Goal: Task Accomplishment & Management: Complete application form

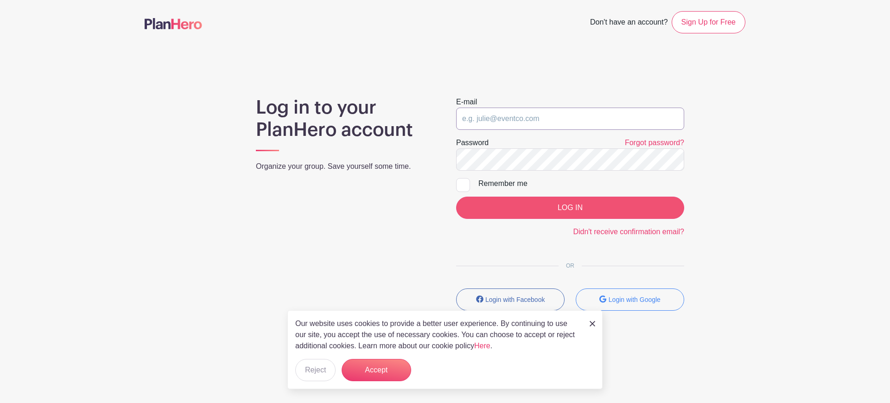
type input "[EMAIL_ADDRESS][DOMAIN_NAME]"
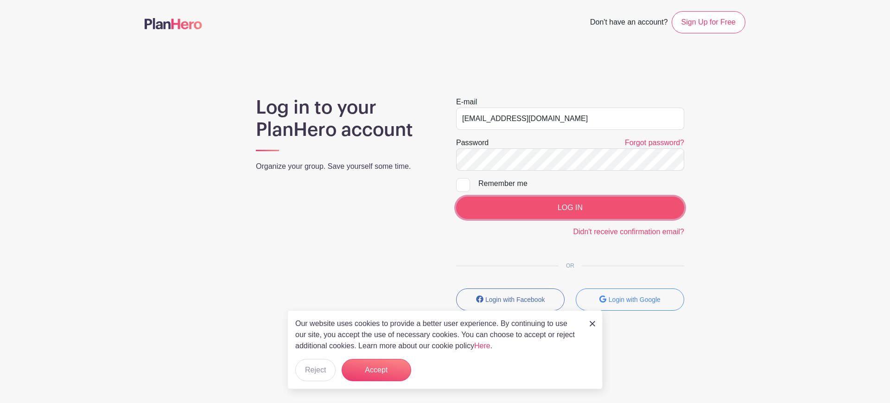
click at [644, 197] on input "LOG IN" at bounding box center [570, 208] width 228 height 22
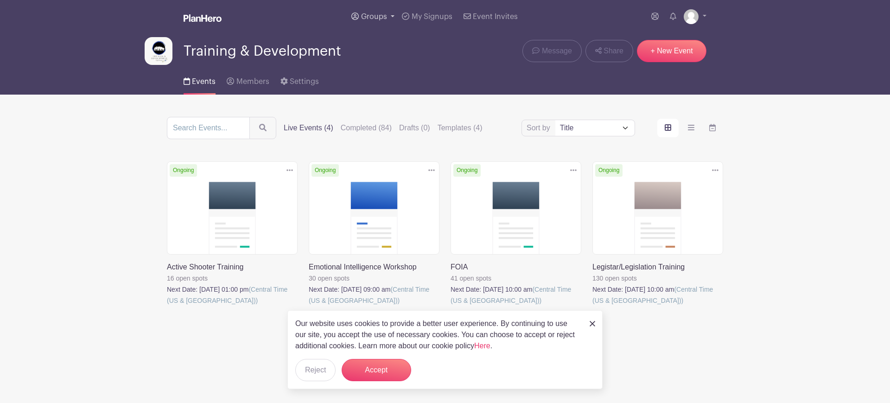
click at [377, 13] on span "Groups" at bounding box center [374, 16] width 26 height 7
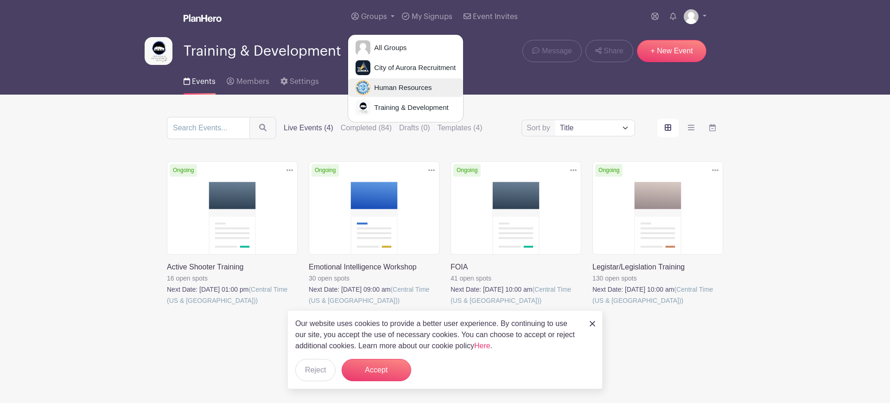
click at [408, 90] on span "Human Resources" at bounding box center [401, 88] width 61 height 11
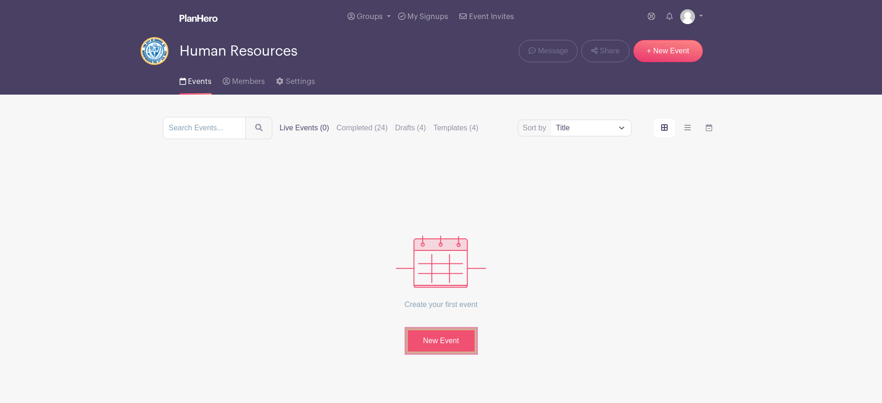
click at [438, 342] on link "New Event" at bounding box center [441, 341] width 70 height 24
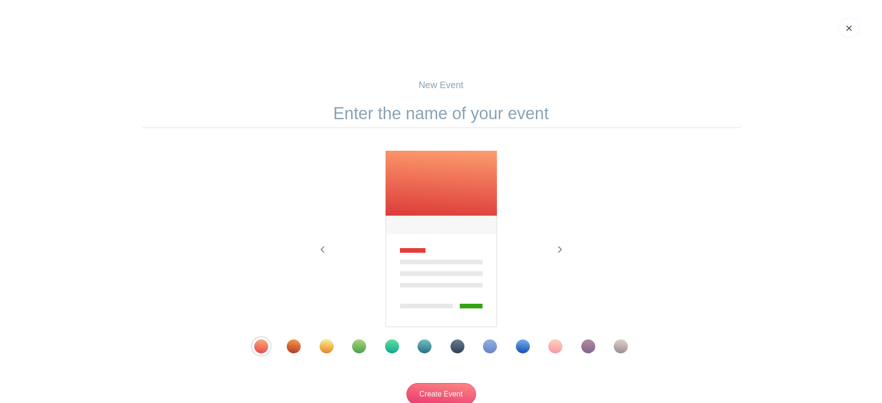
click at [494, 122] on input "text" at bounding box center [441, 113] width 601 height 29
type input "Union VRIF Meetings"
click at [483, 346] on div "Template 8" at bounding box center [490, 346] width 14 height 14
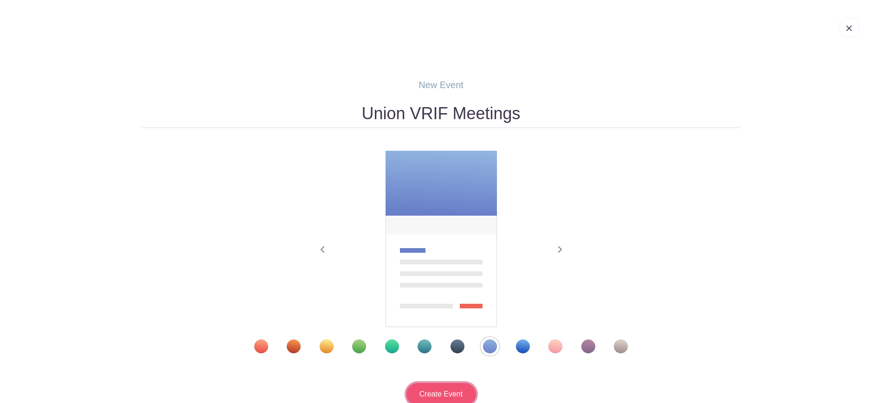
click at [436, 395] on input "Create Event" at bounding box center [441, 394] width 70 height 22
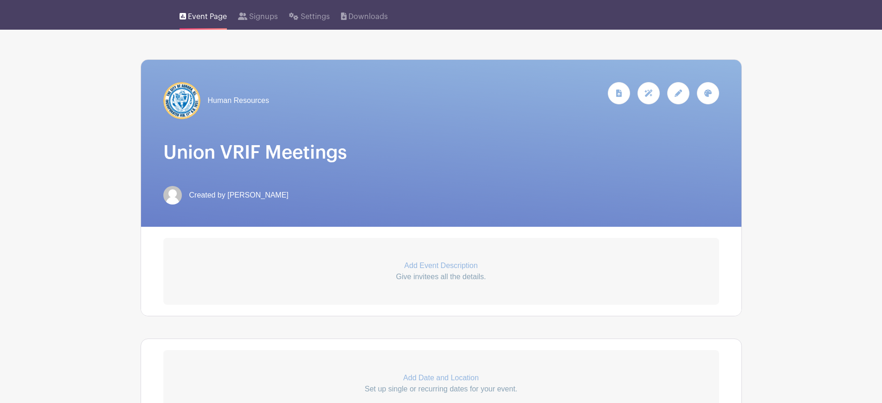
scroll to position [232, 0]
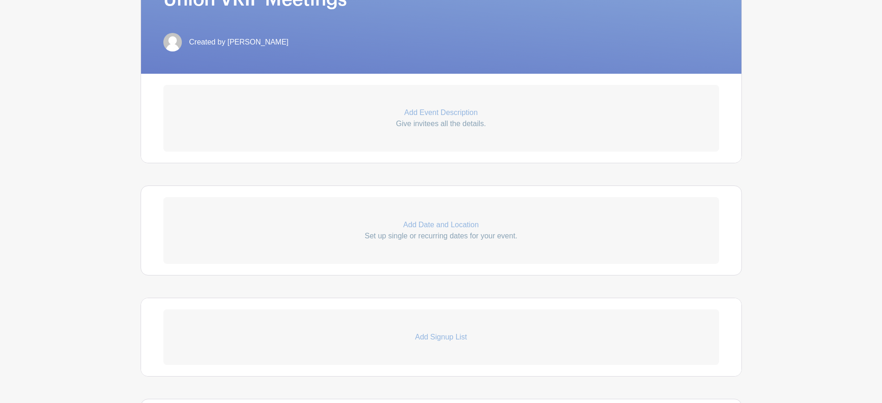
click at [478, 234] on p "Set up single or recurring dates for your event." at bounding box center [441, 236] width 556 height 11
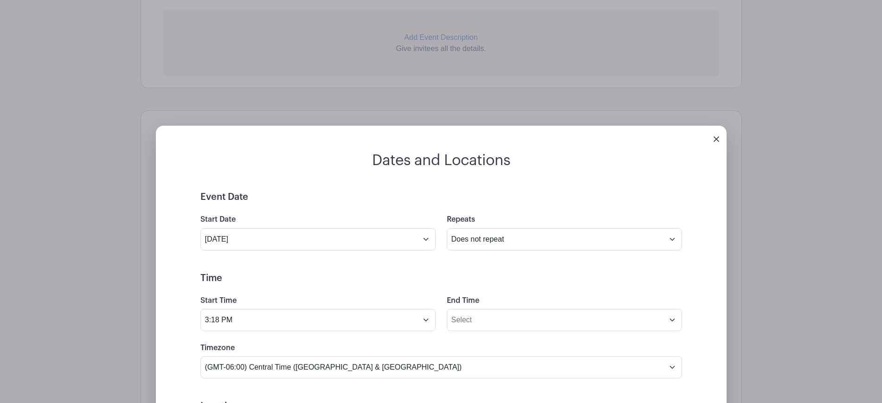
scroll to position [406, 0]
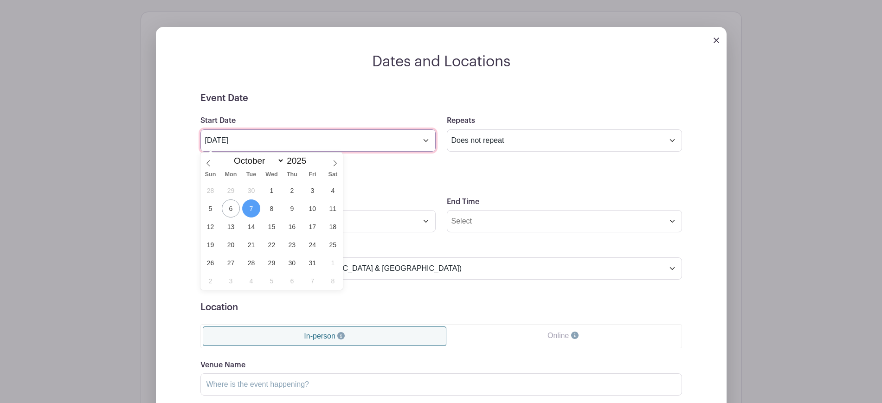
click at [402, 134] on input "[DATE]" at bounding box center [317, 140] width 235 height 22
click at [316, 227] on span "17" at bounding box center [312, 227] width 18 height 18
type input "[DATE]"
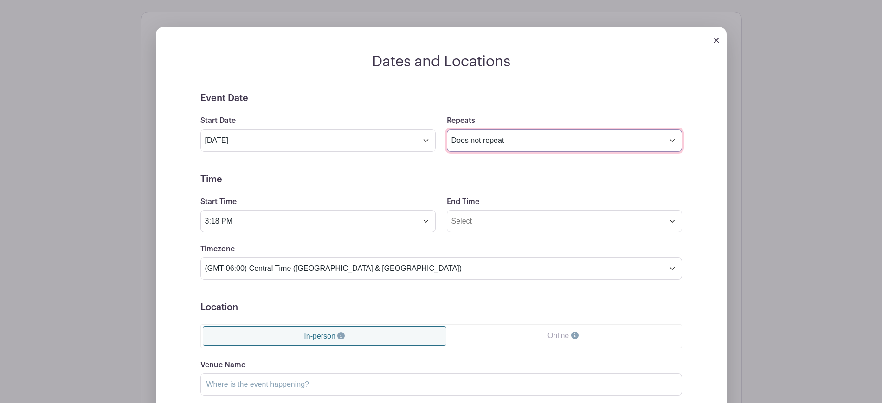
click at [504, 131] on select "Does not repeat Daily Weekly Monthly on day 17 Monthly on the third [DATE] Othe…" at bounding box center [564, 140] width 235 height 22
click at [447, 129] on select "Does not repeat Daily Weekly Monthly on day 17 Monthly on the third [DATE] Othe…" at bounding box center [564, 140] width 235 height 22
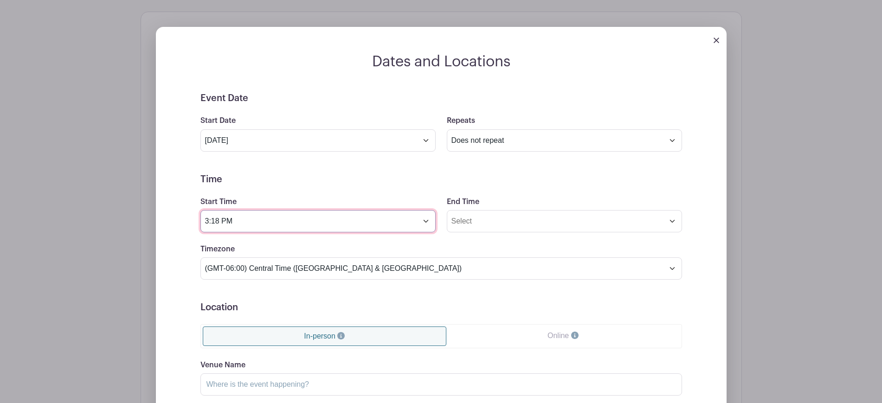
click at [329, 219] on input "3:18 PM" at bounding box center [317, 221] width 235 height 22
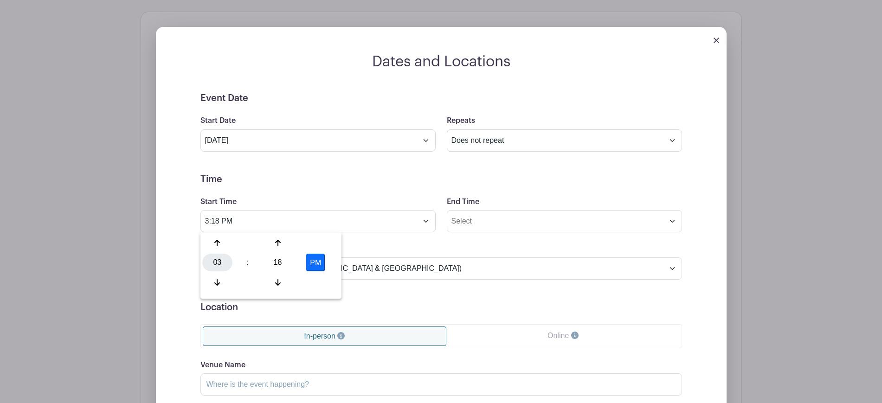
click at [216, 265] on div "03" at bounding box center [217, 263] width 30 height 18
click at [210, 284] on div "08" at bounding box center [217, 283] width 31 height 18
click at [281, 262] on div "18" at bounding box center [278, 263] width 30 height 18
click at [283, 261] on div "30" at bounding box center [286, 263] width 31 height 18
click at [312, 258] on button "PM" at bounding box center [315, 263] width 19 height 18
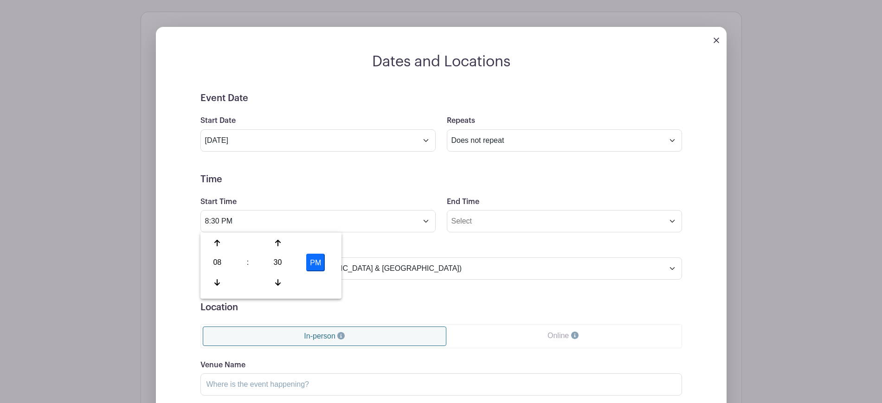
type input "8:30 AM"
click at [525, 220] on input "End Time" at bounding box center [564, 221] width 235 height 22
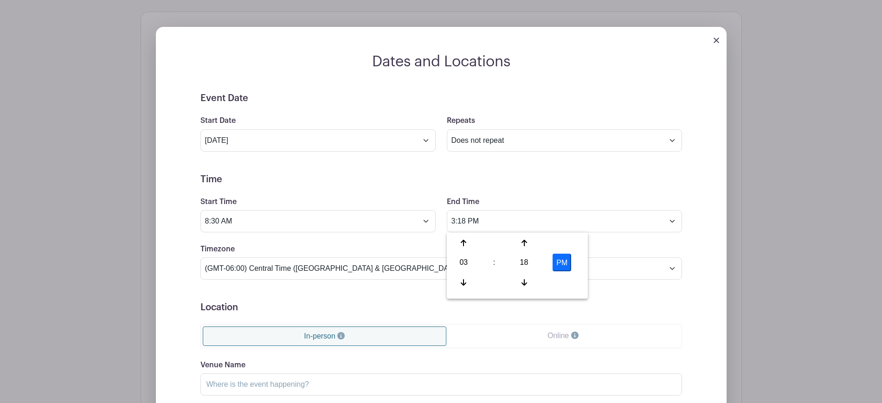
click at [508, 175] on h5 "Time" at bounding box center [440, 179] width 481 height 11
click at [525, 232] on form "Event Date Start Date [DATE] Repeats Does not repeat Daily Weekly Monthly on da…" at bounding box center [440, 301] width 481 height 417
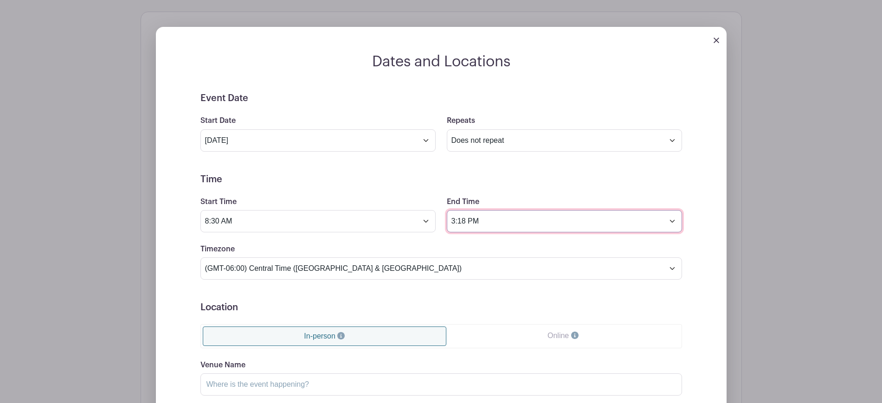
click at [537, 221] on input "3:18 PM" at bounding box center [564, 221] width 235 height 22
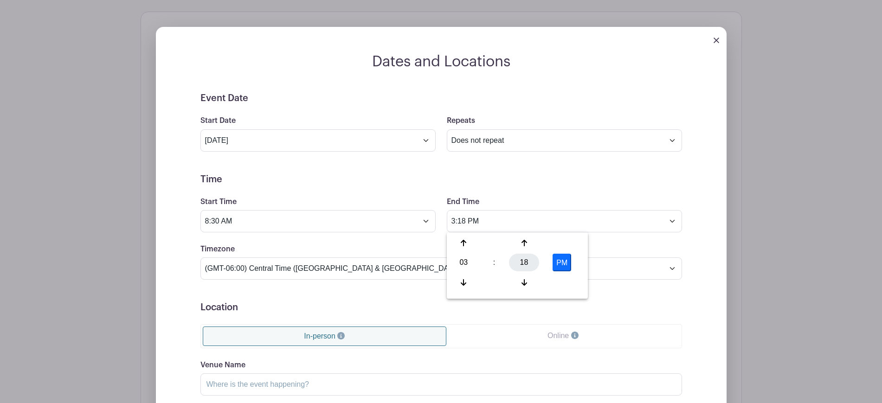
click at [530, 260] on div "18" at bounding box center [524, 263] width 30 height 18
click at [465, 243] on div "00" at bounding box center [463, 243] width 31 height 18
type input "3:00 PM"
click at [620, 247] on div "Timezone (GMT-12:00) International Date Line West (GMT-11:00) [US_STATE] (GMT-1…" at bounding box center [441, 261] width 493 height 36
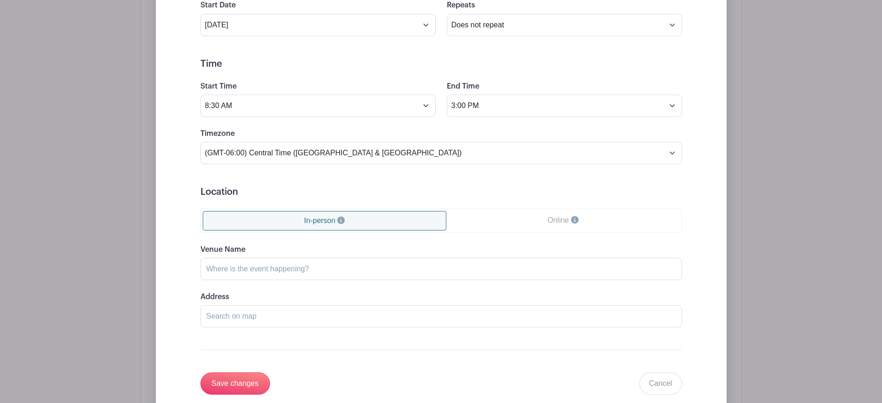
scroll to position [522, 0]
click at [434, 264] on input "Venue Name" at bounding box center [440, 268] width 481 height 22
type input "City Hall - [GEOGRAPHIC_DATA]"
click at [471, 314] on input "Address" at bounding box center [440, 316] width 481 height 22
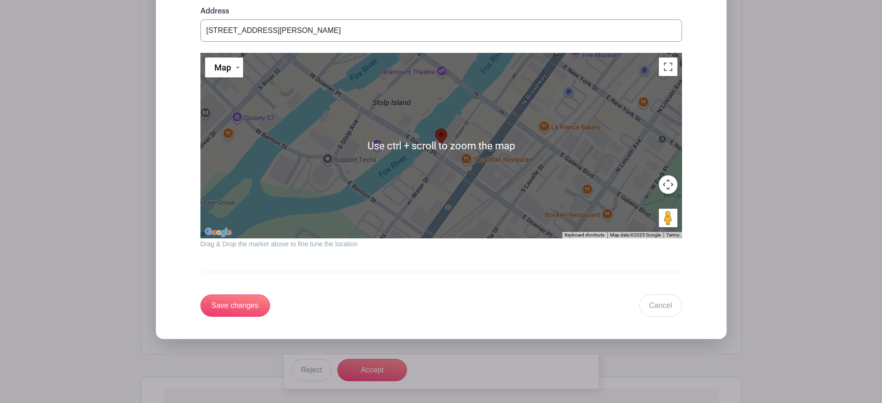
scroll to position [929, 0]
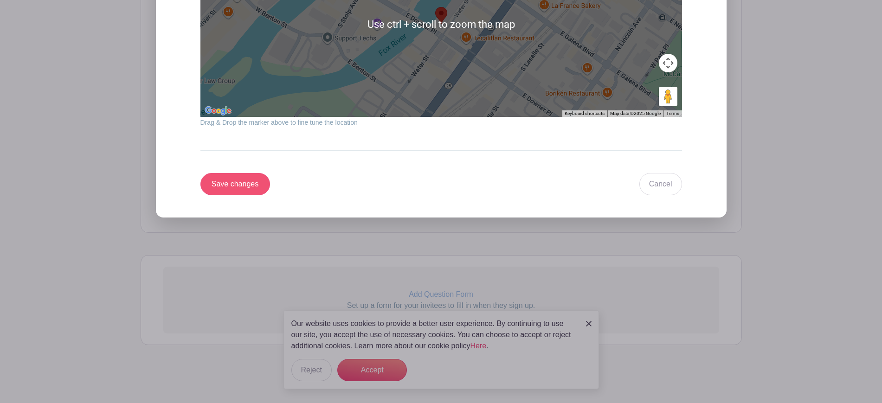
type input "[STREET_ADDRESS][PERSON_NAME]"
click at [246, 183] on input "Save changes" at bounding box center [235, 184] width 70 height 22
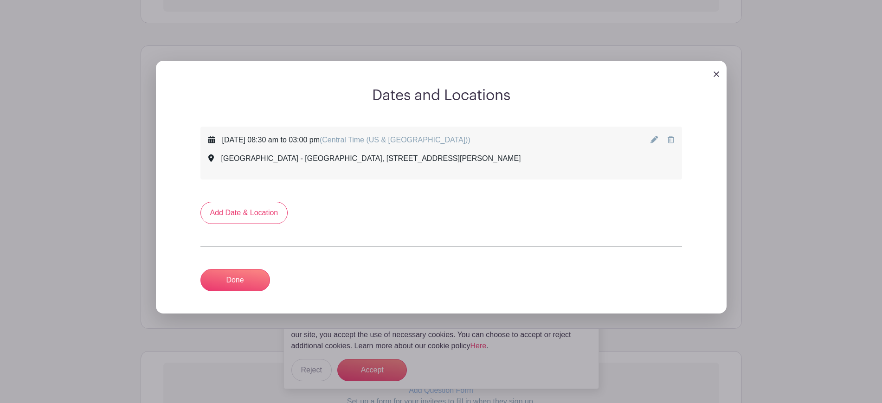
scroll to position [352, 0]
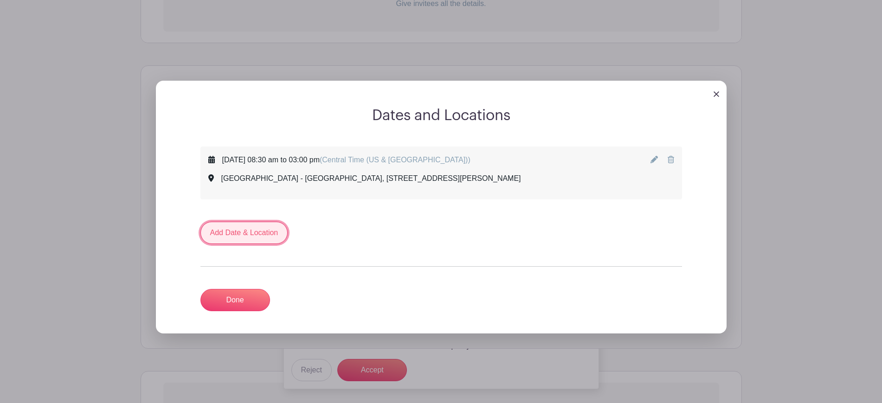
drag, startPoint x: 270, startPoint y: 240, endPoint x: 276, endPoint y: 238, distance: 5.7
click at [270, 240] on link "Add Date & Location" at bounding box center [244, 233] width 88 height 22
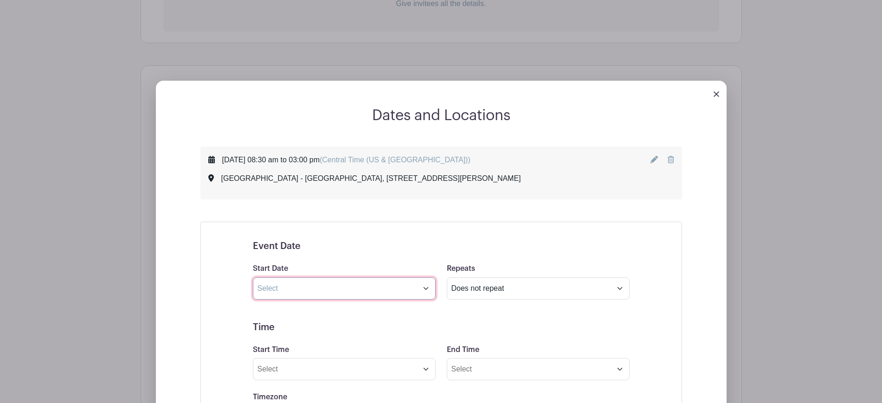
click at [349, 293] on input "text" at bounding box center [344, 288] width 183 height 22
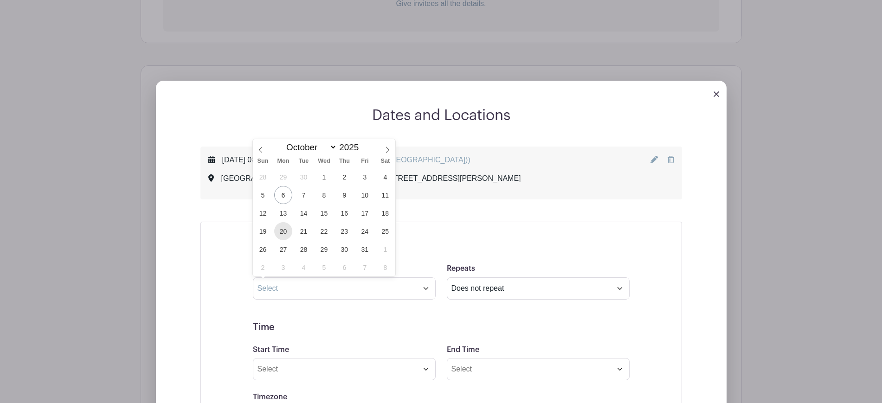
click at [289, 233] on span "20" at bounding box center [283, 231] width 18 height 18
type input "[DATE]"
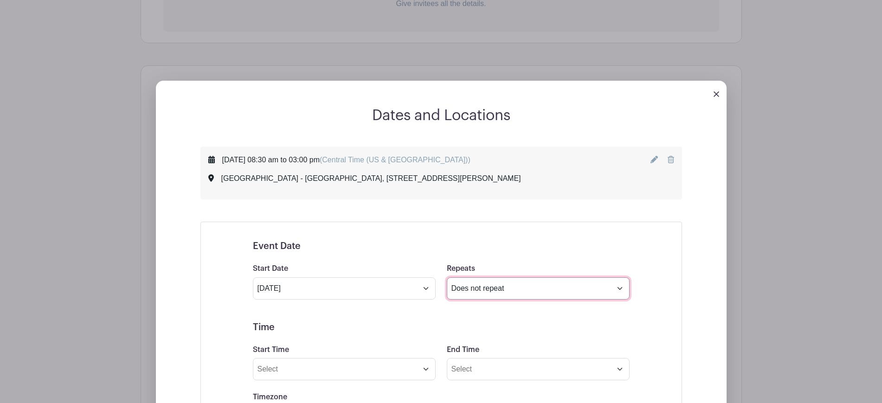
click at [505, 294] on select "Does not repeat Daily Weekly Monthly on day 20 Monthly on the third [DATE] Othe…" at bounding box center [538, 288] width 183 height 22
click at [447, 277] on select "Does not repeat Daily Weekly Monthly on day 20 Monthly on the third [DATE] Othe…" at bounding box center [538, 288] width 183 height 22
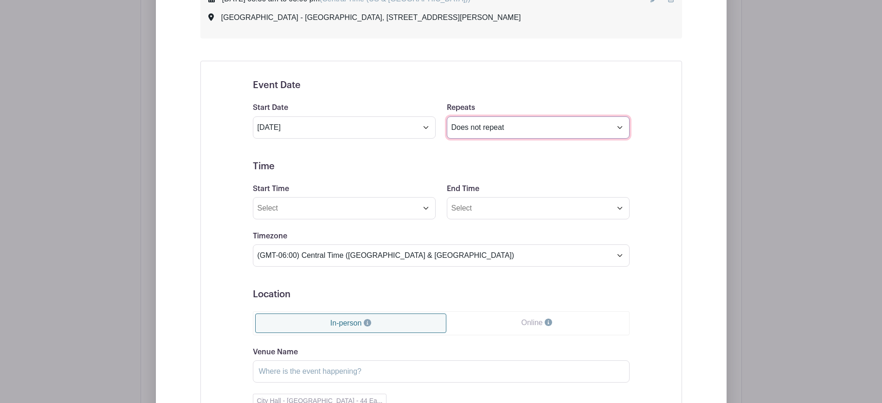
scroll to position [526, 0]
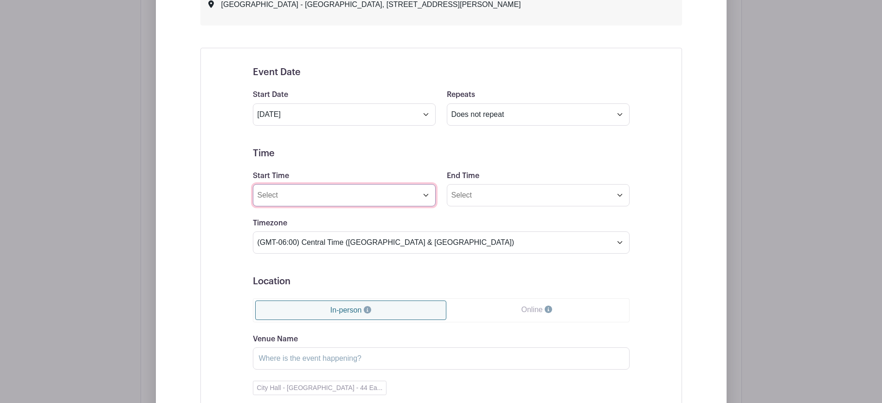
click at [384, 194] on input "Start Time" at bounding box center [344, 195] width 183 height 22
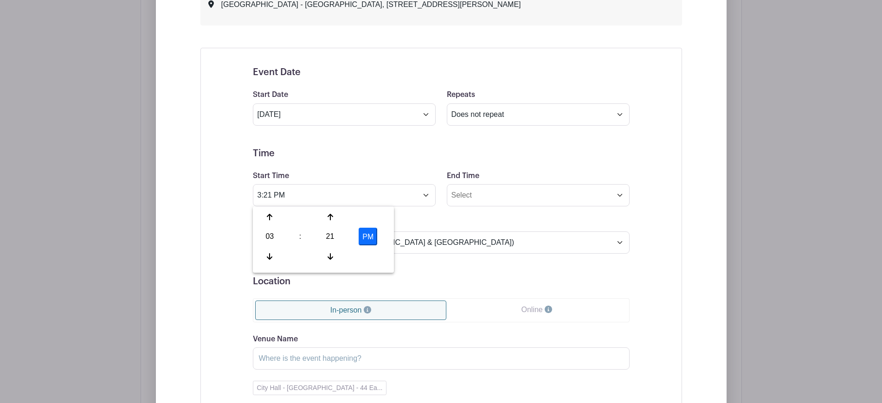
click at [252, 233] on div "Timezone (GMT-12:00) International Date Line West (GMT-11:00) [US_STATE] (GMT-1…" at bounding box center [441, 236] width 388 height 36
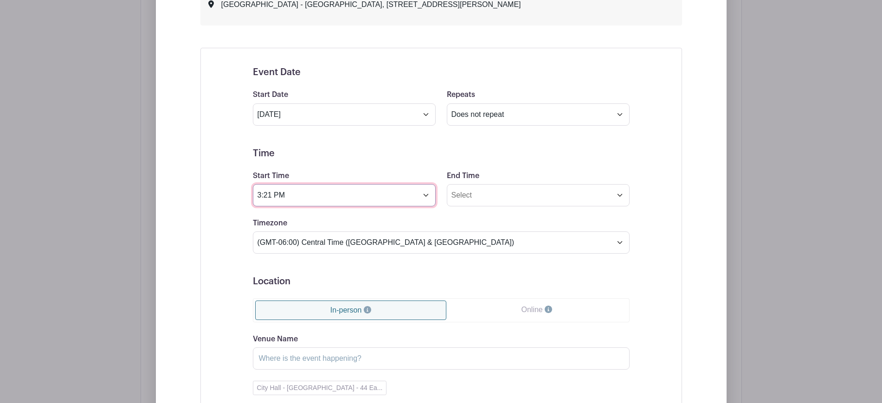
click at [319, 198] on input "3:21 PM" at bounding box center [344, 195] width 183 height 22
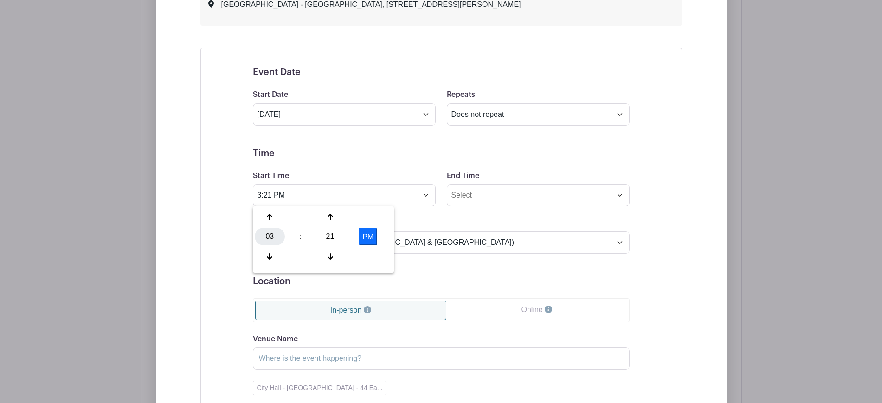
click at [274, 237] on div "03" at bounding box center [270, 237] width 30 height 18
click at [375, 258] on div "11" at bounding box center [373, 257] width 31 height 18
click at [330, 236] on div "21" at bounding box center [330, 237] width 30 height 18
click at [259, 218] on div "00" at bounding box center [270, 217] width 31 height 18
click at [364, 235] on button "PM" at bounding box center [368, 237] width 19 height 18
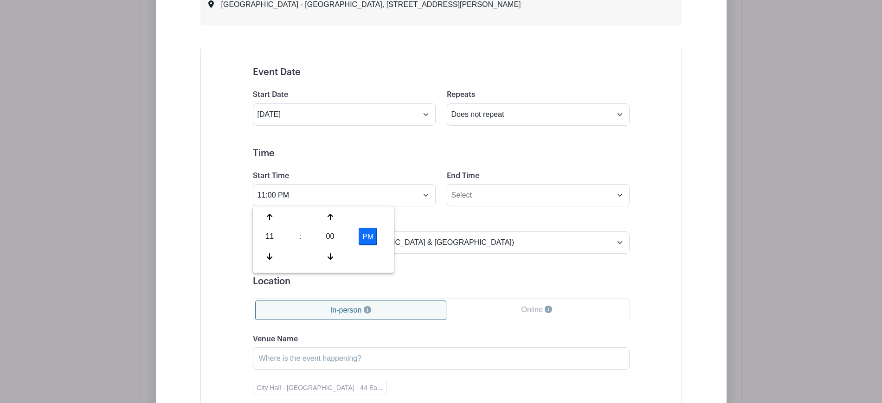
type input "11:00 AM"
click at [481, 198] on input "End Time" at bounding box center [538, 195] width 183 height 22
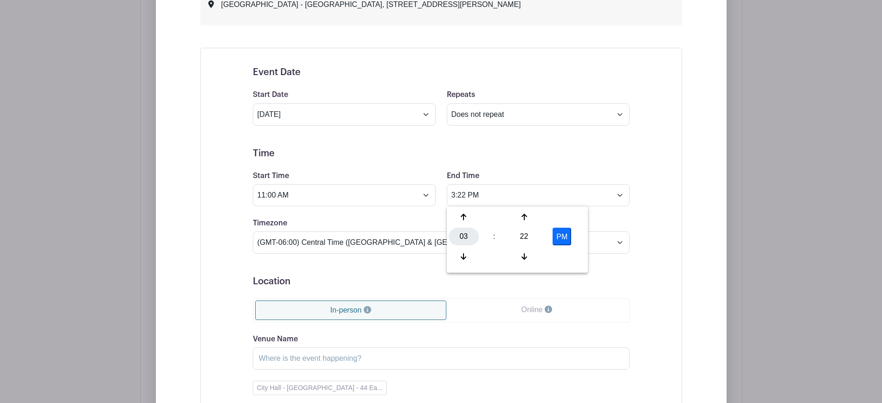
click at [464, 235] on div "03" at bounding box center [463, 237] width 30 height 18
click at [465, 235] on div "04" at bounding box center [463, 237] width 31 height 18
click at [524, 237] on div "22" at bounding box center [524, 237] width 30 height 18
drag, startPoint x: 468, startPoint y: 221, endPoint x: 476, endPoint y: 223, distance: 8.6
click at [467, 221] on div "00" at bounding box center [463, 217] width 31 height 18
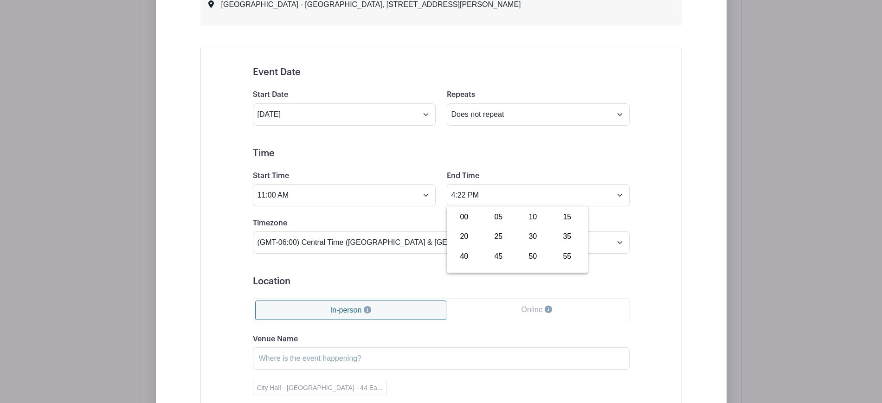
type input "4:00 PM"
click at [619, 221] on div "Timezone (GMT-12:00) International Date Line West (GMT-11:00) [US_STATE] (GMT-1…" at bounding box center [441, 236] width 388 height 36
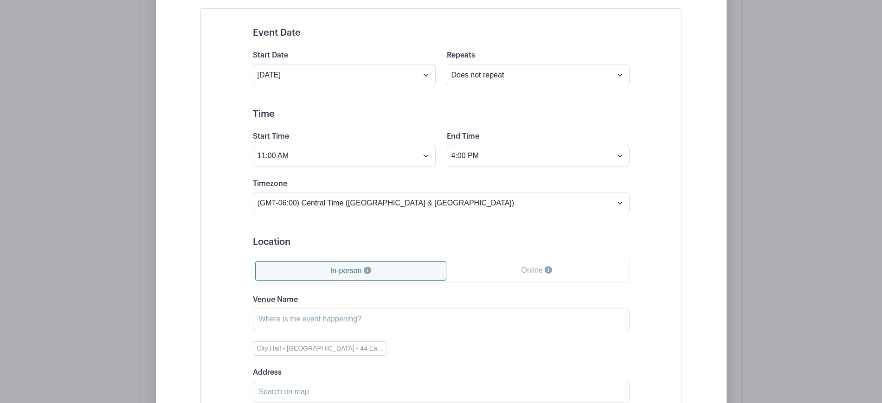
scroll to position [642, 0]
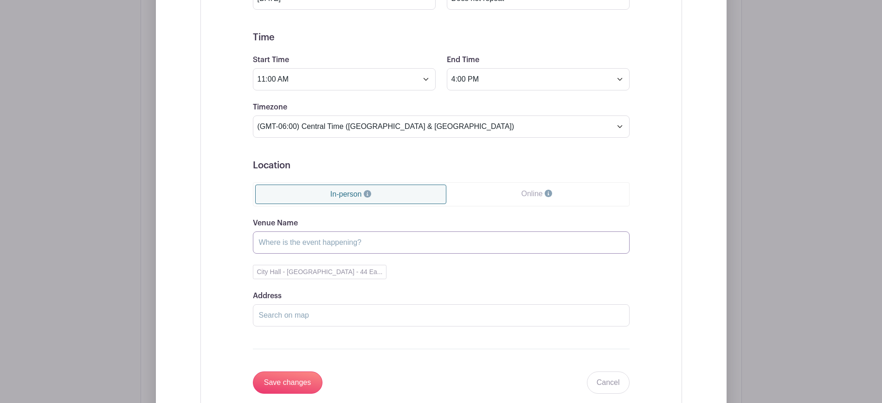
click at [406, 243] on input "Venue Name" at bounding box center [441, 242] width 377 height 22
type input "City Hall - [GEOGRAPHIC_DATA]"
click at [362, 268] on button "City Hall - [GEOGRAPHIC_DATA] - 44 Ea..." at bounding box center [320, 272] width 134 height 14
type input "[STREET_ADDRESS][PERSON_NAME]"
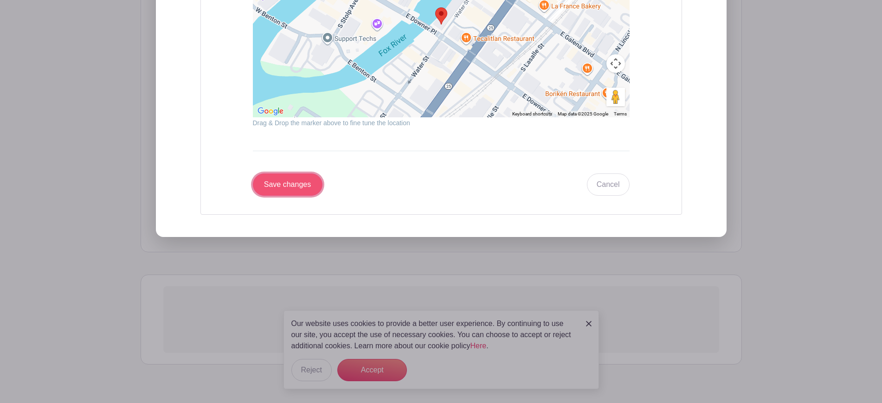
click at [302, 181] on input "Save changes" at bounding box center [288, 184] width 70 height 22
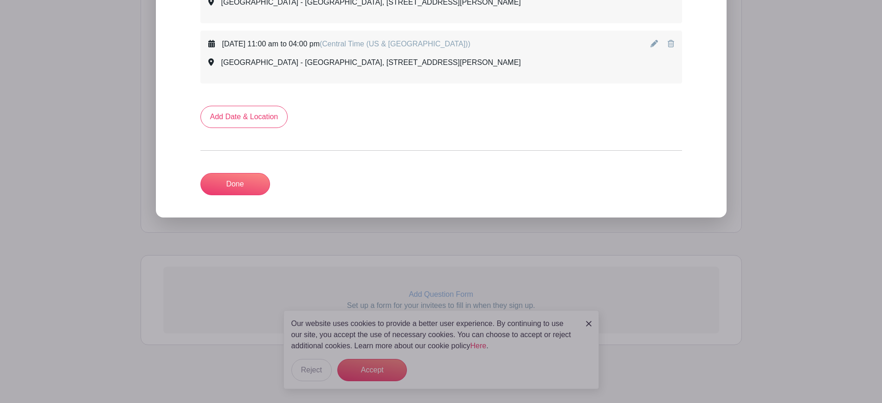
scroll to position [528, 0]
click at [210, 183] on link "Done" at bounding box center [235, 184] width 70 height 22
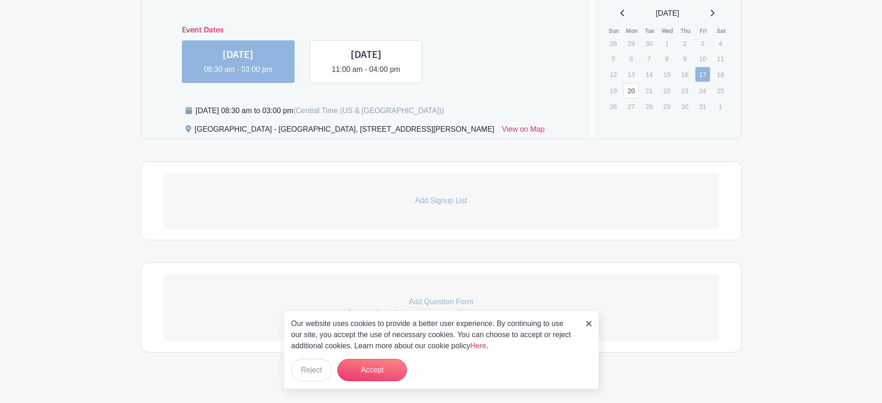
scroll to position [455, 0]
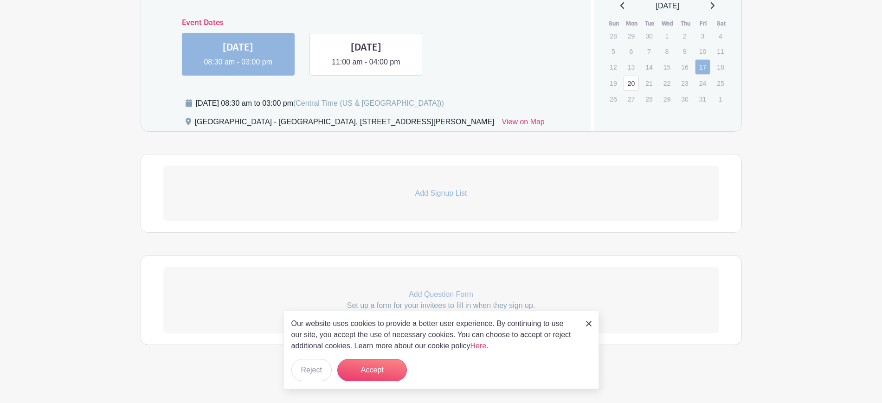
click at [320, 199] on p "Add Signup List" at bounding box center [441, 193] width 556 height 11
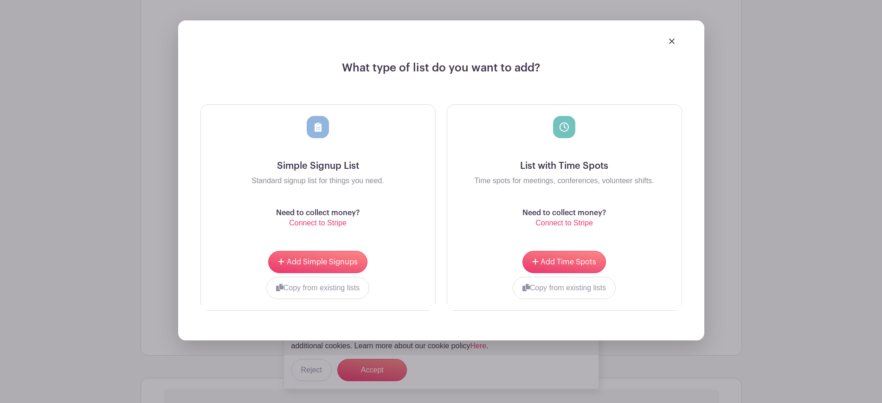
scroll to position [629, 0]
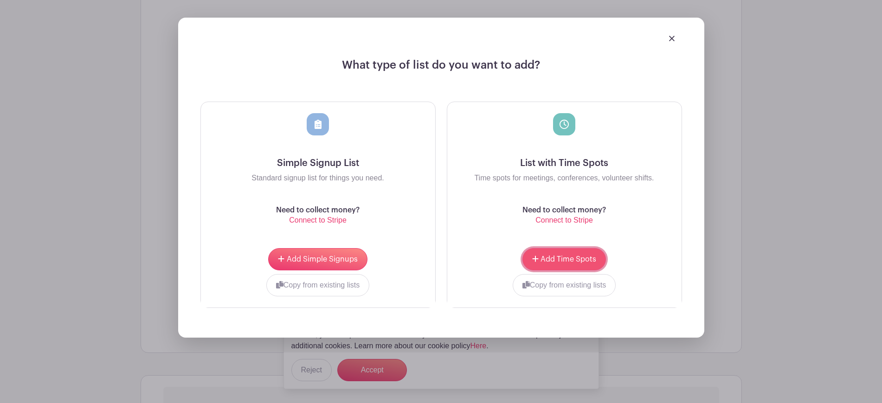
click at [570, 263] on button "Add Time Spots" at bounding box center [563, 259] width 83 height 22
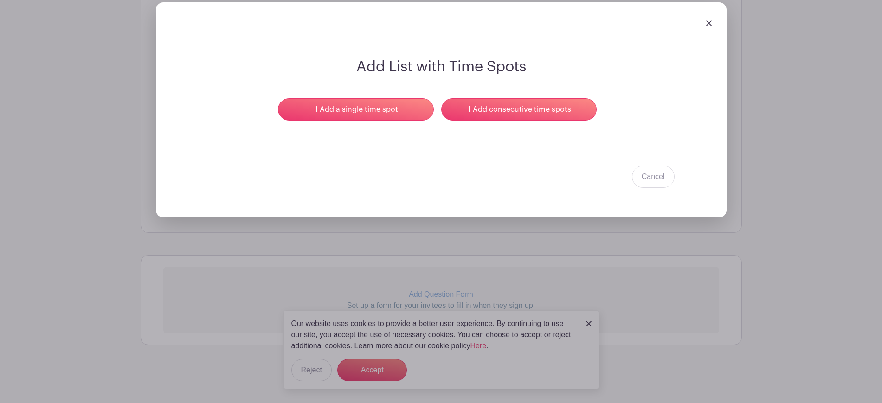
scroll to position [696, 0]
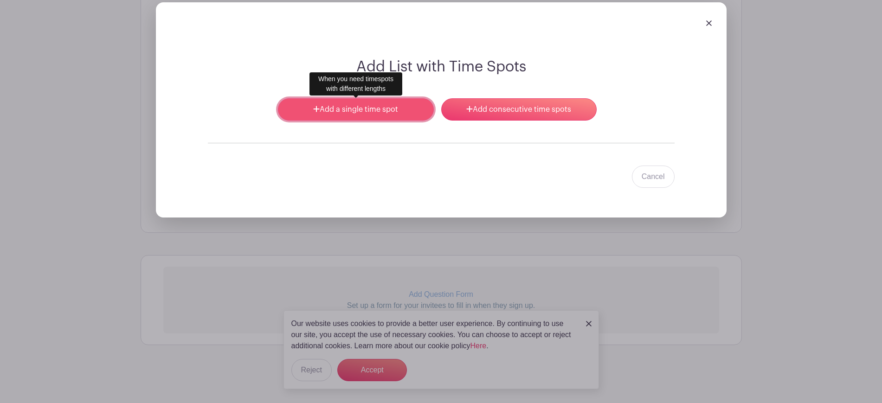
click at [356, 115] on link "Add a single time spot" at bounding box center [355, 109] width 155 height 22
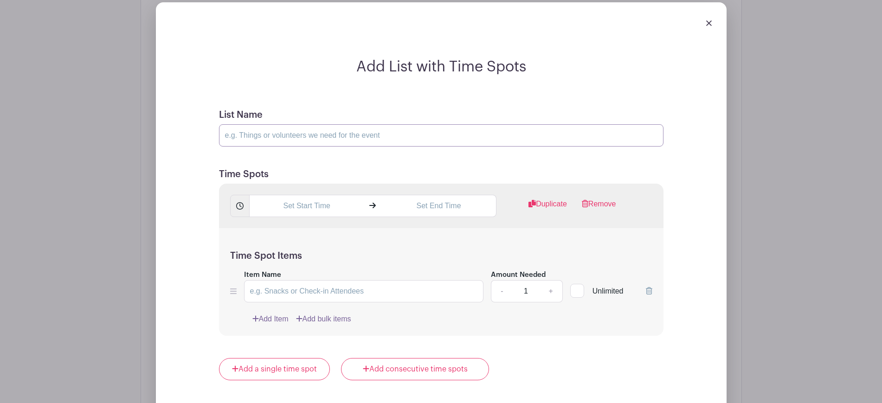
click at [336, 130] on input "List Name" at bounding box center [441, 135] width 444 height 22
type input "Sign up here"
click at [358, 206] on input "text" at bounding box center [306, 206] width 115 height 22
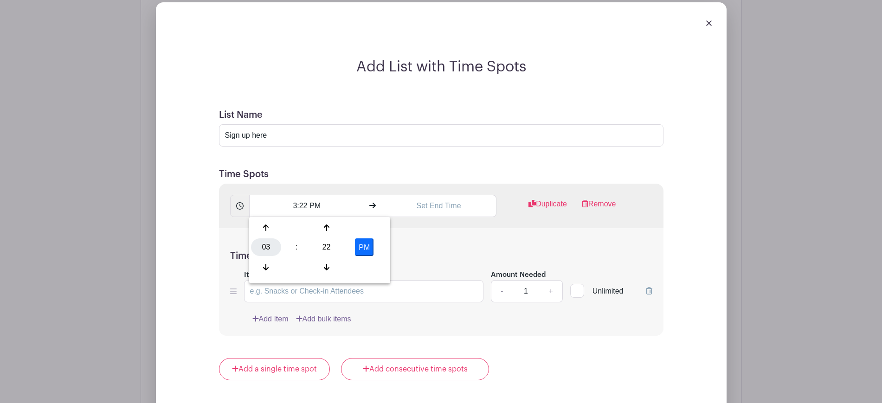
click at [258, 248] on div "03" at bounding box center [266, 247] width 30 height 18
click at [266, 270] on div "08" at bounding box center [266, 267] width 31 height 18
click at [327, 244] on div "22" at bounding box center [326, 247] width 30 height 18
click at [336, 246] on div "30" at bounding box center [335, 247] width 31 height 18
click at [363, 246] on button "PM" at bounding box center [364, 247] width 19 height 18
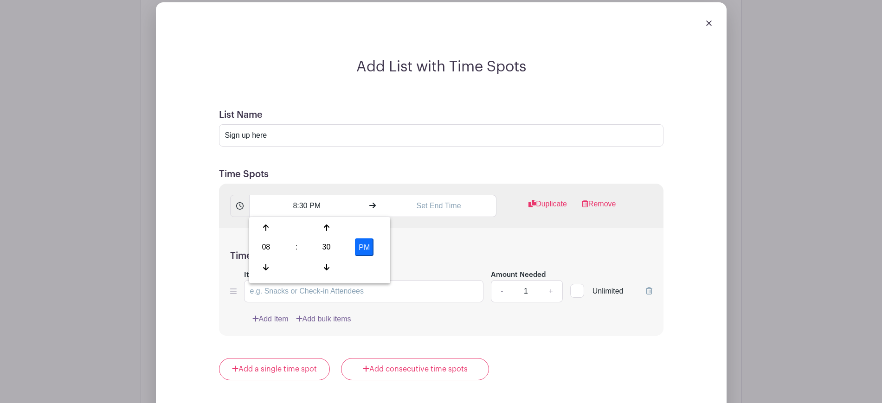
type input "8:30 AM"
click at [447, 202] on input "text" at bounding box center [438, 206] width 115 height 22
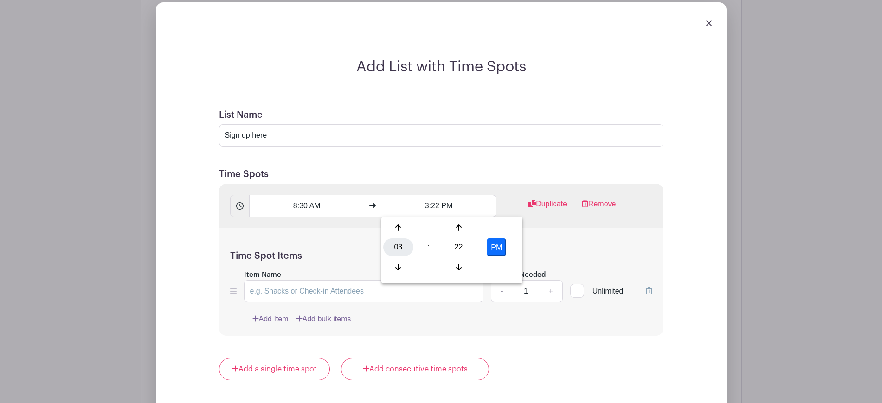
click at [402, 247] on div "03" at bounding box center [398, 247] width 30 height 18
click at [421, 257] on div "12 01 02 03 04 05 06 07 08 09 10 11" at bounding box center [451, 248] width 137 height 59
click at [426, 263] on div "09" at bounding box center [432, 267] width 31 height 18
click at [454, 248] on div "22" at bounding box center [458, 247] width 30 height 18
drag, startPoint x: 401, startPoint y: 228, endPoint x: 406, endPoint y: 228, distance: 5.1
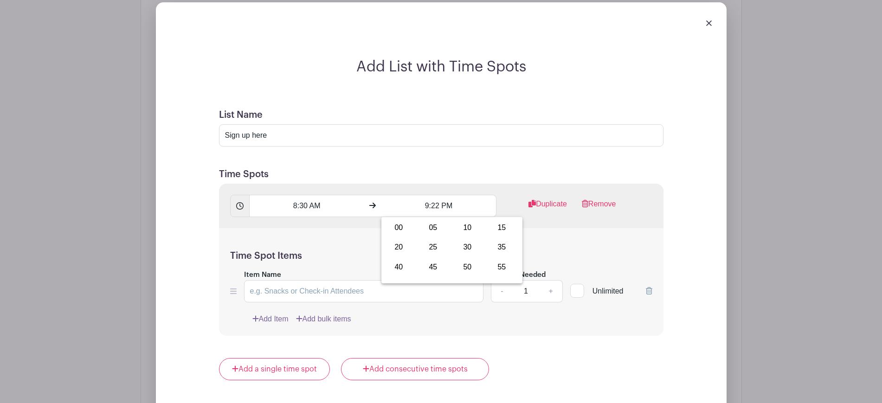
click at [400, 228] on div "00" at bounding box center [398, 228] width 31 height 18
click at [496, 248] on button "PM" at bounding box center [496, 247] width 19 height 18
type input "9:00 AM"
click at [596, 241] on div "Time Spot Items Item Name Amount Needed - 1 + Unlimited Add Item Add bulk items" at bounding box center [441, 282] width 444 height 108
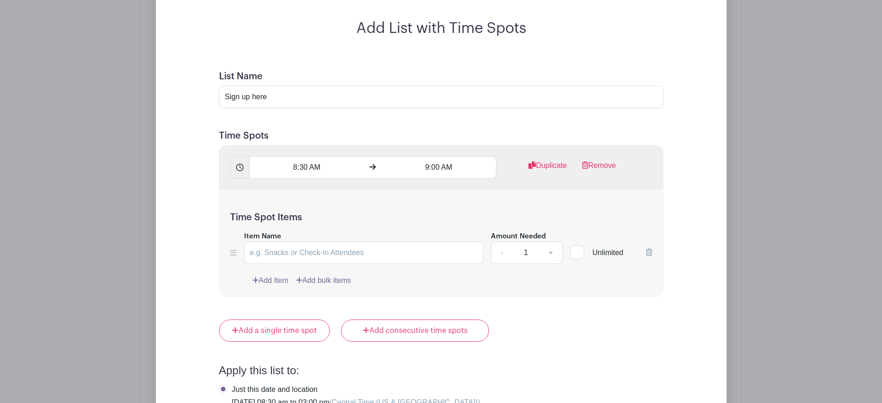
scroll to position [754, 0]
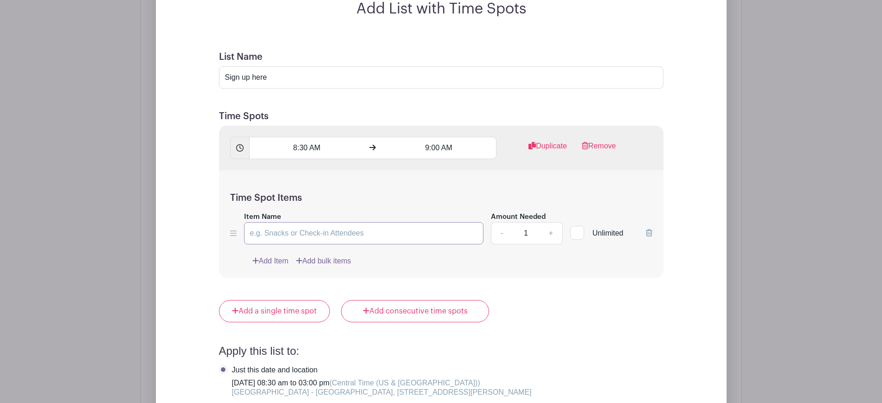
click at [313, 235] on input "Item Name" at bounding box center [364, 233] width 240 height 22
click at [296, 77] on input "Sign up here" at bounding box center [441, 77] width 444 height 22
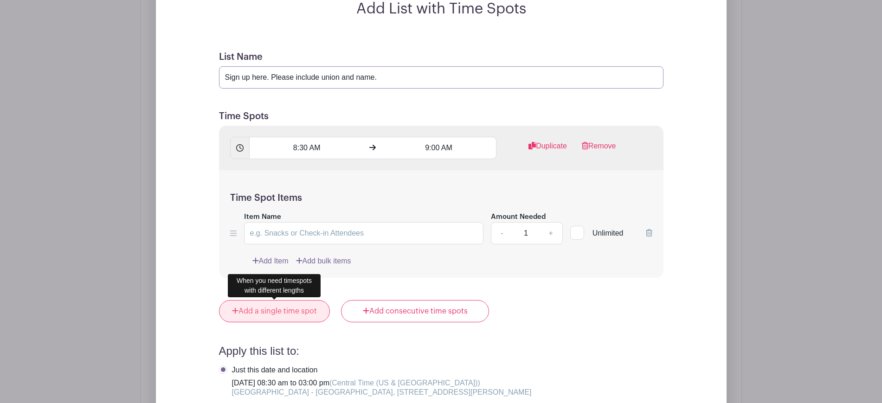
type input "Sign up here. Please include union and name."
click at [270, 310] on link "Add a single time spot" at bounding box center [274, 311] width 111 height 22
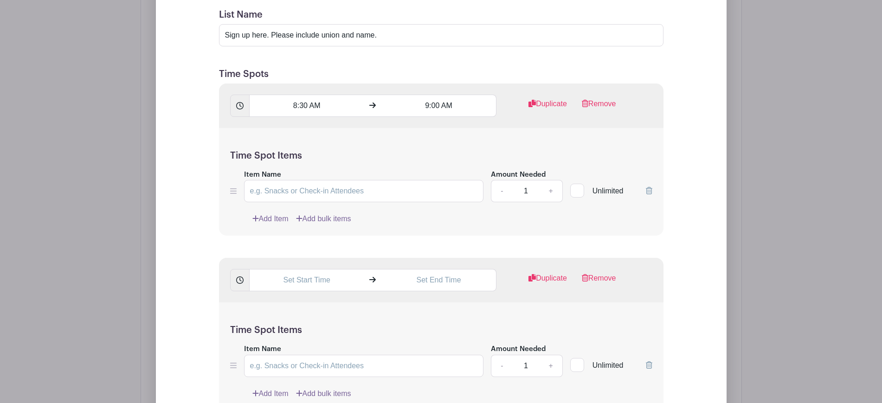
scroll to position [796, 0]
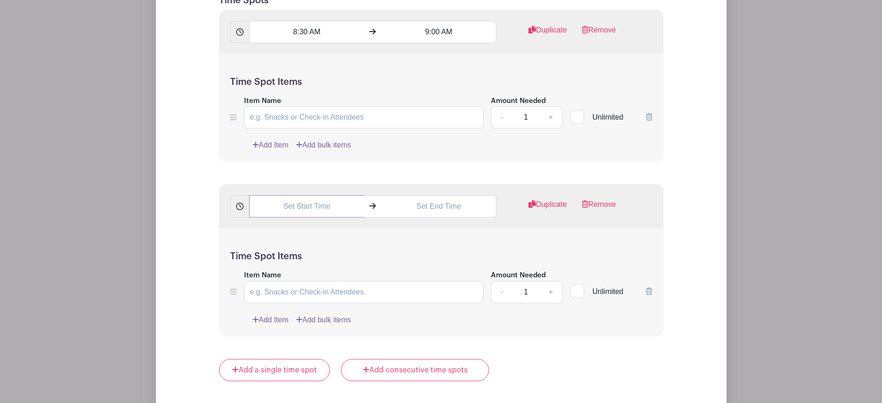
click at [294, 208] on input "text" at bounding box center [306, 206] width 115 height 22
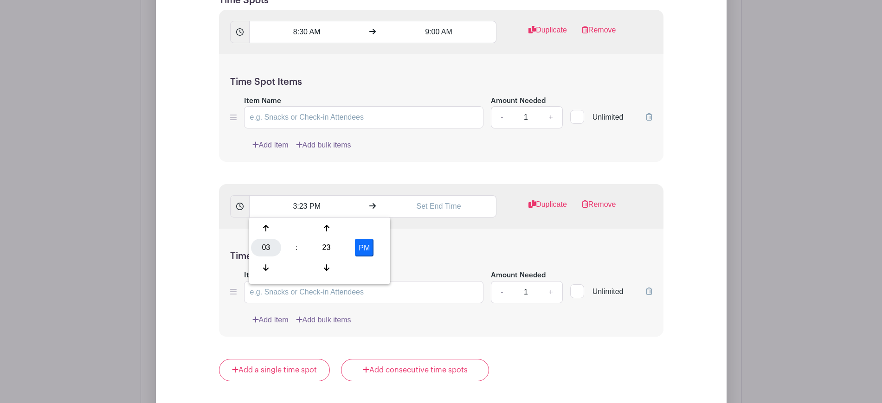
click at [271, 243] on div "03" at bounding box center [266, 248] width 30 height 18
click at [305, 267] on div "09" at bounding box center [300, 268] width 31 height 18
click at [322, 260] on div at bounding box center [326, 268] width 30 height 18
click at [327, 247] on div "22" at bounding box center [326, 248] width 30 height 18
click at [327, 247] on div "30" at bounding box center [335, 248] width 31 height 18
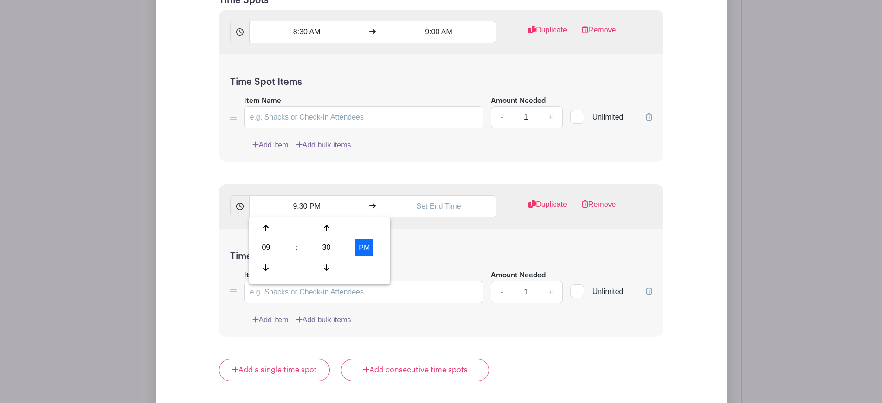
click at [360, 246] on button "PM" at bounding box center [364, 248] width 19 height 18
type input "9:30 AM"
click at [470, 205] on input "text" at bounding box center [438, 206] width 115 height 22
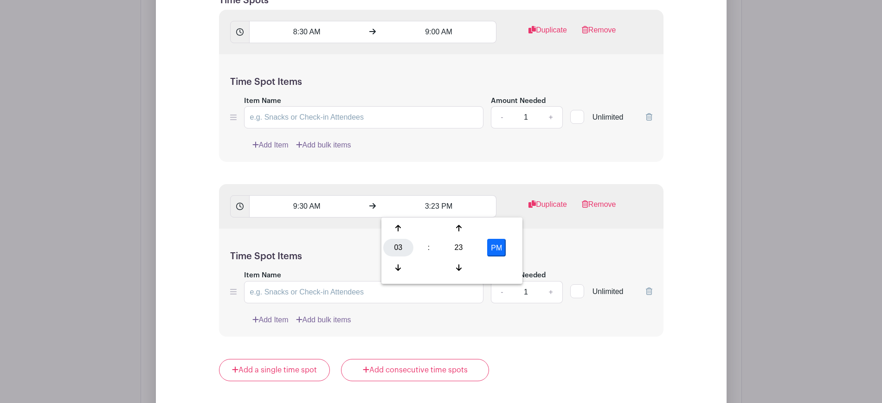
click at [392, 247] on div "03" at bounding box center [398, 248] width 30 height 18
click at [469, 265] on div "10" at bounding box center [467, 268] width 31 height 18
click at [456, 244] on div "23" at bounding box center [458, 248] width 30 height 18
click at [396, 235] on div "00" at bounding box center [398, 228] width 31 height 18
click at [488, 248] on button "PM" at bounding box center [496, 248] width 19 height 18
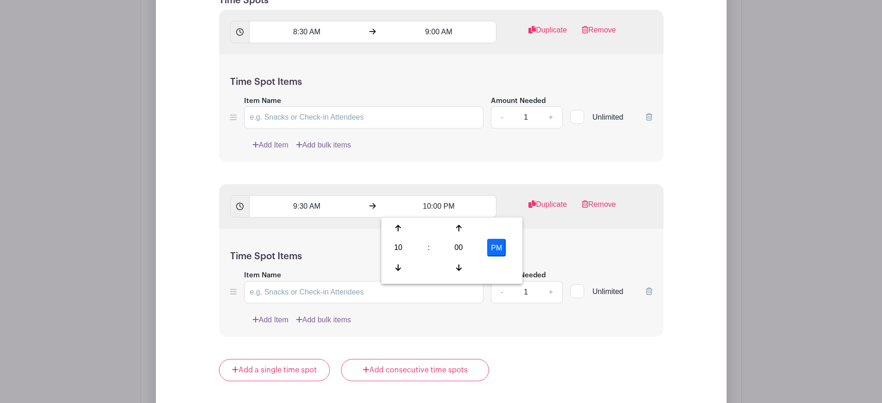
type input "10:00 AM"
click at [538, 248] on div "Time Spot Items Item Name Amount Needed - 1 + Unlimited Add Item Add bulk items" at bounding box center [441, 283] width 444 height 108
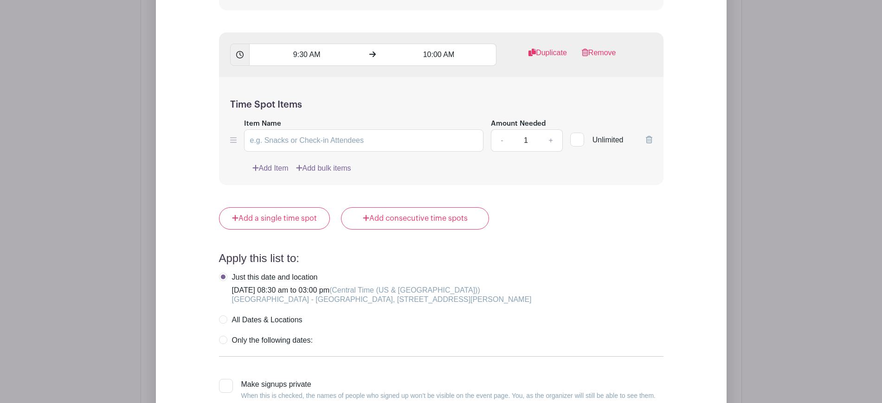
scroll to position [970, 0]
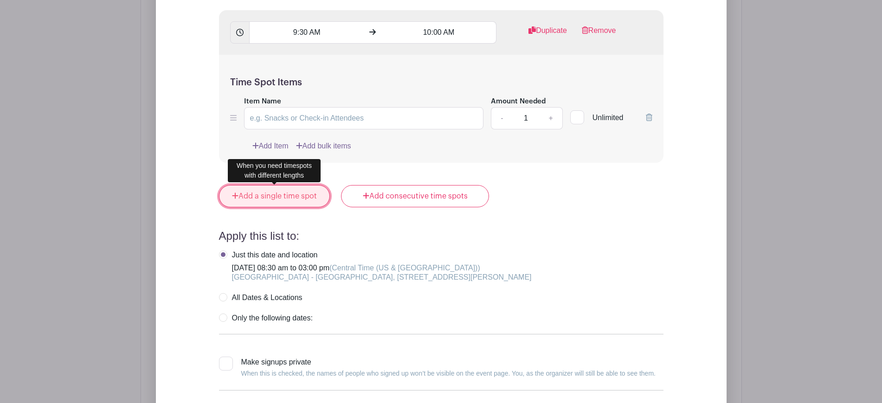
click at [284, 194] on link "Add a single time spot" at bounding box center [274, 196] width 111 height 22
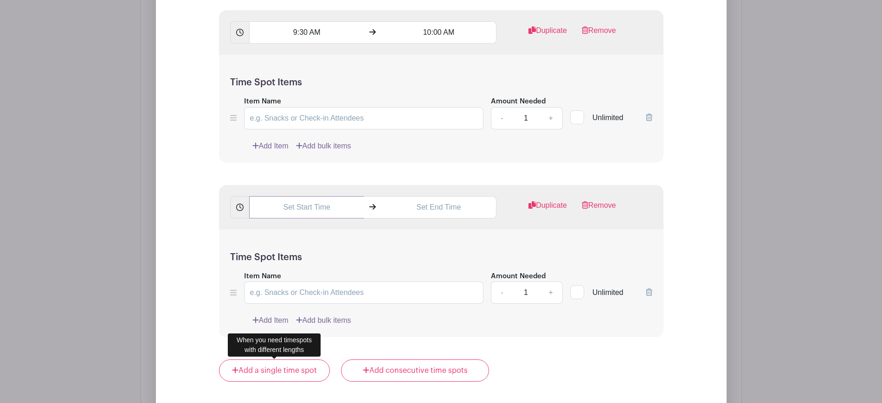
click at [304, 208] on input "text" at bounding box center [306, 207] width 115 height 22
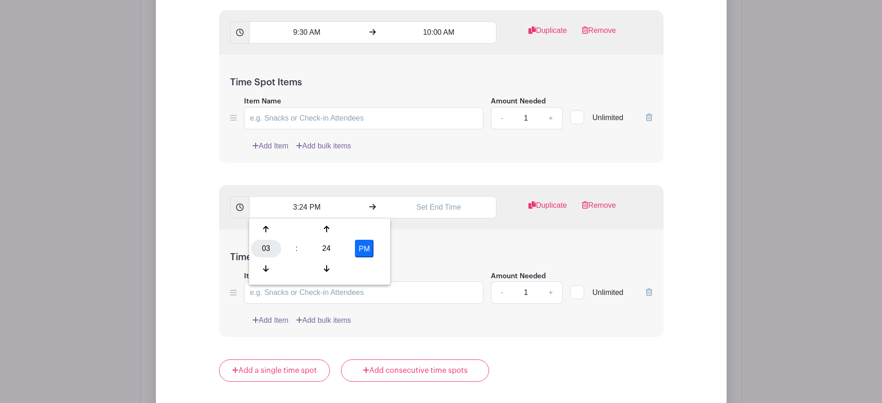
click at [264, 244] on div "03" at bounding box center [266, 249] width 30 height 18
click at [267, 231] on div "12" at bounding box center [266, 229] width 31 height 18
click at [332, 250] on div "24" at bounding box center [326, 249] width 30 height 18
click at [273, 229] on div "00" at bounding box center [266, 229] width 31 height 18
type input "12:00 PM"
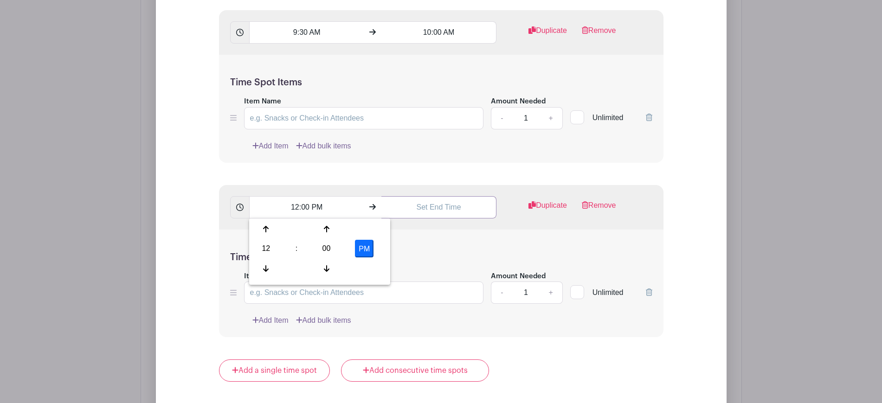
click at [437, 204] on input "text" at bounding box center [438, 207] width 115 height 22
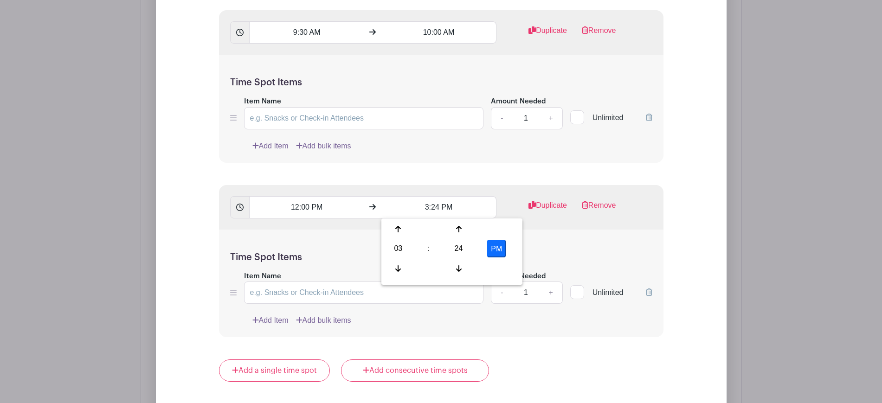
click at [391, 250] on div "03" at bounding box center [398, 249] width 30 height 18
click at [398, 233] on div "12" at bounding box center [398, 229] width 31 height 18
click at [456, 247] on div "24" at bounding box center [458, 249] width 30 height 18
click at [471, 246] on div "30" at bounding box center [467, 249] width 31 height 18
type input "12:30 PM"
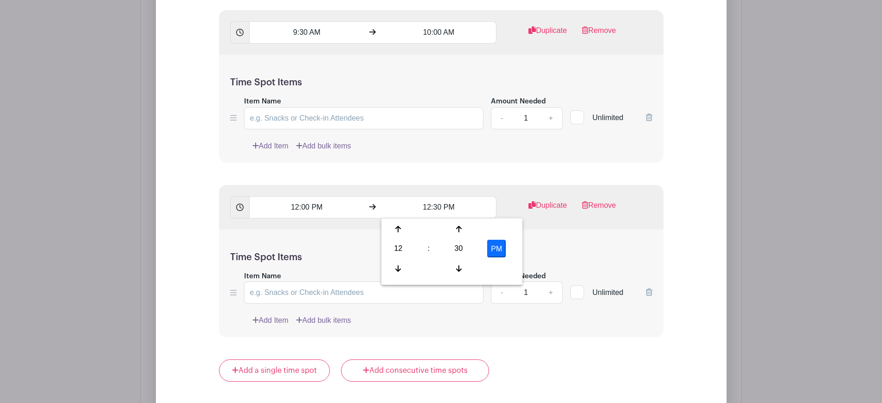
click at [561, 244] on div "Time Spot Items Item Name Amount Needed - 1 + Unlimited Add Item Add bulk items" at bounding box center [441, 284] width 444 height 108
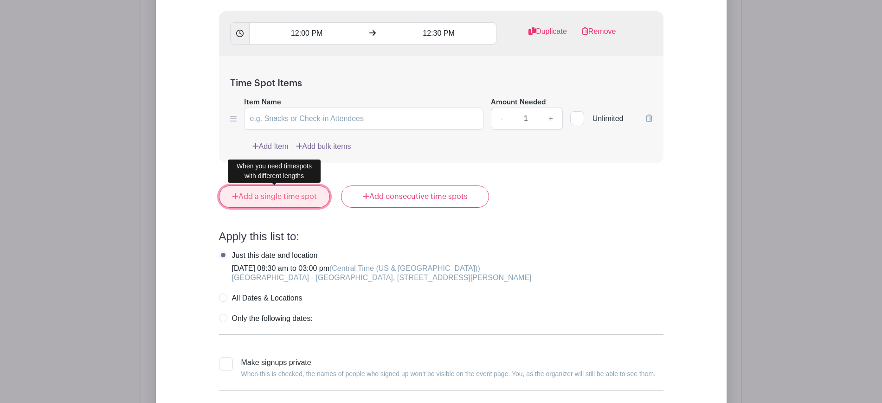
click at [307, 197] on link "Add a single time spot" at bounding box center [274, 197] width 111 height 22
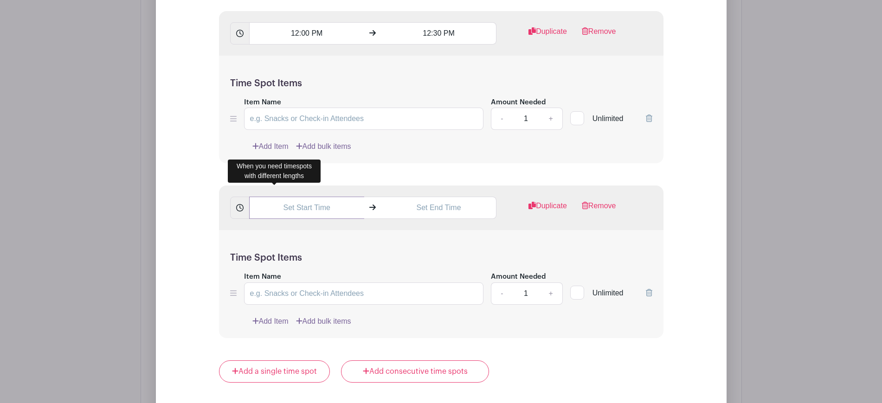
click at [293, 212] on input "text" at bounding box center [306, 208] width 115 height 22
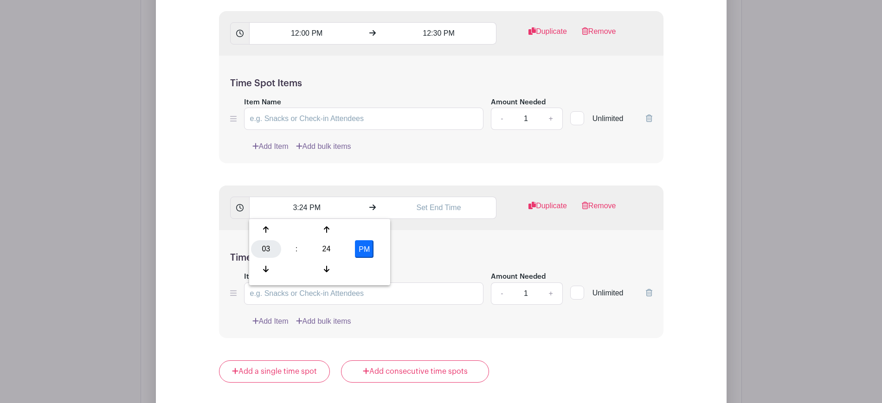
click at [262, 250] on div "03" at bounding box center [266, 249] width 30 height 18
click at [267, 234] on div "12" at bounding box center [266, 230] width 31 height 18
click at [328, 244] on div "24" at bounding box center [326, 249] width 30 height 18
click at [328, 244] on div "30" at bounding box center [335, 249] width 31 height 18
type input "12:30 PM"
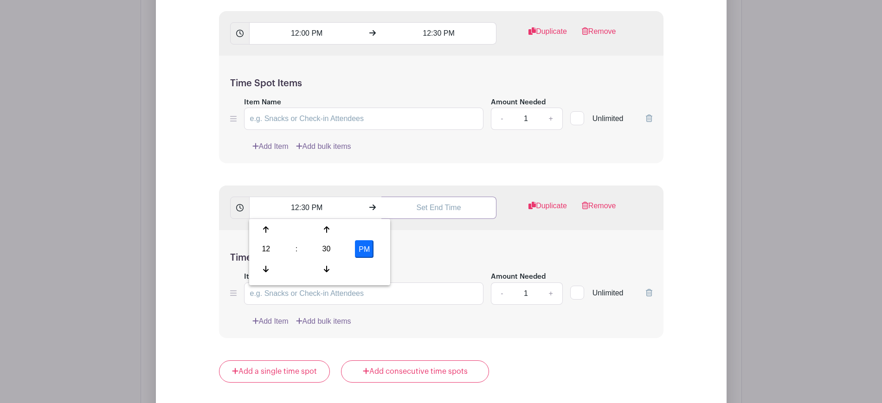
click at [431, 209] on input "text" at bounding box center [438, 208] width 115 height 22
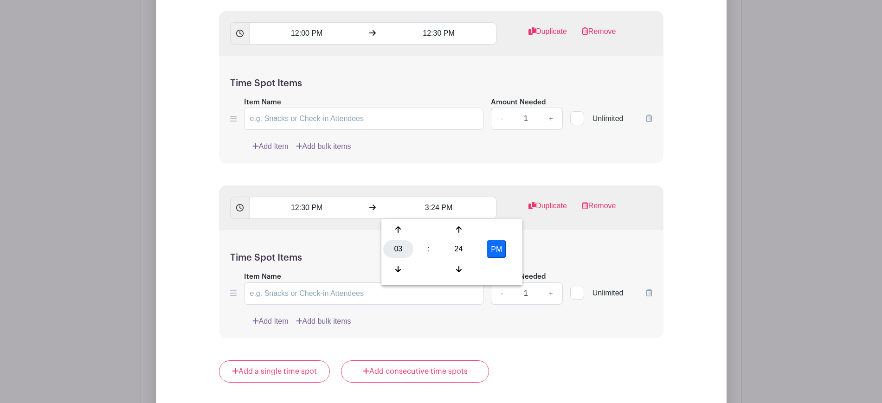
click at [397, 244] on div "03" at bounding box center [398, 249] width 30 height 18
click at [438, 227] on div "01" at bounding box center [432, 230] width 31 height 18
click at [459, 247] on div "24" at bounding box center [458, 249] width 30 height 18
click at [400, 232] on div "00" at bounding box center [398, 230] width 31 height 18
type input "1:00 PM"
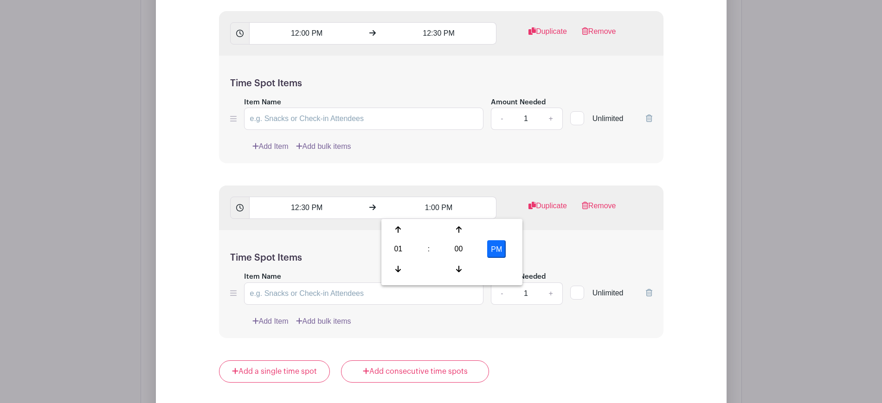
click at [584, 237] on div "Time Spot Items Item Name Amount Needed - 1 + Unlimited Add Item Add bulk items" at bounding box center [441, 284] width 444 height 108
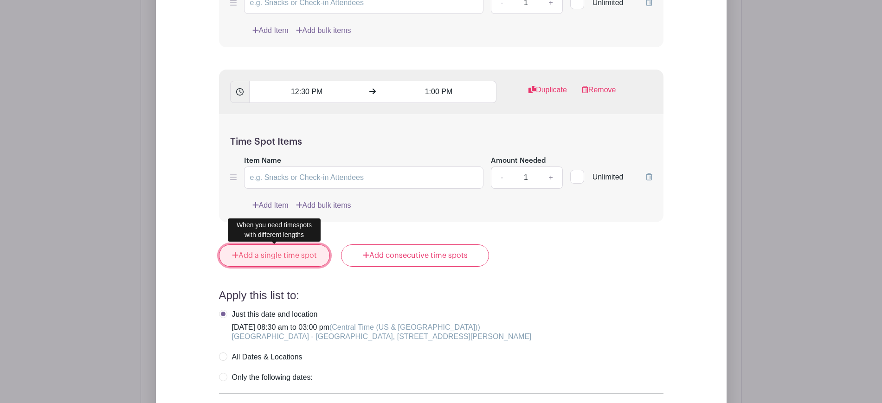
click at [306, 260] on link "Add a single time spot" at bounding box center [274, 255] width 111 height 22
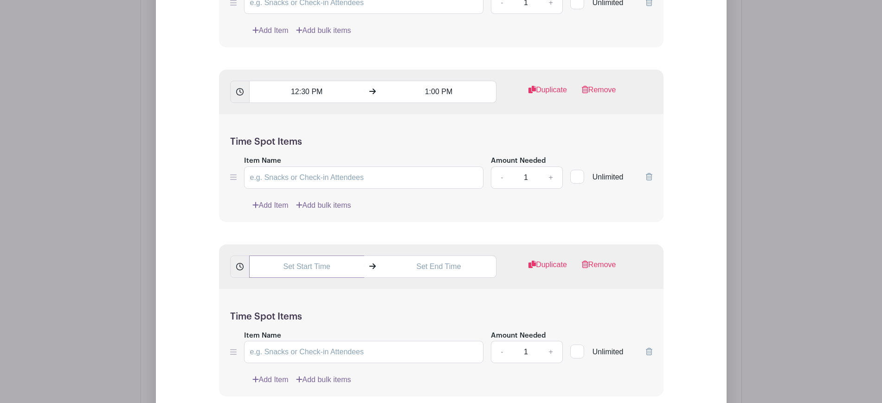
click at [305, 260] on input "text" at bounding box center [306, 267] width 115 height 22
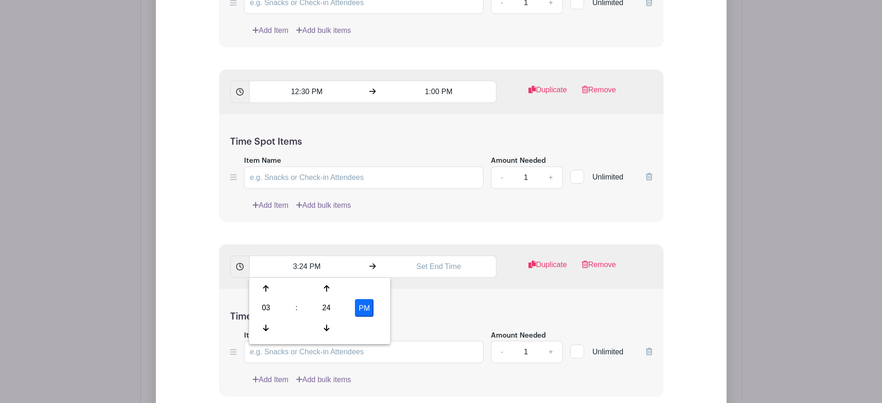
click at [261, 306] on div "03" at bounding box center [266, 308] width 30 height 18
click at [303, 284] on div "01" at bounding box center [300, 289] width 31 height 18
click at [320, 305] on div "24" at bounding box center [326, 308] width 30 height 18
click at [269, 290] on div "00" at bounding box center [266, 289] width 31 height 18
type input "1:00 PM"
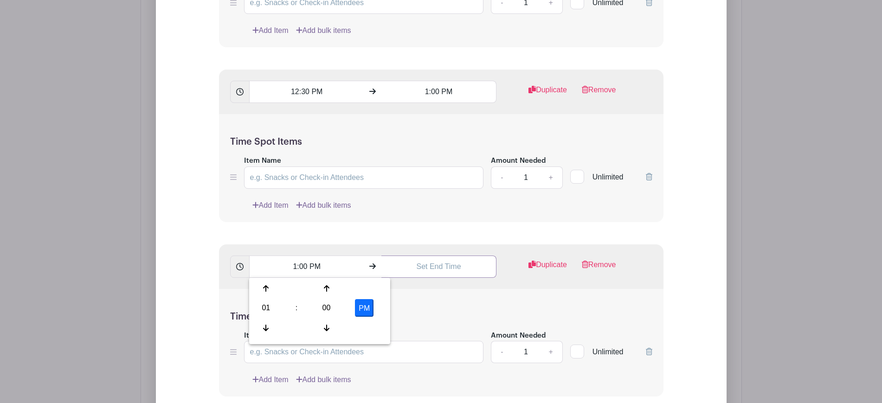
click at [423, 270] on input "text" at bounding box center [438, 267] width 115 height 22
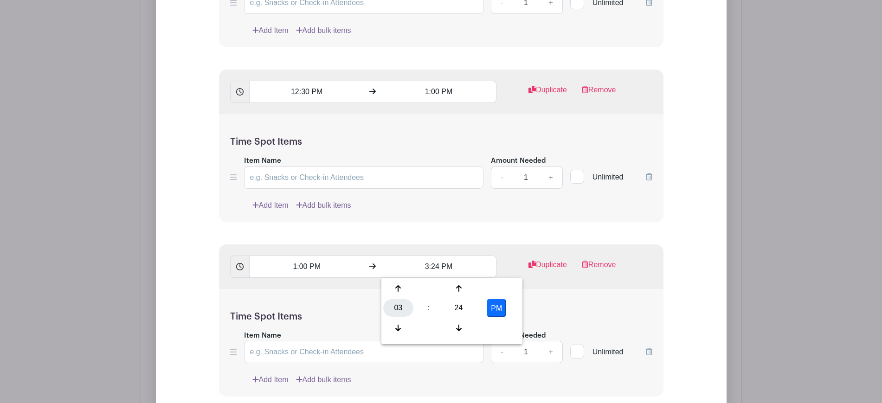
click at [400, 306] on div "03" at bounding box center [398, 308] width 30 height 18
click at [435, 295] on div "01" at bounding box center [432, 289] width 31 height 18
click at [454, 304] on div "24" at bounding box center [458, 308] width 30 height 18
click at [470, 308] on div "30" at bounding box center [467, 308] width 31 height 18
type input "1:30 PM"
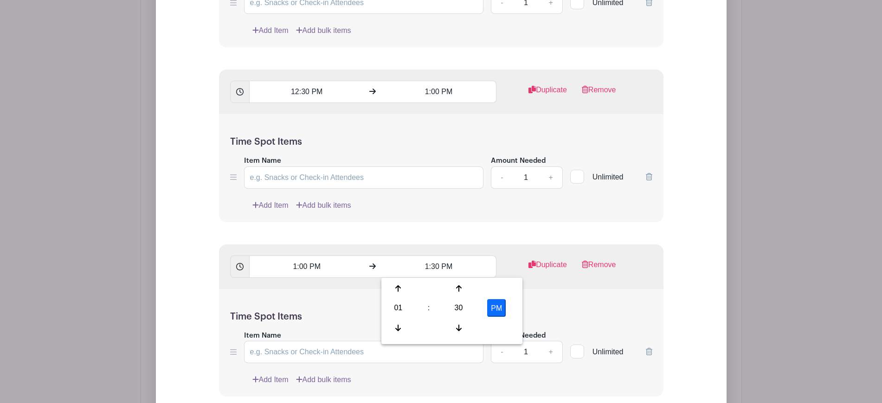
click at [548, 308] on div "Time Spot Items Item Name Amount Needed - 1 + Unlimited Add Item Add bulk items" at bounding box center [441, 343] width 444 height 108
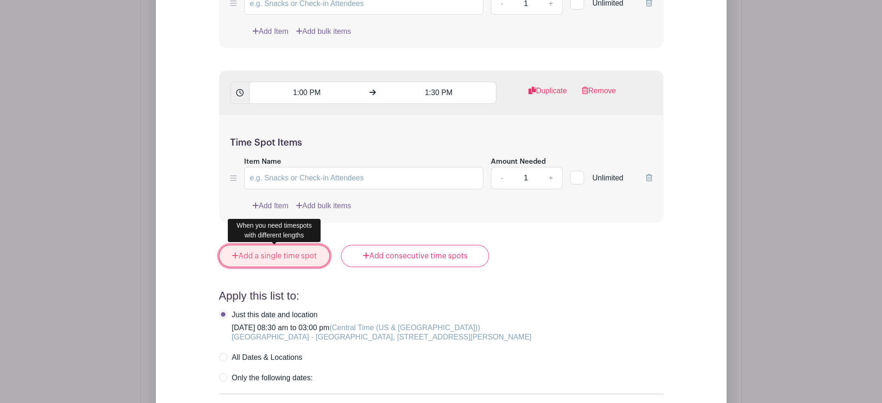
click at [309, 259] on link "Add a single time spot" at bounding box center [274, 256] width 111 height 22
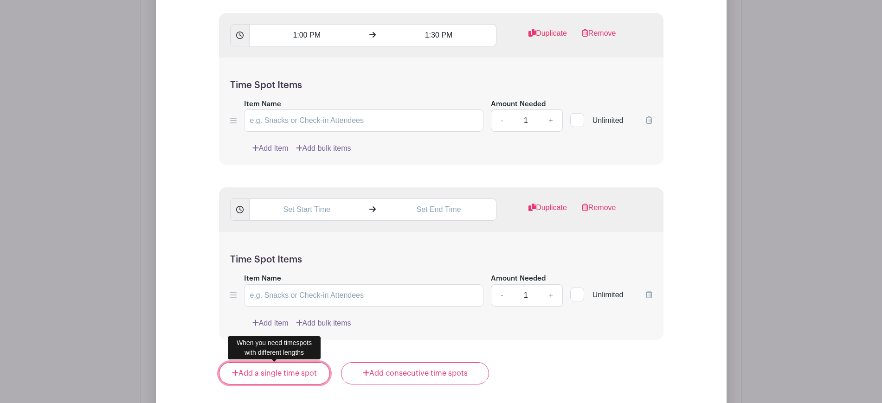
scroll to position [1492, 0]
click at [312, 212] on input "text" at bounding box center [306, 209] width 115 height 22
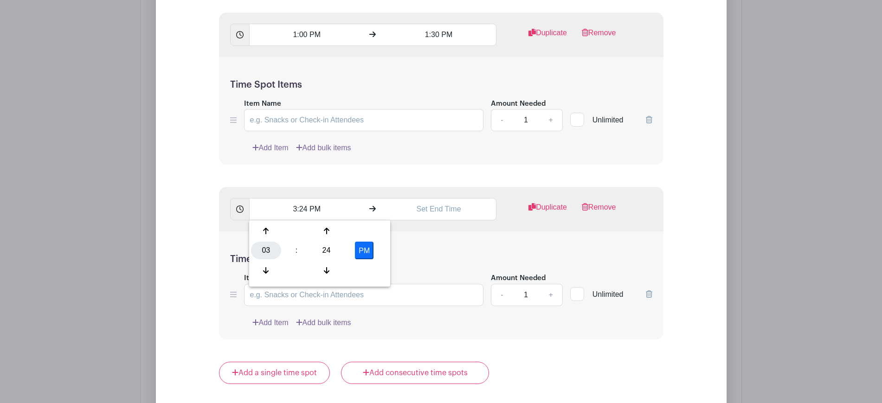
click at [261, 251] on div "03" at bounding box center [266, 251] width 30 height 18
click at [303, 228] on div "01" at bounding box center [300, 231] width 31 height 18
click at [320, 249] on div "24" at bounding box center [326, 251] width 30 height 18
click at [344, 247] on div "30" at bounding box center [335, 251] width 31 height 18
type input "1:30 PM"
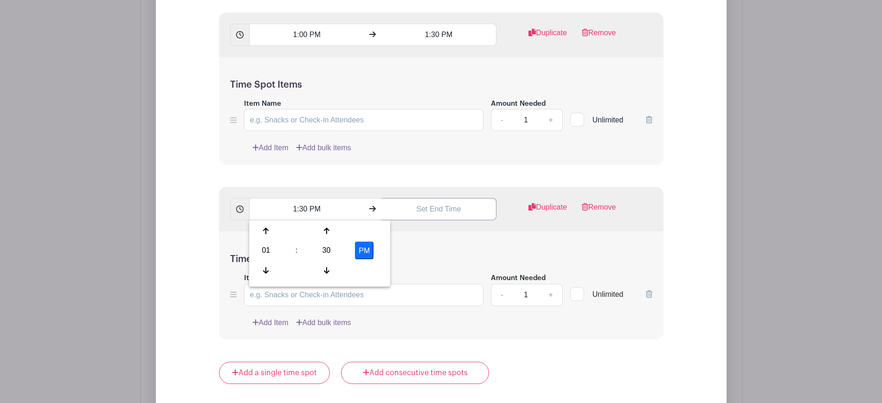
click at [440, 216] on input "text" at bounding box center [438, 209] width 115 height 22
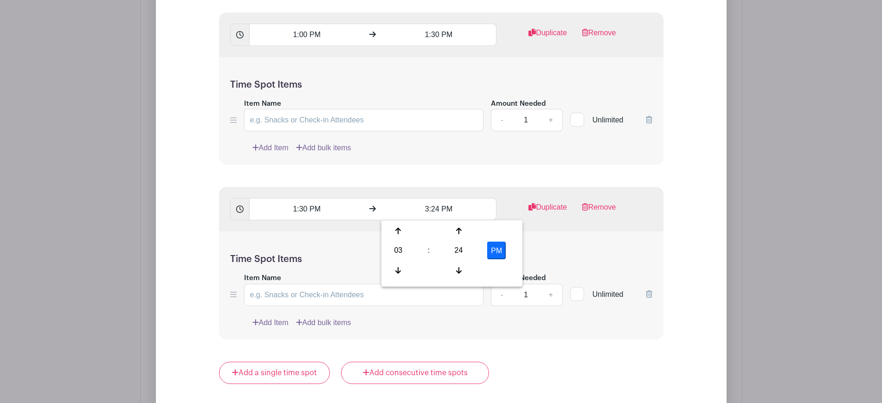
click at [396, 250] on div "03" at bounding box center [398, 251] width 30 height 18
click at [458, 235] on div "02" at bounding box center [467, 231] width 31 height 18
click at [456, 249] on div "24" at bounding box center [458, 251] width 30 height 18
click at [407, 231] on div "00" at bounding box center [398, 231] width 31 height 18
type input "2:00 PM"
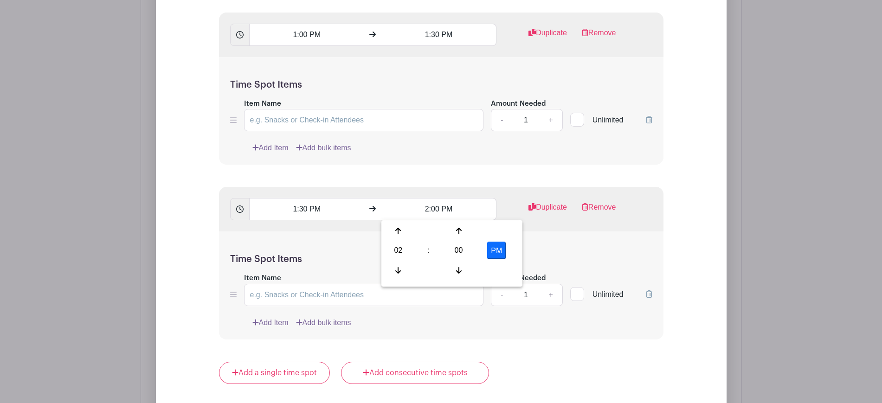
click at [559, 237] on div "Time Spot Items Item Name Amount Needed - 1 + Unlimited Add Item Add bulk items" at bounding box center [441, 285] width 444 height 108
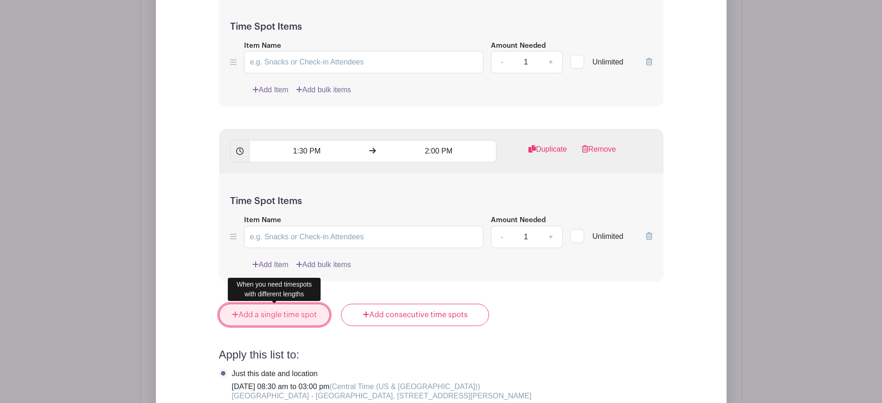
click at [266, 312] on link "Add a single time spot" at bounding box center [274, 315] width 111 height 22
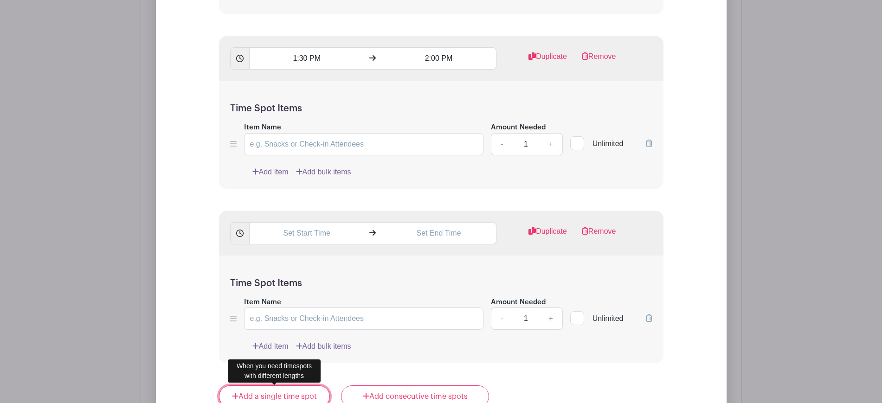
scroll to position [1665, 0]
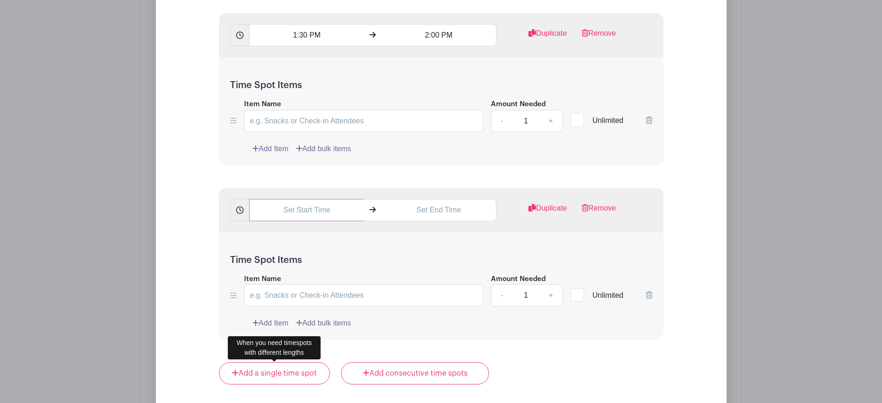
click at [324, 211] on input "text" at bounding box center [306, 210] width 115 height 22
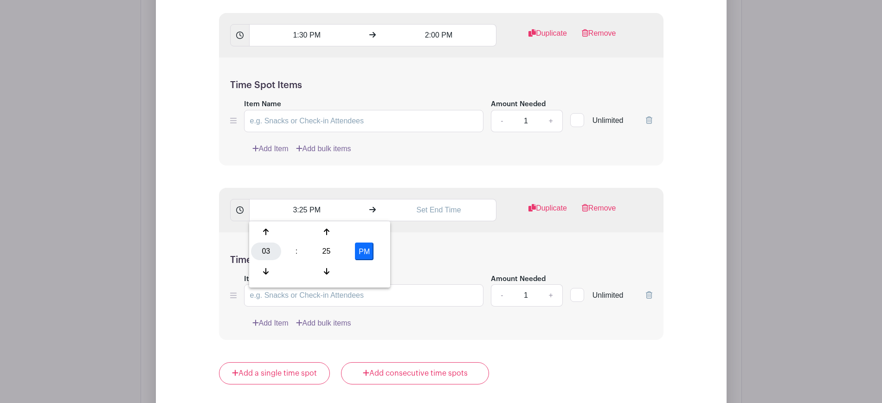
click at [268, 251] on div "03" at bounding box center [266, 252] width 30 height 18
click at [331, 234] on div "02" at bounding box center [335, 232] width 31 height 18
click at [328, 245] on div "25" at bounding box center [326, 252] width 30 height 18
click at [270, 235] on div "00" at bounding box center [266, 232] width 31 height 18
type input "2:00 PM"
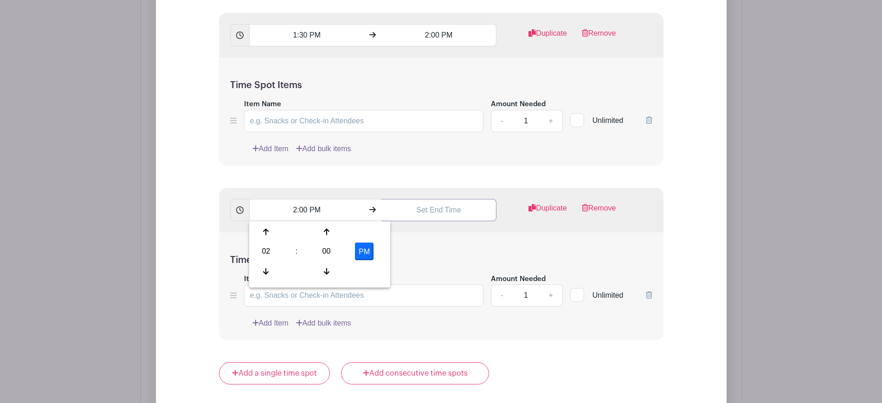
click at [441, 215] on input "text" at bounding box center [438, 210] width 115 height 22
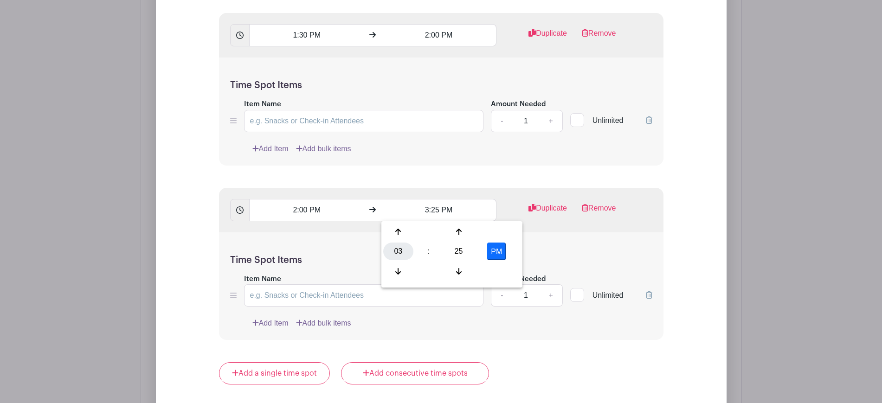
click at [400, 252] on div "03" at bounding box center [398, 252] width 30 height 18
click at [470, 232] on div "02" at bounding box center [467, 232] width 31 height 18
click at [460, 248] on div "25" at bounding box center [458, 252] width 30 height 18
click at [474, 250] on div "30" at bounding box center [467, 252] width 31 height 18
type input "2:30 PM"
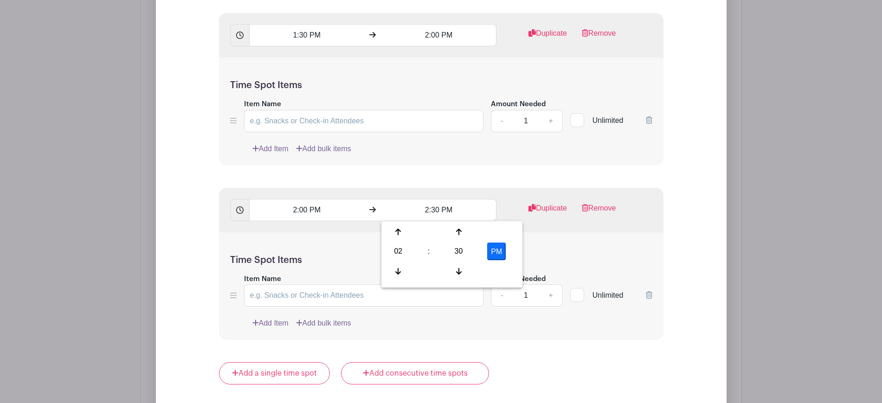
click at [550, 234] on div "Time Spot Items Item Name Amount Needed - 1 + Unlimited Add Item Add bulk items" at bounding box center [441, 286] width 444 height 108
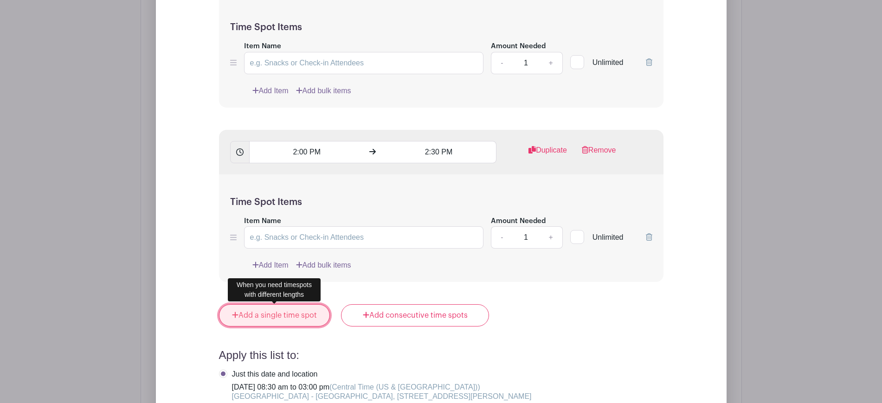
click at [299, 315] on link "Add a single time spot" at bounding box center [274, 315] width 111 height 22
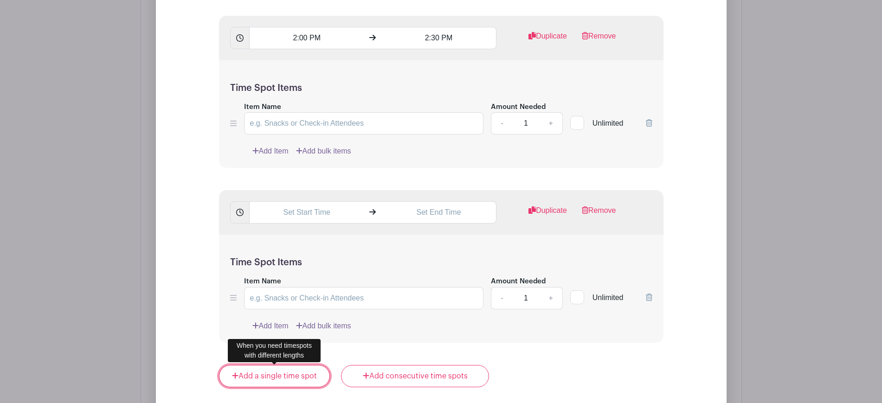
scroll to position [1839, 0]
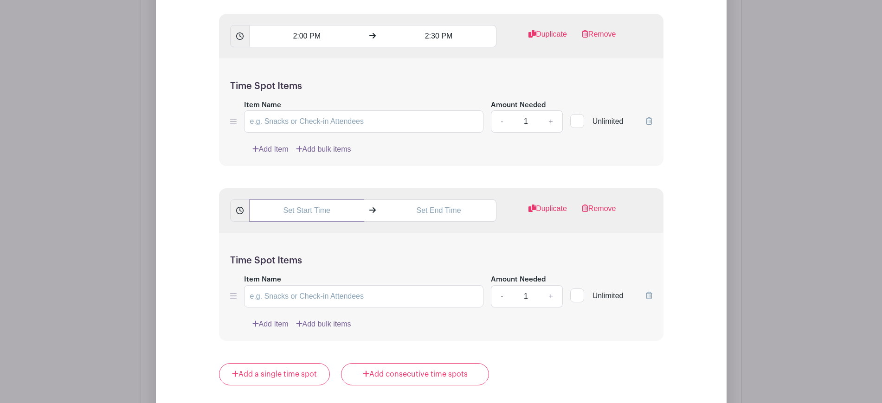
click at [308, 205] on input "text" at bounding box center [306, 210] width 115 height 22
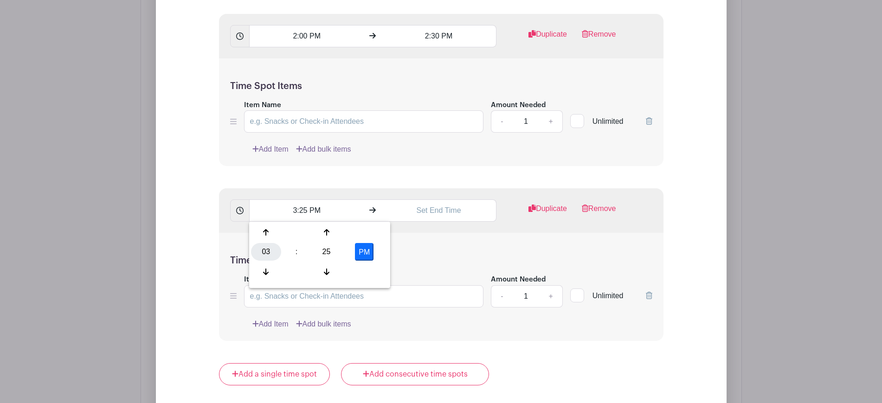
click at [273, 254] on div "03" at bounding box center [266, 252] width 30 height 18
click at [324, 226] on div "02" at bounding box center [335, 233] width 31 height 18
click at [323, 258] on div "25" at bounding box center [326, 252] width 30 height 18
click at [325, 257] on div "30" at bounding box center [335, 252] width 31 height 18
type input "2:30 PM"
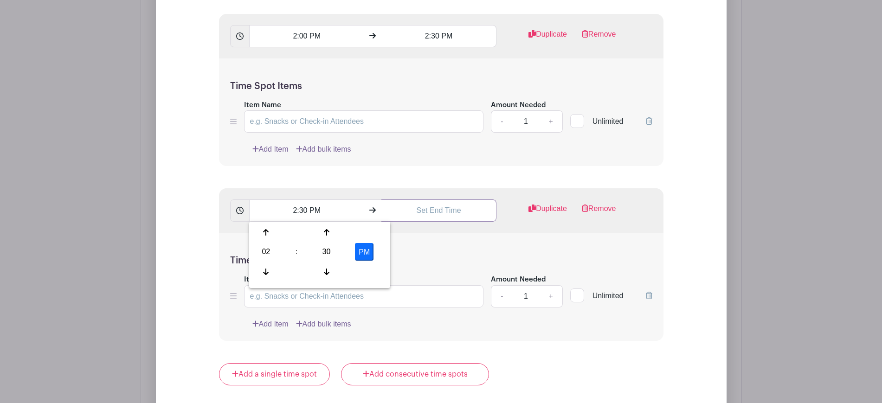
click at [437, 218] on input "text" at bounding box center [438, 210] width 115 height 22
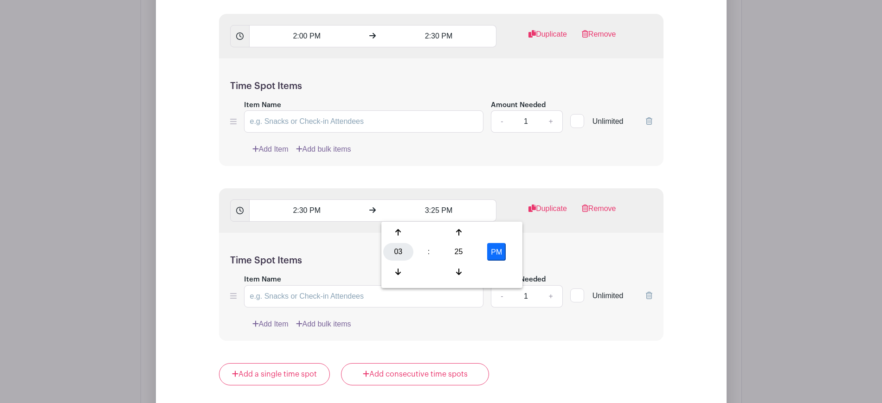
click at [397, 245] on div "03" at bounding box center [398, 252] width 30 height 18
click at [512, 236] on div "03" at bounding box center [501, 233] width 31 height 18
click at [454, 255] on div "25" at bounding box center [458, 252] width 30 height 18
drag, startPoint x: 414, startPoint y: 233, endPoint x: 397, endPoint y: 232, distance: 17.2
click at [398, 232] on div "00 05 10 15 20 25 30 35 40 45 50 55" at bounding box center [451, 253] width 137 height 59
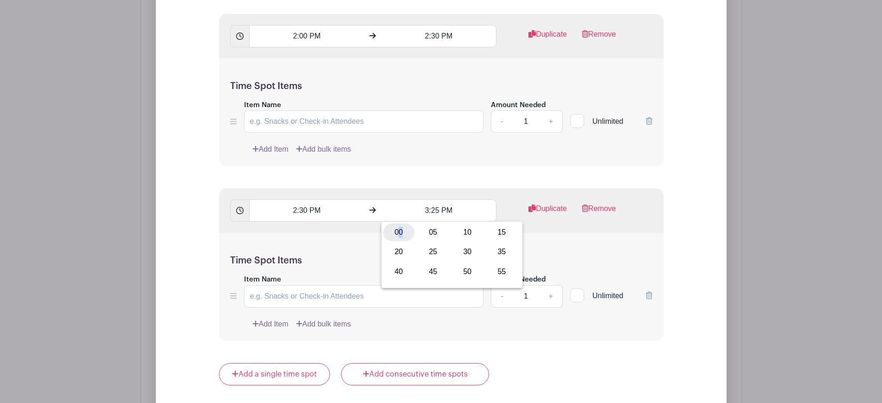
click at [397, 232] on div "00" at bounding box center [398, 233] width 31 height 18
type input "3:00 PM"
click at [545, 234] on div "Time Spot Items Item Name Amount Needed - 1 + Unlimited Add Item Add bulk items" at bounding box center [441, 287] width 444 height 108
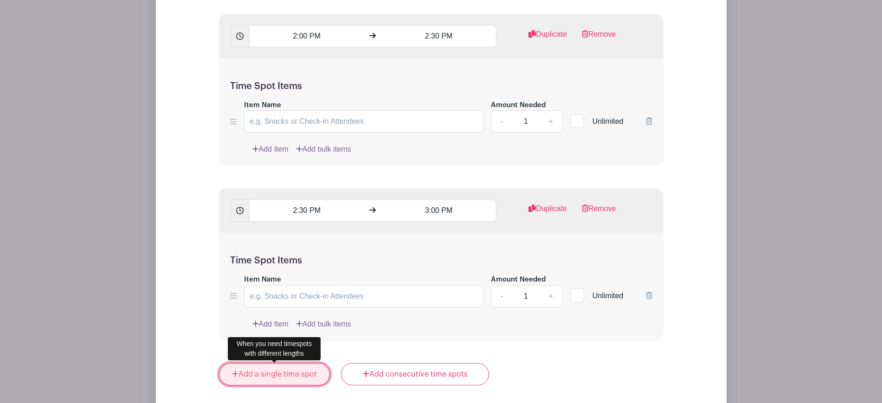
click at [265, 371] on link "Add a single time spot" at bounding box center [274, 374] width 111 height 22
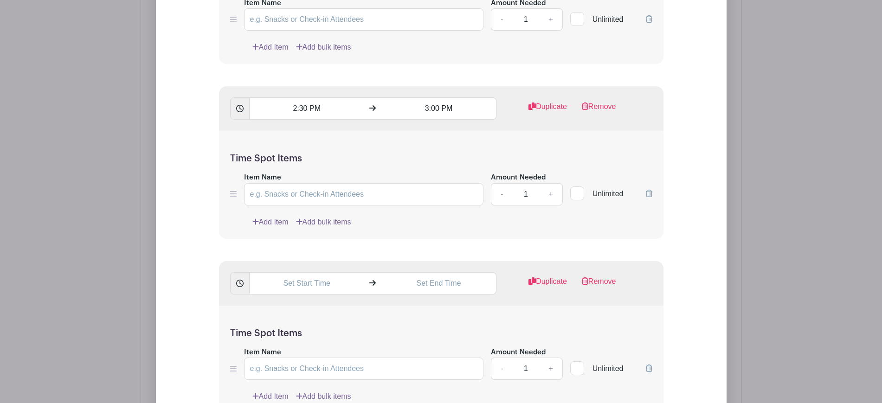
scroll to position [1955, 0]
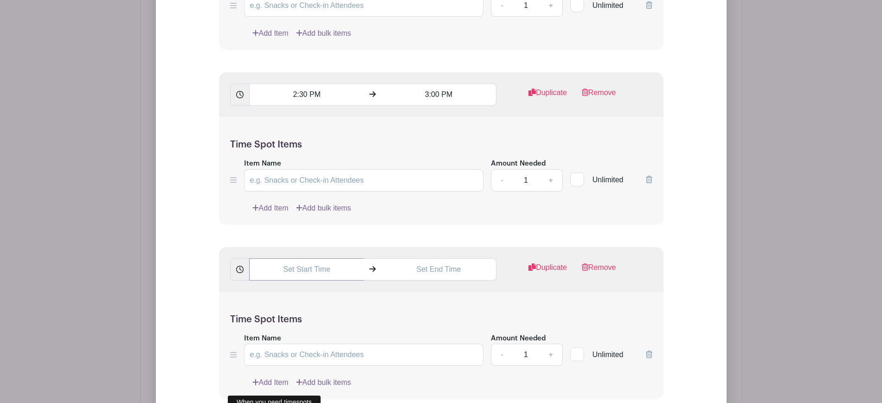
click at [300, 275] on input "text" at bounding box center [306, 269] width 115 height 22
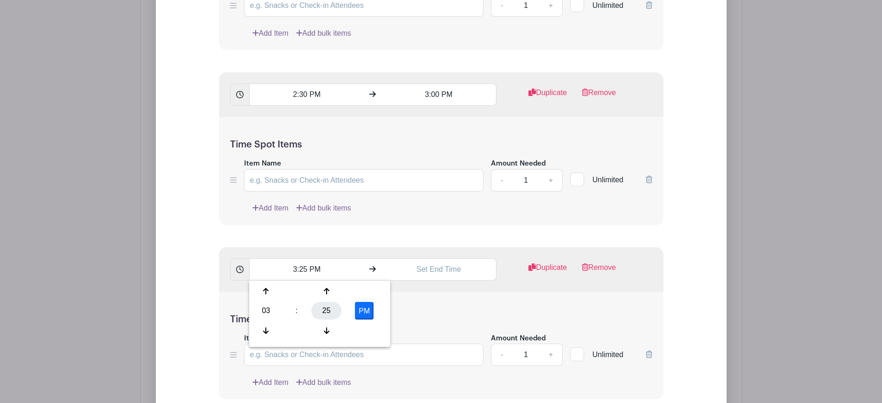
click at [324, 310] on div "25" at bounding box center [326, 311] width 30 height 18
click at [263, 291] on div "00" at bounding box center [266, 291] width 31 height 18
type input "3:00 PM"
click at [445, 270] on input "text" at bounding box center [438, 269] width 115 height 22
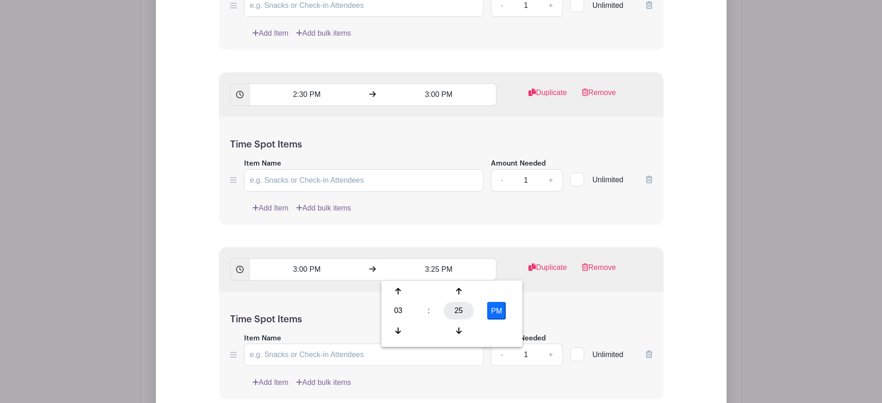
click at [456, 310] on div "25" at bounding box center [458, 311] width 30 height 18
click at [458, 310] on div "30" at bounding box center [467, 311] width 31 height 18
type input "3:30 PM"
click at [586, 308] on div "Time Spot Items Item Name Amount Needed - 1 + Unlimited Add Item Add bulk items" at bounding box center [441, 346] width 444 height 108
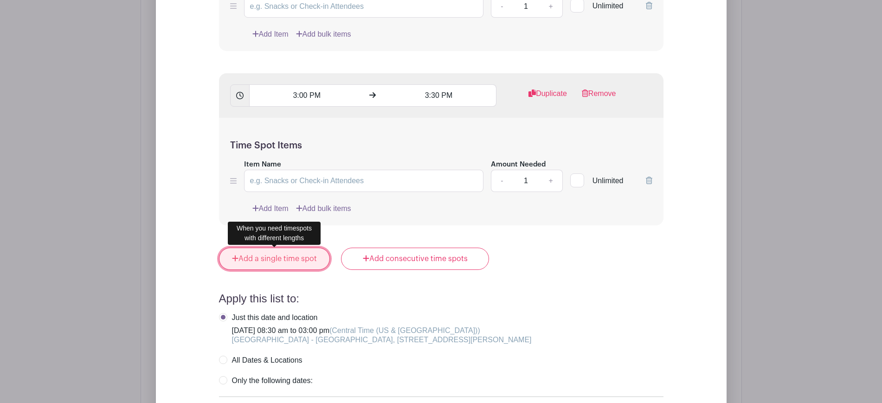
click at [283, 264] on link "Add a single time spot" at bounding box center [274, 259] width 111 height 22
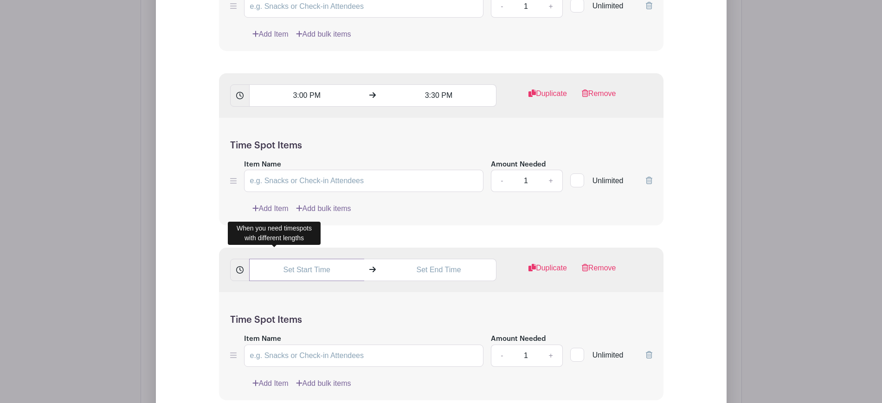
click at [289, 264] on input "text" at bounding box center [306, 270] width 115 height 22
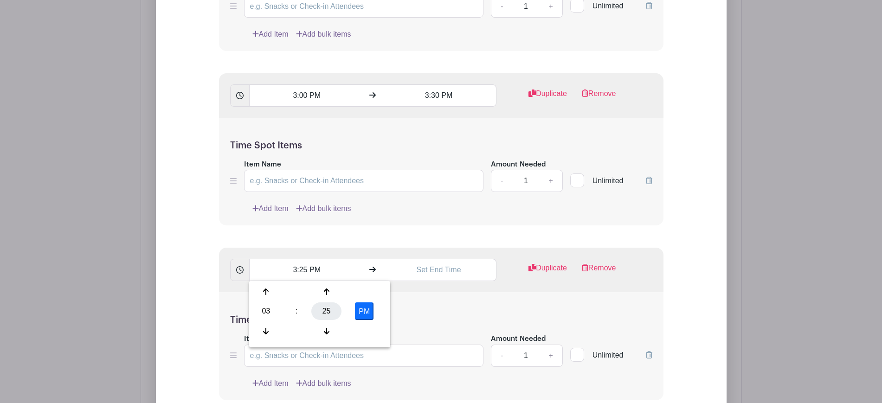
click at [318, 318] on div "25" at bounding box center [326, 311] width 30 height 18
click at [341, 317] on div "30" at bounding box center [335, 311] width 31 height 18
type input "3:30 PM"
click at [456, 260] on input "text" at bounding box center [438, 270] width 115 height 22
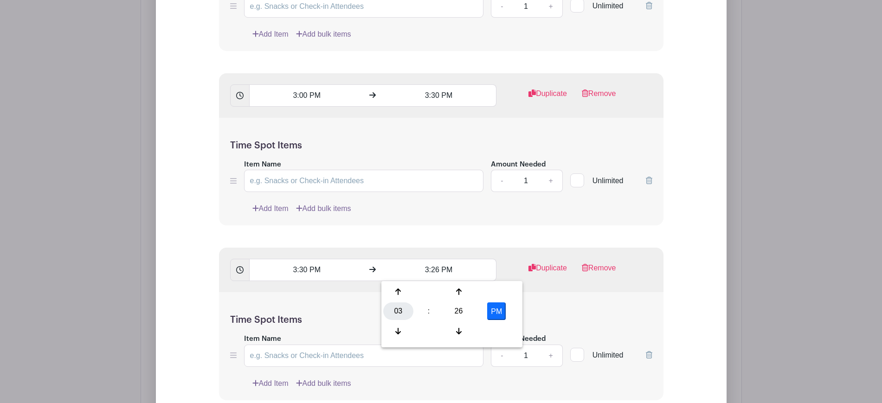
click at [399, 309] on div "03" at bounding box center [398, 311] width 30 height 18
click at [398, 311] on div "04" at bounding box center [398, 311] width 31 height 18
click at [459, 309] on div "26" at bounding box center [458, 311] width 30 height 18
click at [400, 290] on div "00" at bounding box center [398, 292] width 31 height 18
type input "4:00 PM"
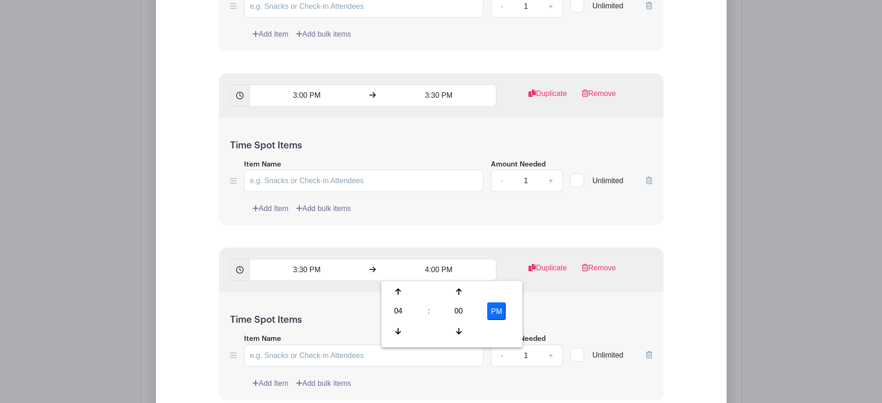
click at [577, 291] on div "3:30 PM 4:00 PM Duplicate Remove" at bounding box center [441, 270] width 444 height 45
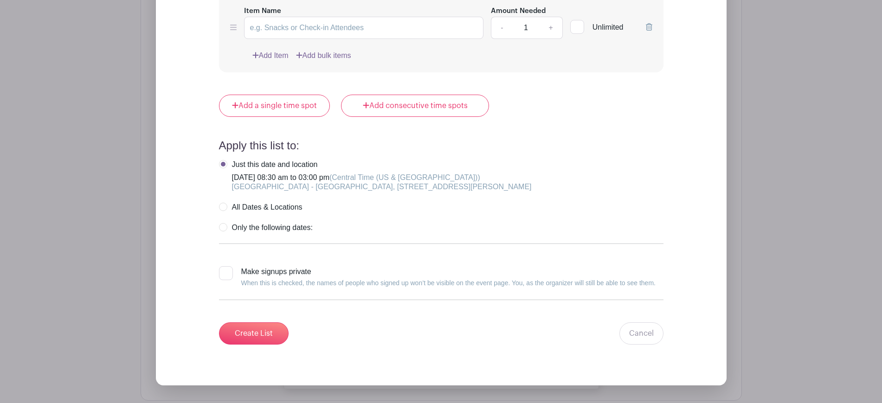
scroll to position [2451, 0]
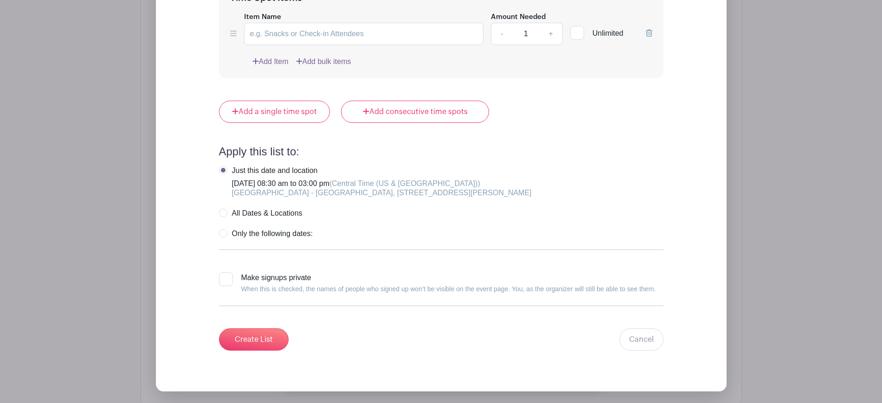
click at [224, 281] on div at bounding box center [226, 279] width 14 height 14
click at [224, 278] on input "Make signups private When this is checked, the names of people who signed up wo…" at bounding box center [222, 275] width 6 height 6
checkbox input "true"
click at [258, 333] on input "Create List" at bounding box center [254, 339] width 70 height 22
click at [263, 340] on input "Create List" at bounding box center [254, 339] width 70 height 22
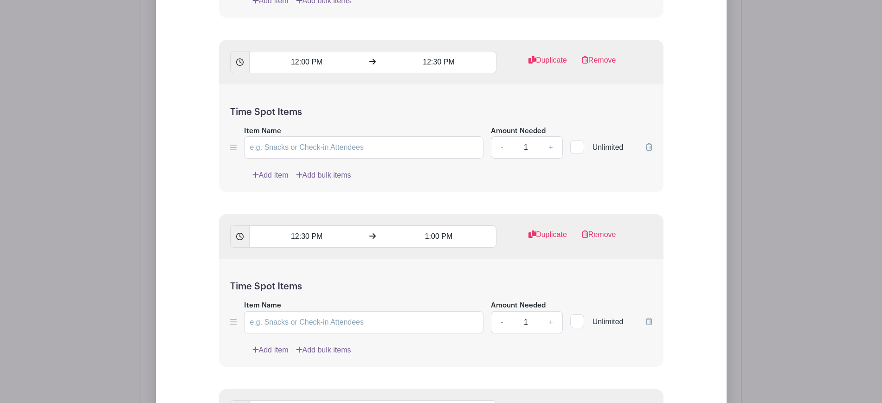
scroll to position [712, 0]
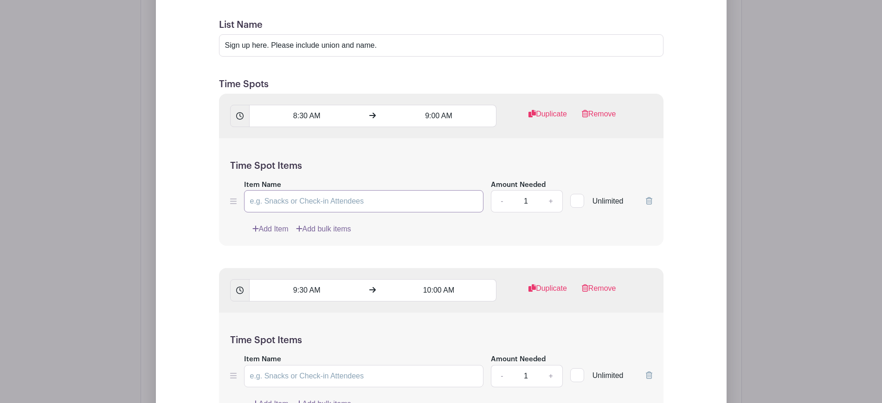
click at [349, 202] on input "Item Name" at bounding box center [364, 201] width 240 height 22
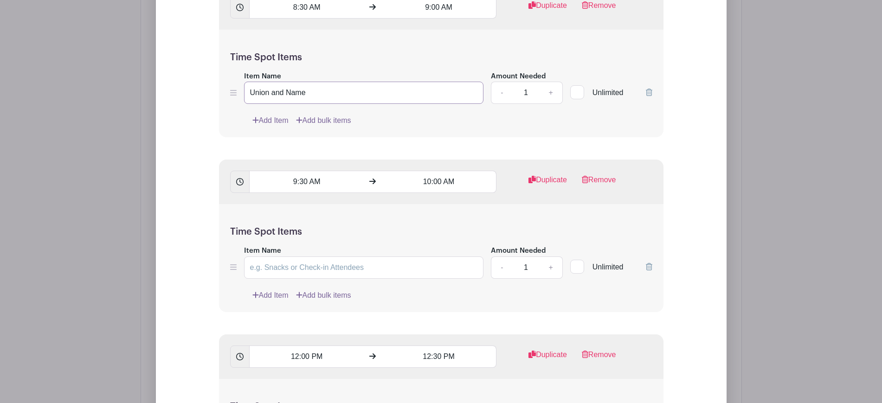
scroll to position [828, 0]
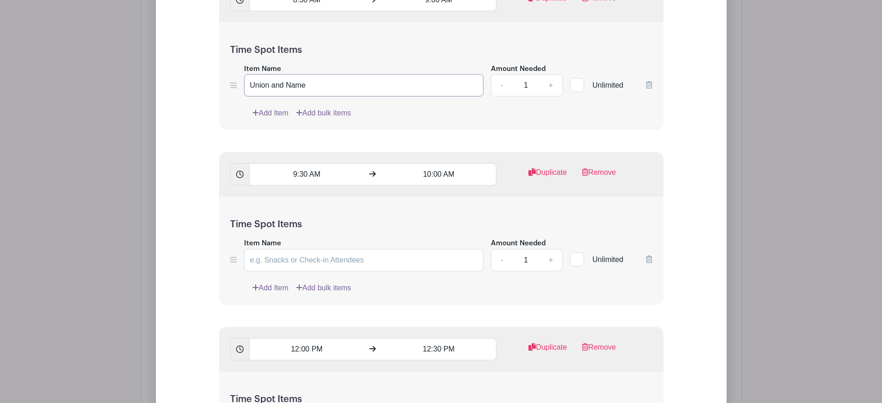
type input "Union and Name"
click at [379, 264] on input "Item Name" at bounding box center [364, 260] width 240 height 22
paste input "Union and Name"
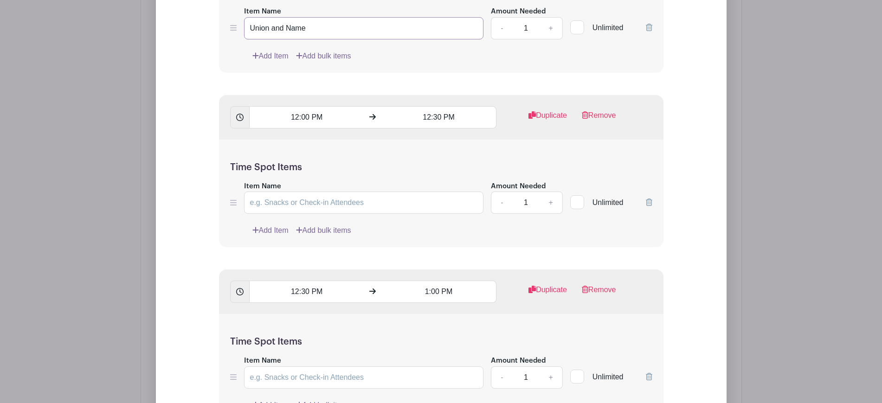
type input "Union and Name"
click at [350, 206] on input "Item Name" at bounding box center [364, 203] width 240 height 22
paste input "Union and Name"
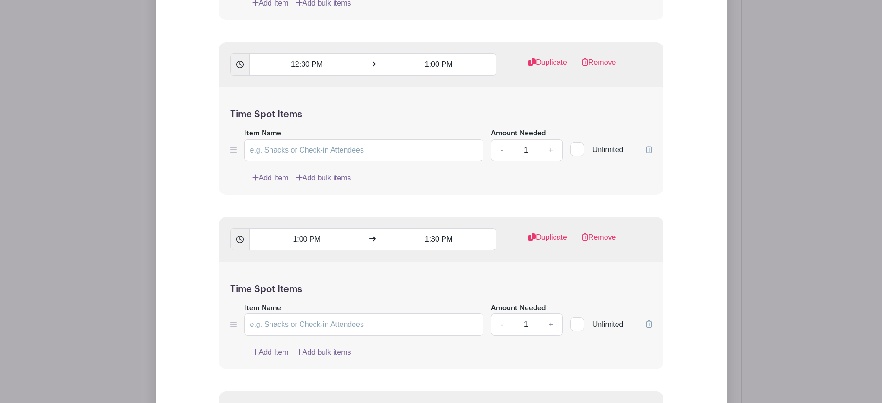
scroll to position [1292, 0]
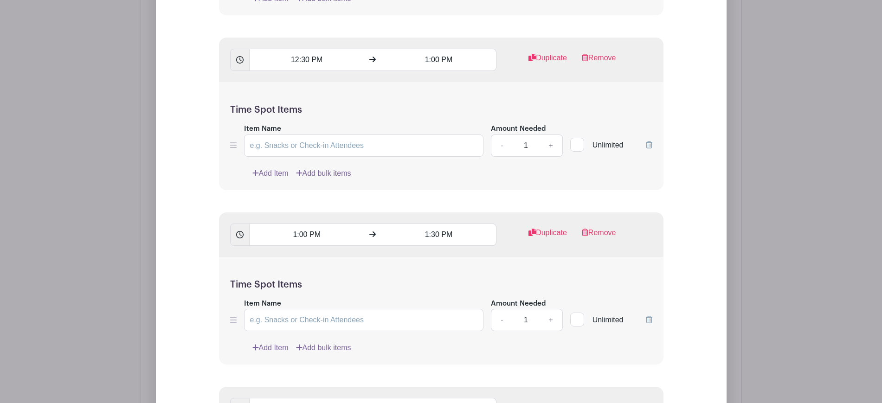
type input "Union and Name"
click at [379, 147] on input "Item Name" at bounding box center [364, 145] width 240 height 22
paste input "Union and Name"
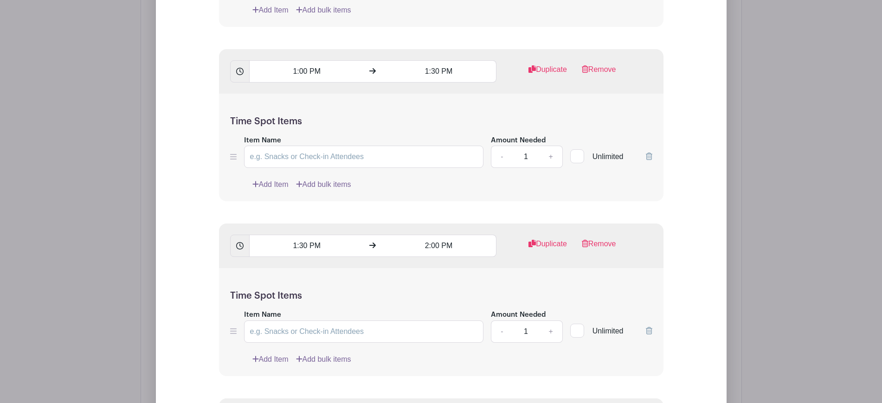
scroll to position [1466, 0]
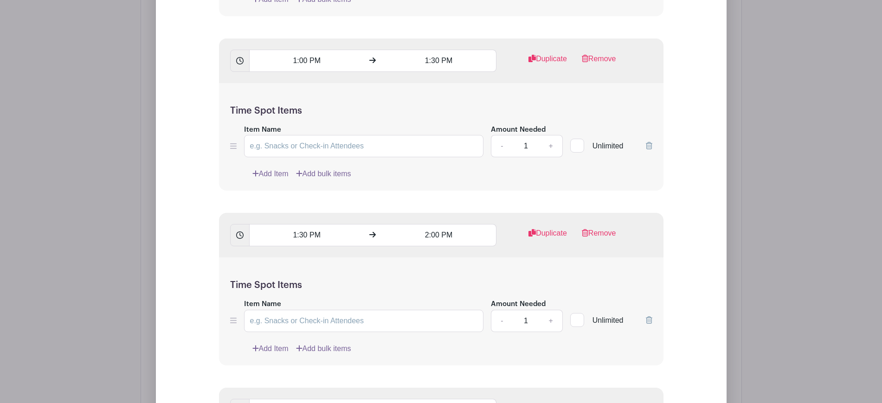
type input "Union and Name"
click at [375, 147] on input "Item Name" at bounding box center [364, 146] width 240 height 22
paste input "Union and Name"
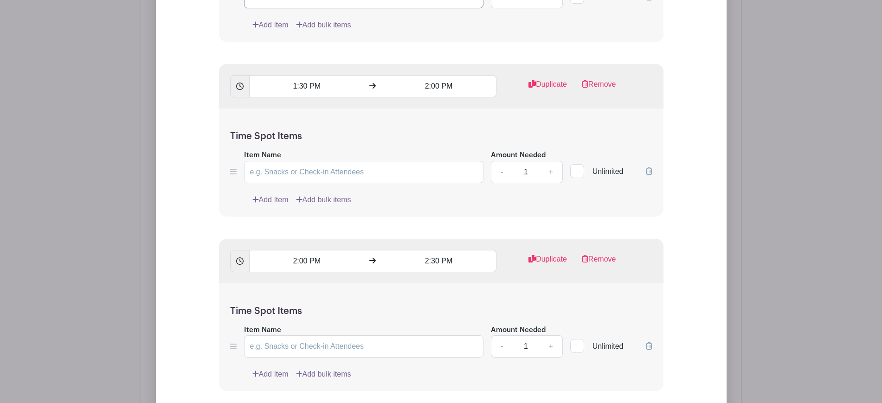
scroll to position [1639, 0]
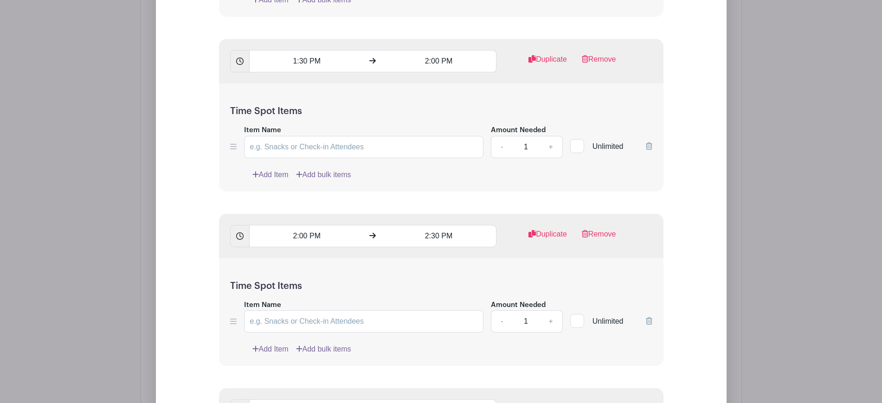
type input "Union and Name"
click at [374, 148] on input "Item Name" at bounding box center [364, 147] width 240 height 22
paste input "Union and Name"
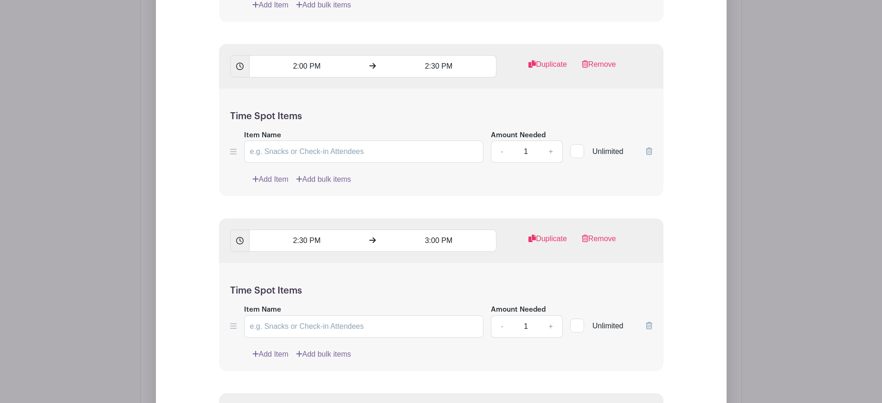
scroll to position [1813, 0]
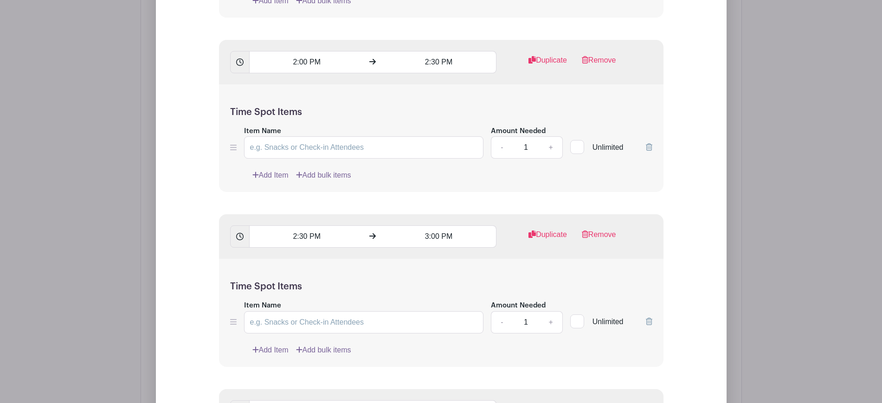
type input "Union and Name"
click at [374, 148] on input "Item Name" at bounding box center [364, 147] width 240 height 22
paste input "Union and Name"
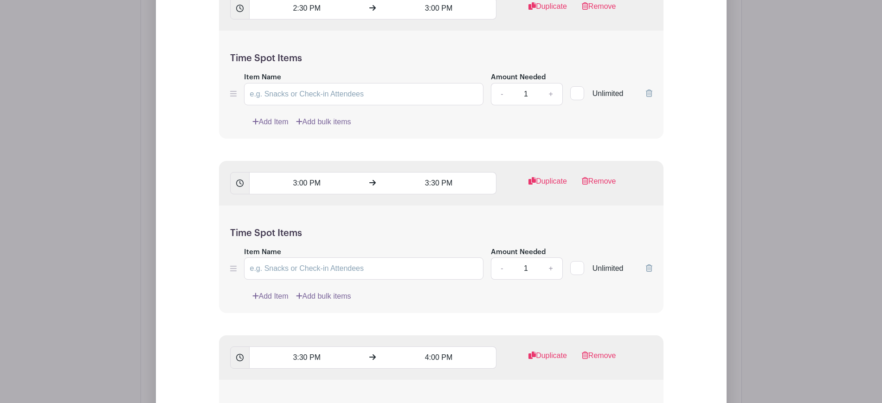
scroll to position [2045, 0]
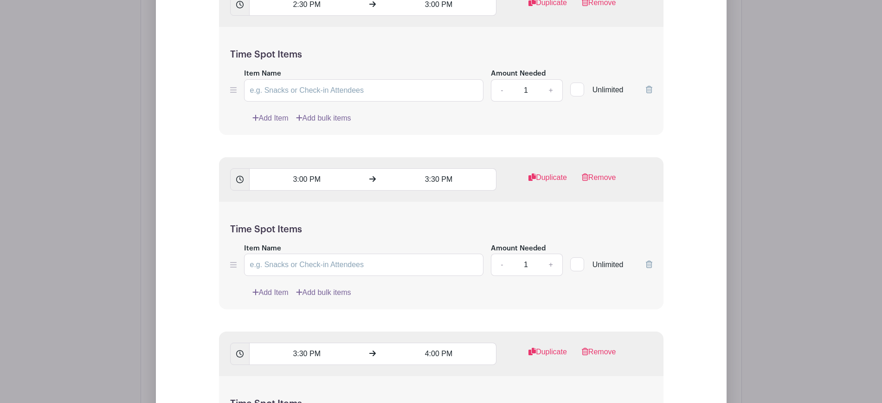
type input "Union and Name"
click at [388, 80] on input "Item Name" at bounding box center [364, 90] width 240 height 22
paste input "Union and Name"
type input "Union and Name"
click at [358, 275] on input "Item Name" at bounding box center [364, 265] width 240 height 22
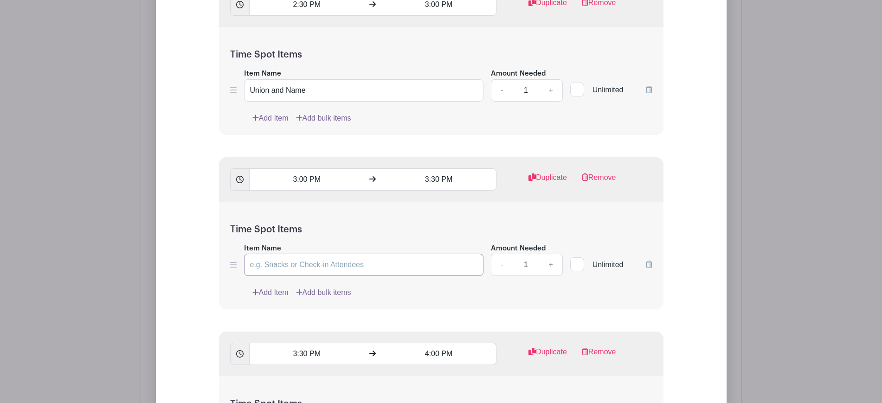
paste input "Union and Name"
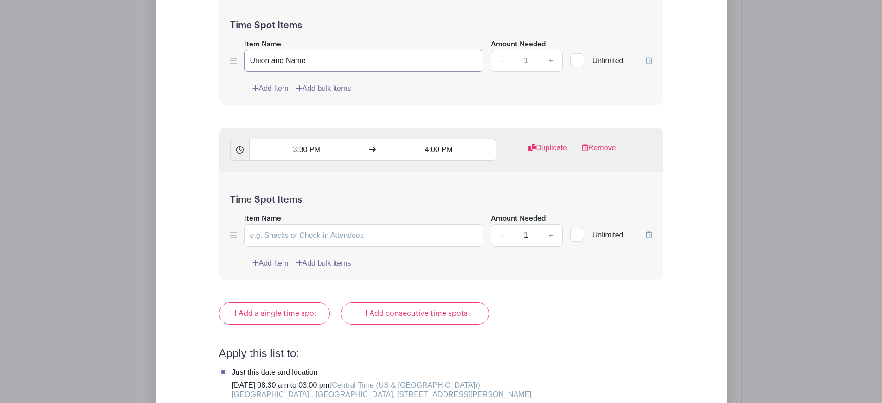
scroll to position [2277, 0]
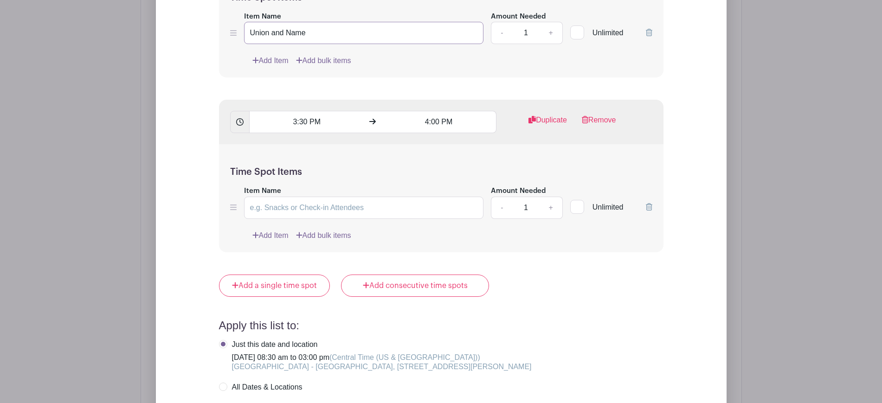
type input "Union and Name"
click at [356, 215] on input "Item Name" at bounding box center [364, 208] width 240 height 22
paste input "Union and Name"
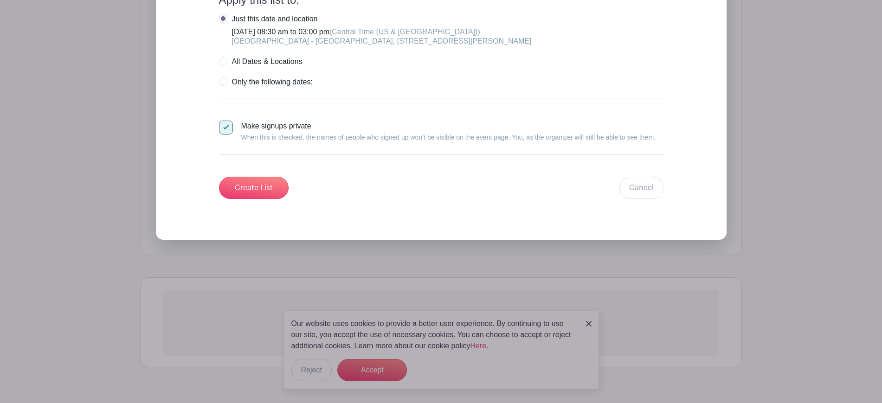
scroll to position [2625, 0]
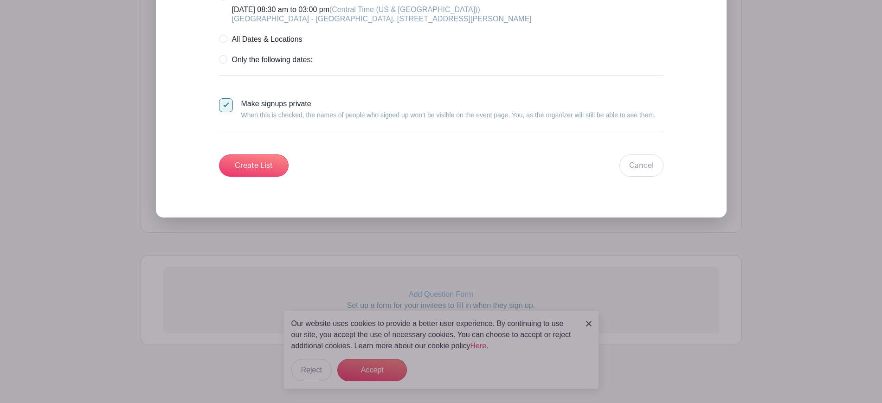
type input "Union and Name"
click at [256, 155] on input "Create List" at bounding box center [254, 165] width 70 height 22
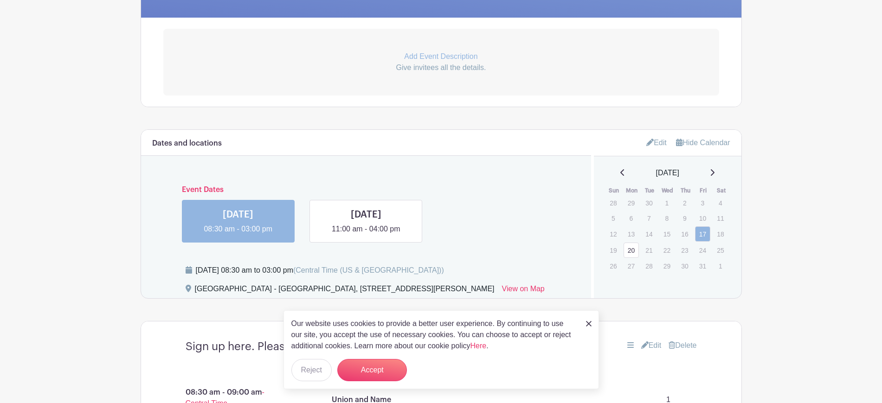
scroll to position [0, 0]
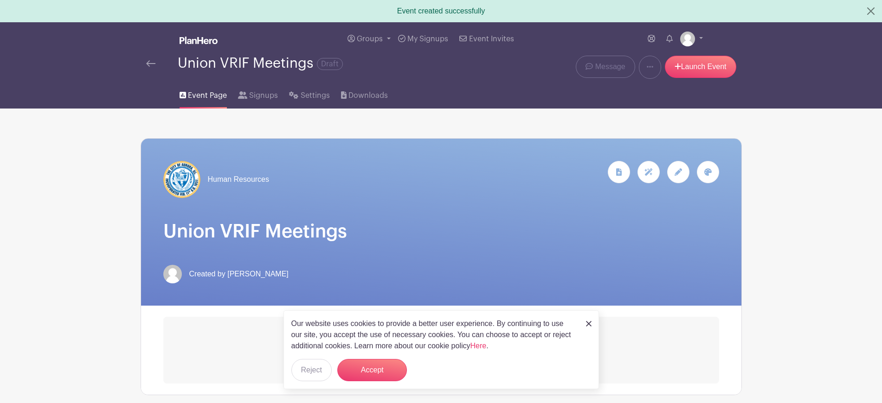
click at [588, 321] on img at bounding box center [589, 324] width 6 height 6
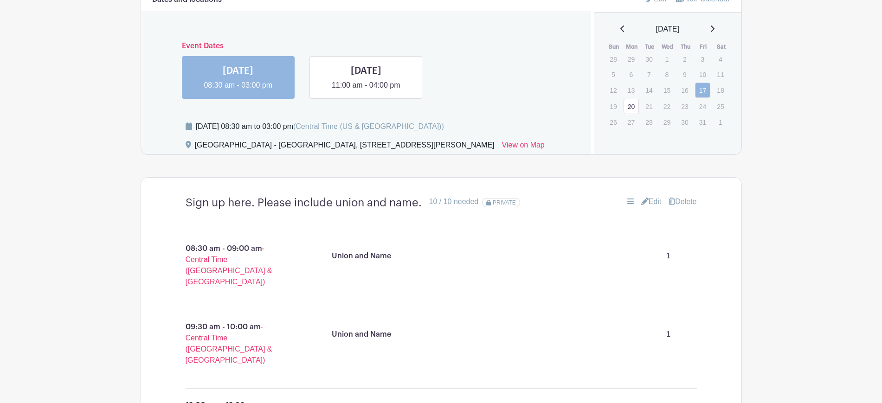
scroll to position [381, 0]
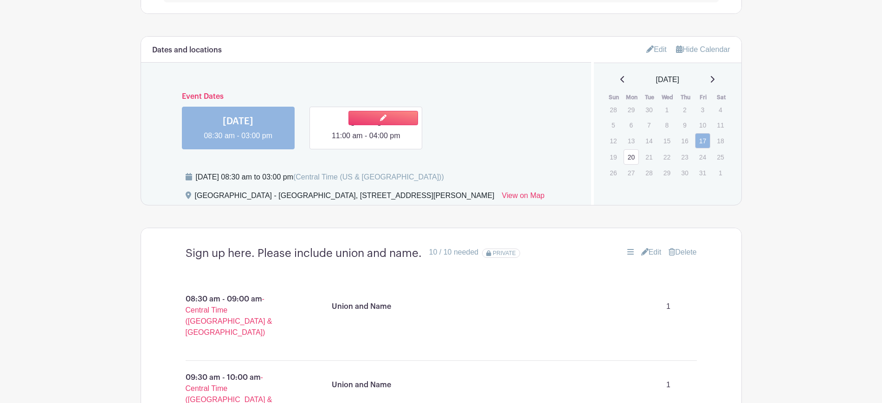
click at [366, 141] on link at bounding box center [366, 141] width 0 height 0
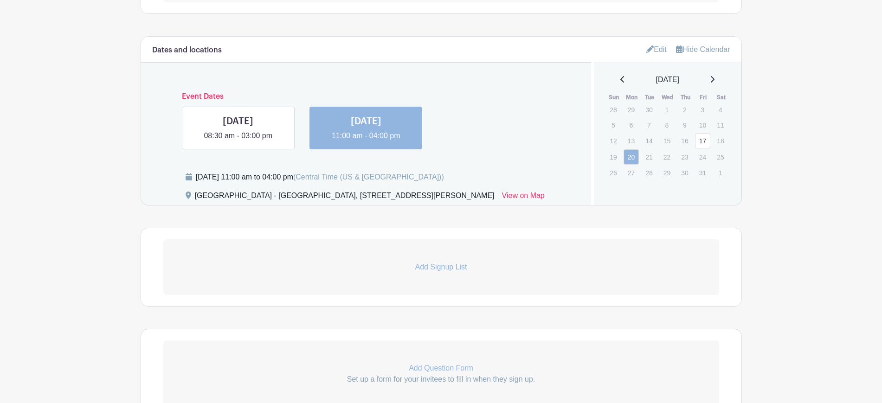
scroll to position [439, 0]
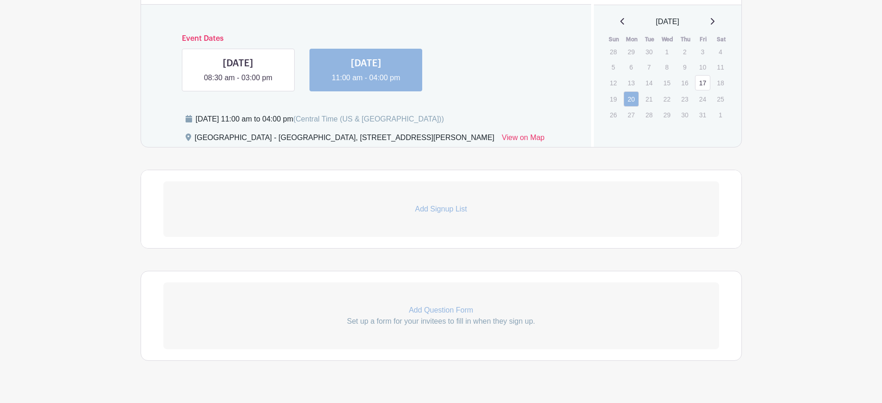
click at [471, 237] on div "Add Signup List" at bounding box center [441, 209] width 600 height 78
click at [482, 211] on p "Add Signup List" at bounding box center [441, 209] width 556 height 11
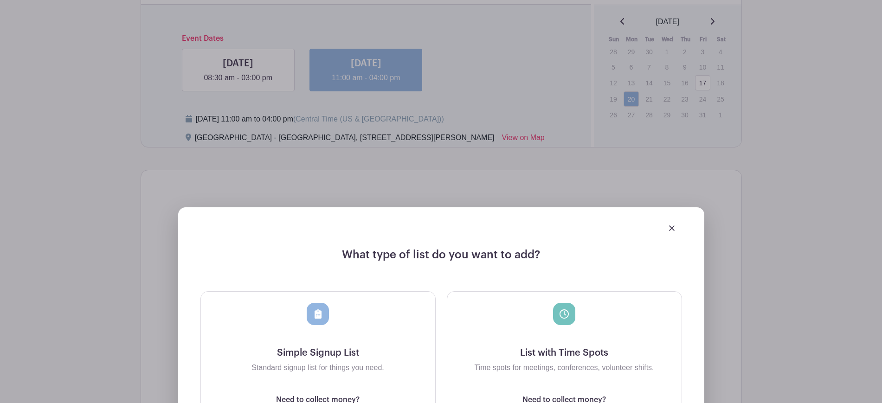
scroll to position [555, 0]
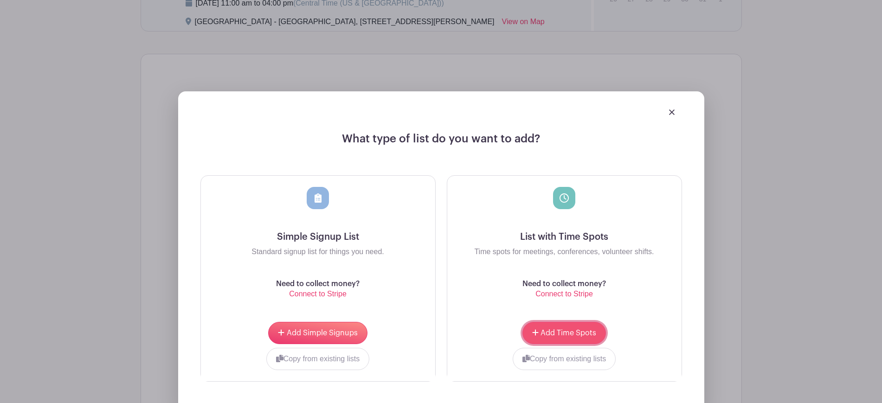
click at [538, 337] on button "Add Time Spots" at bounding box center [563, 333] width 83 height 22
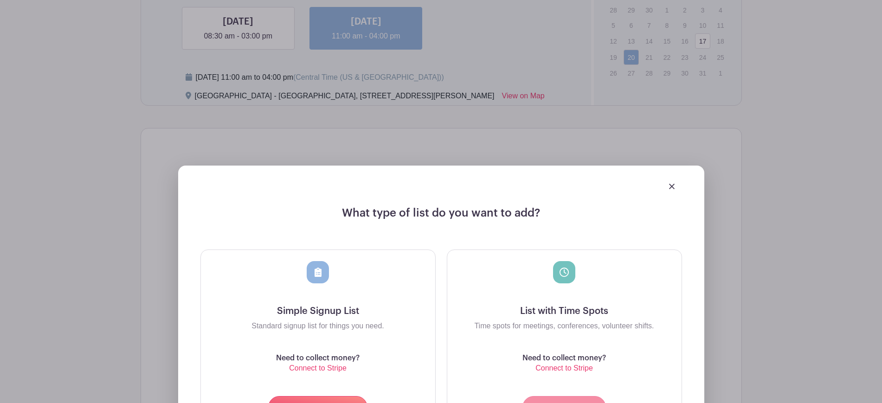
scroll to position [629, 0]
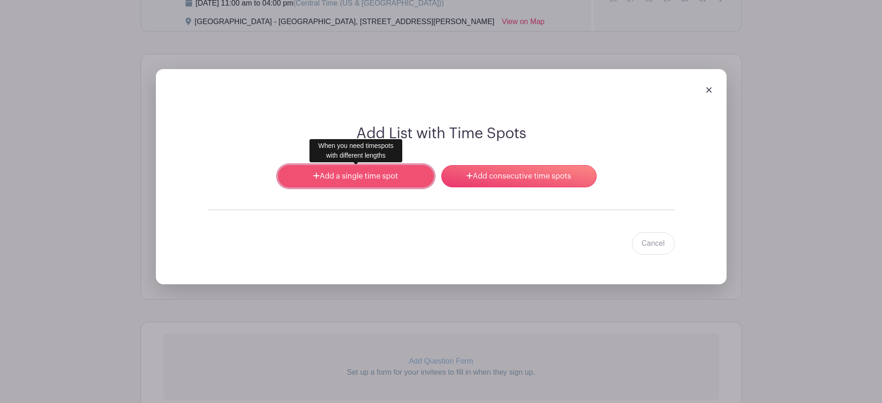
click at [383, 176] on link "Add a single time spot" at bounding box center [355, 176] width 155 height 22
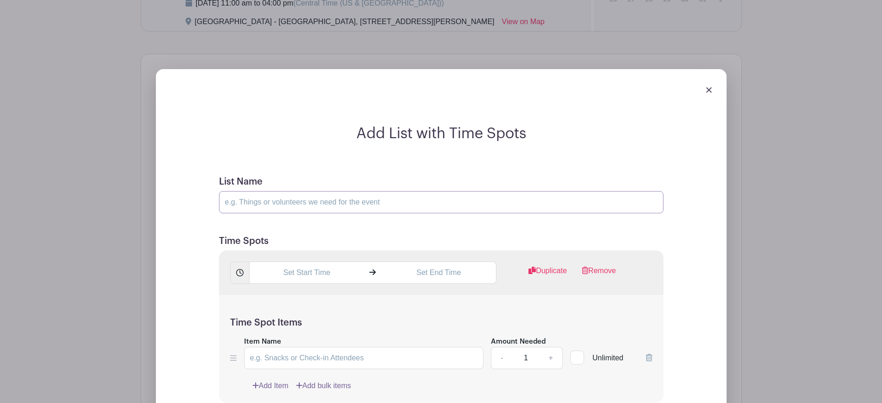
click at [350, 204] on input "List Name" at bounding box center [441, 202] width 444 height 22
type input "Sign up here. Please include union and name."
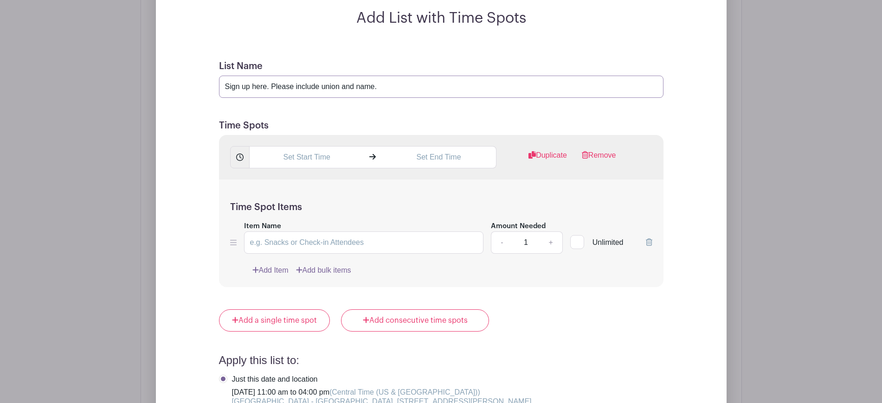
scroll to position [745, 0]
click at [329, 160] on input "text" at bounding box center [306, 157] width 115 height 22
click at [264, 198] on div "03" at bounding box center [266, 198] width 30 height 18
click at [377, 224] on div "11" at bounding box center [369, 218] width 31 height 18
click at [336, 203] on div "33" at bounding box center [326, 198] width 30 height 18
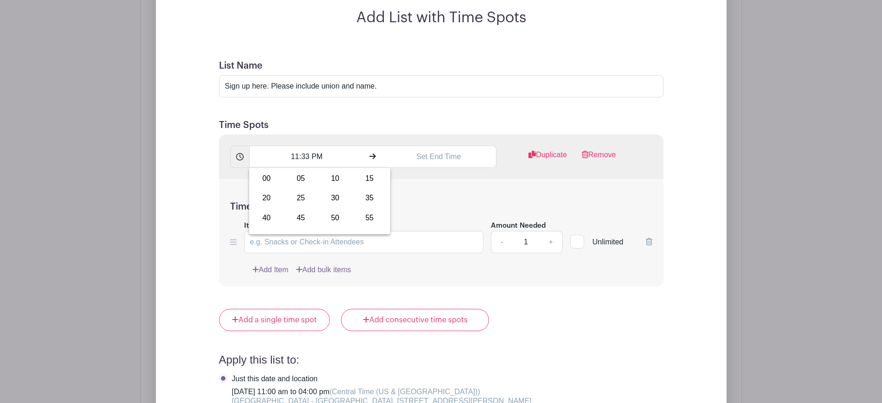
click at [266, 178] on div "00" at bounding box center [266, 179] width 31 height 18
drag, startPoint x: 365, startPoint y: 202, endPoint x: 371, endPoint y: 202, distance: 5.6
click at [364, 202] on button "PM" at bounding box center [364, 198] width 19 height 18
type input "11:00 AM"
click at [441, 147] on input "text" at bounding box center [438, 157] width 115 height 22
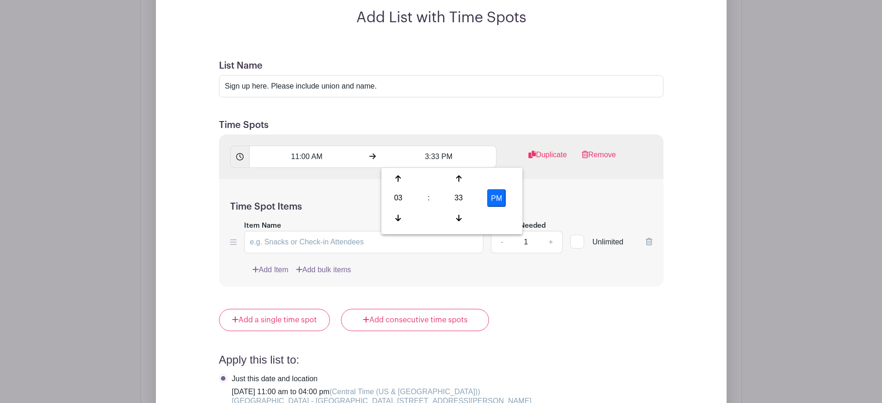
click at [404, 191] on div "03" at bounding box center [398, 198] width 30 height 18
click at [499, 217] on div "11" at bounding box center [501, 218] width 31 height 18
click at [459, 201] on div "33" at bounding box center [458, 198] width 30 height 18
click at [459, 201] on div "30" at bounding box center [467, 198] width 31 height 18
click at [493, 201] on button "PM" at bounding box center [496, 198] width 19 height 18
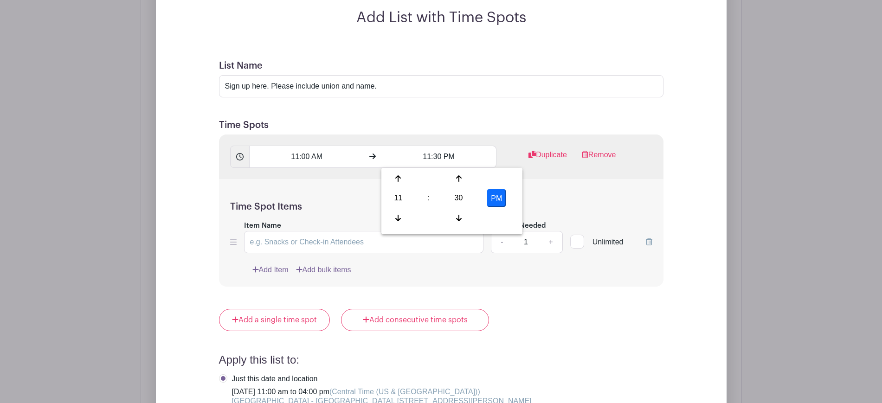
type input "11:30 AM"
click at [322, 238] on input "Item Name" at bounding box center [364, 242] width 240 height 22
drag, startPoint x: 402, startPoint y: 90, endPoint x: 272, endPoint y: 94, distance: 129.9
click at [272, 94] on input "Sign up here. Please include union and name." at bounding box center [441, 86] width 444 height 22
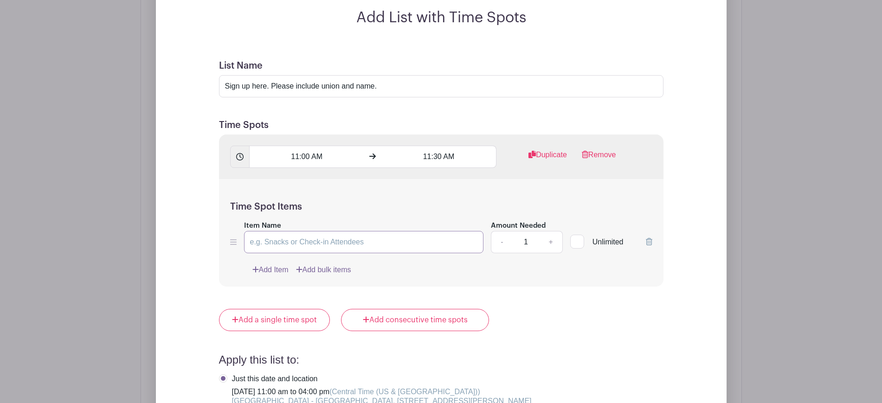
click at [354, 247] on input "Item Name" at bounding box center [364, 242] width 240 height 22
paste input "Please include union and name."
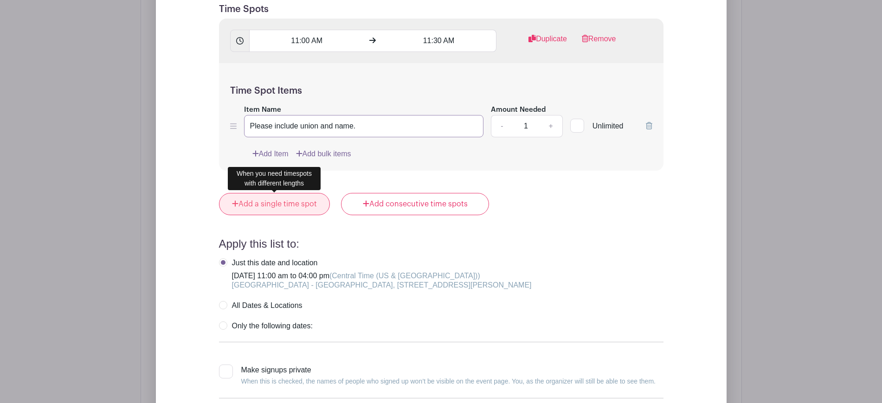
type input "Please include union and name."
click at [282, 203] on link "Add a single time spot" at bounding box center [274, 204] width 111 height 22
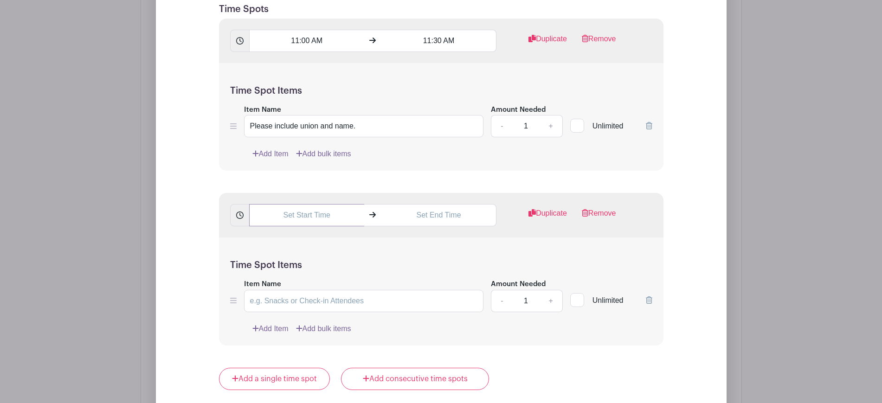
click at [304, 212] on input "text" at bounding box center [306, 215] width 115 height 22
click at [259, 253] on div "03" at bounding box center [266, 257] width 30 height 18
click at [365, 271] on div "11" at bounding box center [369, 277] width 31 height 18
drag, startPoint x: 327, startPoint y: 260, endPoint x: 332, endPoint y: 258, distance: 5.4
click at [325, 259] on div "33" at bounding box center [326, 257] width 30 height 18
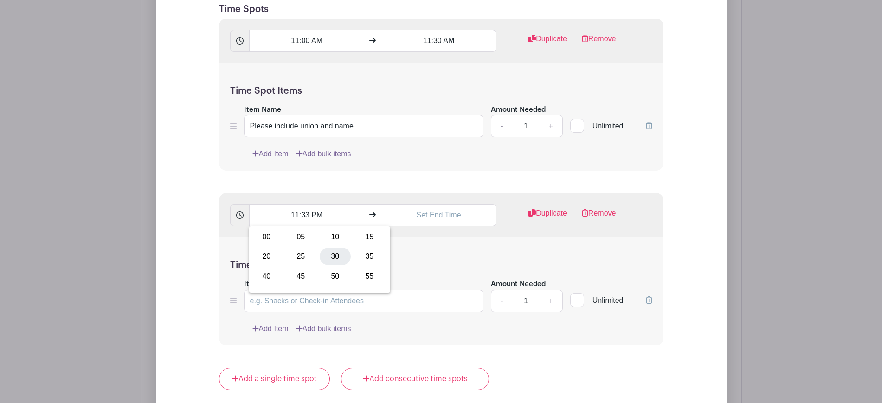
click at [332, 258] on div "30" at bounding box center [335, 257] width 31 height 18
click at [360, 253] on button "PM" at bounding box center [364, 257] width 19 height 18
type input "11:30 AM"
click at [470, 225] on input "text" at bounding box center [438, 215] width 115 height 22
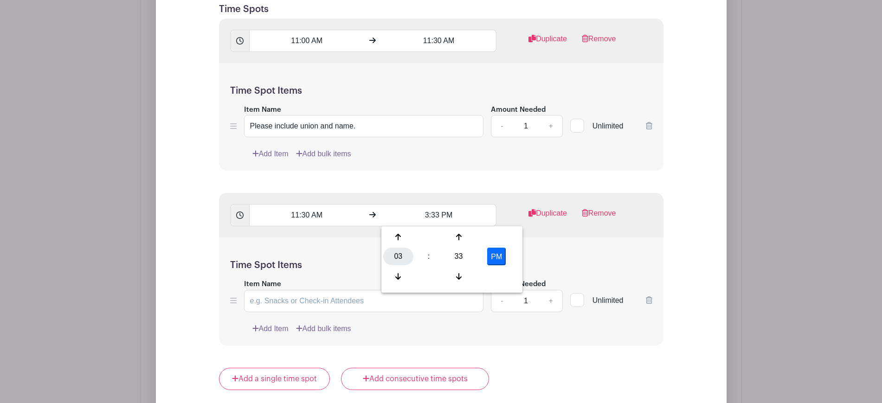
click at [393, 256] on div "03" at bounding box center [398, 257] width 30 height 18
click at [398, 237] on div "12" at bounding box center [398, 237] width 31 height 18
click at [460, 260] on div "33" at bounding box center [458, 257] width 30 height 18
click at [400, 239] on div "00" at bounding box center [398, 237] width 31 height 18
type input "12:00 PM"
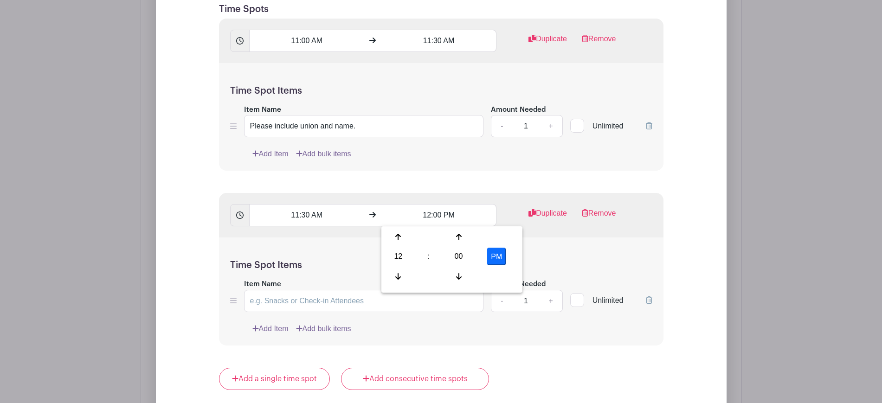
click at [549, 245] on div "Time Spot Items Item Name Amount Needed - 1 + Unlimited Add Item Add bulk items" at bounding box center [441, 291] width 444 height 108
drag, startPoint x: 365, startPoint y: 123, endPoint x: 222, endPoint y: 129, distance: 143.0
click at [222, 129] on div "Time Spot Items Item Name Please include union and name. Amount Needed - 1 + Un…" at bounding box center [441, 117] width 444 height 108
click at [329, 298] on input "Item Name" at bounding box center [364, 301] width 240 height 22
paste input "Please include union and name."
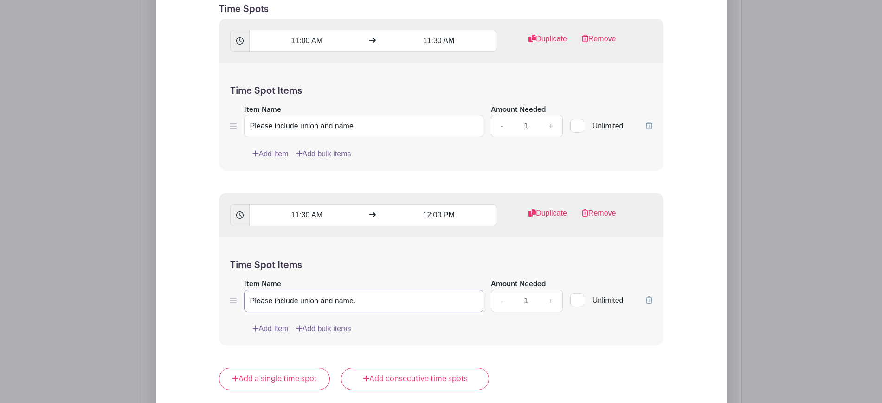
type input "Please include union and name."
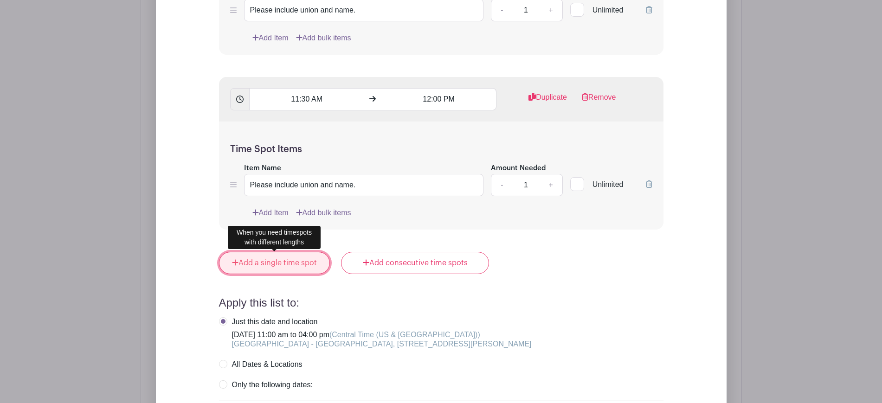
click at [249, 264] on link "Add a single time spot" at bounding box center [274, 263] width 111 height 22
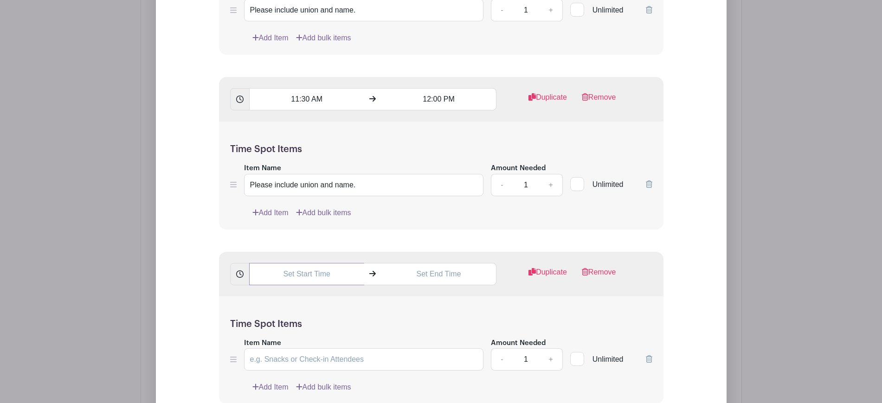
click at [290, 268] on input "text" at bounding box center [306, 274] width 115 height 22
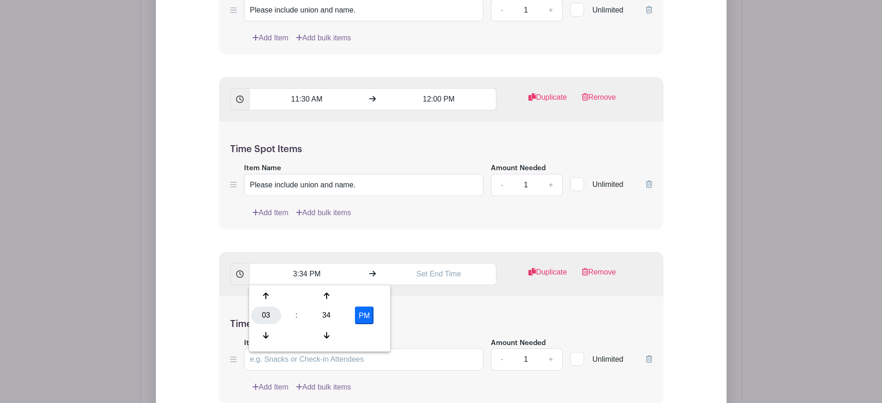
click at [272, 319] on div "03" at bounding box center [266, 316] width 30 height 18
click at [340, 300] on div "02" at bounding box center [335, 296] width 31 height 18
click at [327, 309] on div "34" at bounding box center [326, 316] width 30 height 18
click at [272, 299] on div "00" at bounding box center [266, 296] width 31 height 18
type input "2:00 PM"
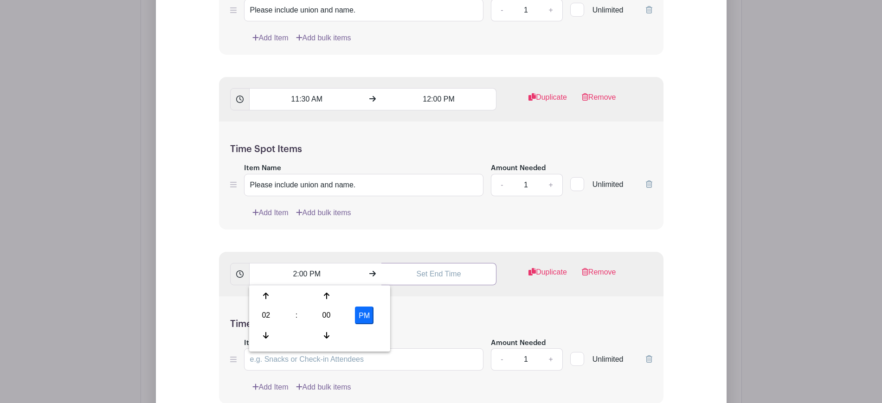
click at [446, 277] on input "text" at bounding box center [438, 274] width 115 height 22
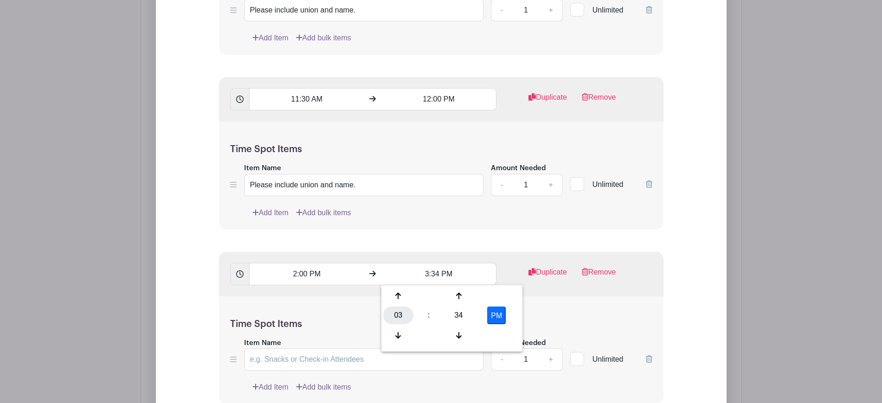
click at [401, 317] on div "03" at bounding box center [398, 316] width 30 height 18
click at [464, 294] on div "02" at bounding box center [467, 296] width 31 height 18
click at [463, 311] on div "34" at bounding box center [458, 316] width 30 height 18
click at [481, 318] on div "30" at bounding box center [467, 316] width 31 height 18
type input "2:30 PM"
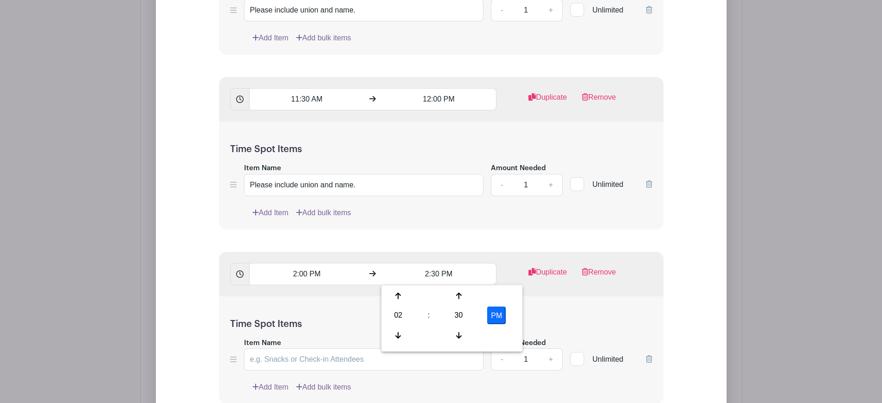
click at [537, 312] on div "Time Spot Items Item Name Amount Needed - 1 + Unlimited Add Item Add bulk items" at bounding box center [441, 350] width 444 height 108
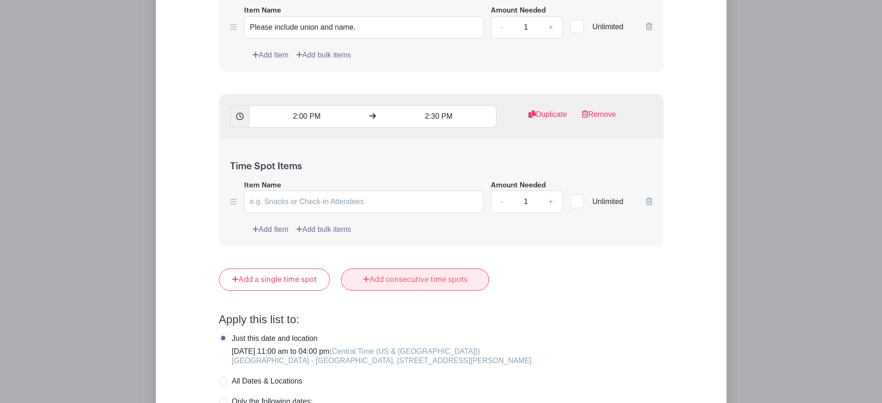
scroll to position [1077, 0]
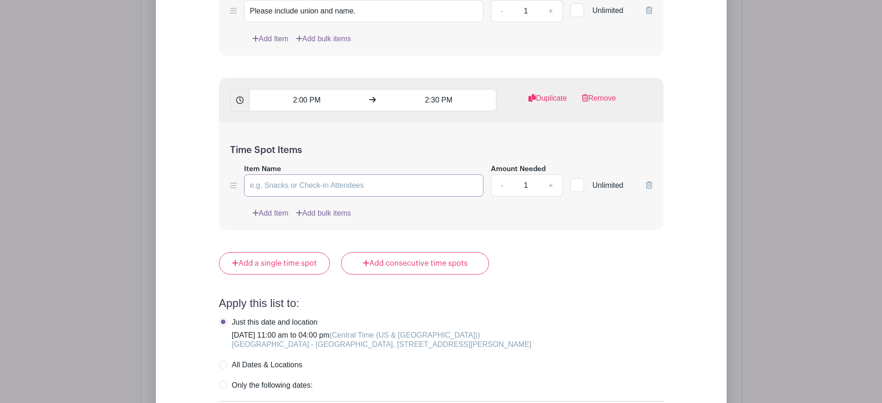
click at [379, 193] on input "Item Name" at bounding box center [364, 185] width 240 height 22
paste input "Please include union and name."
type input "Please include union and name."
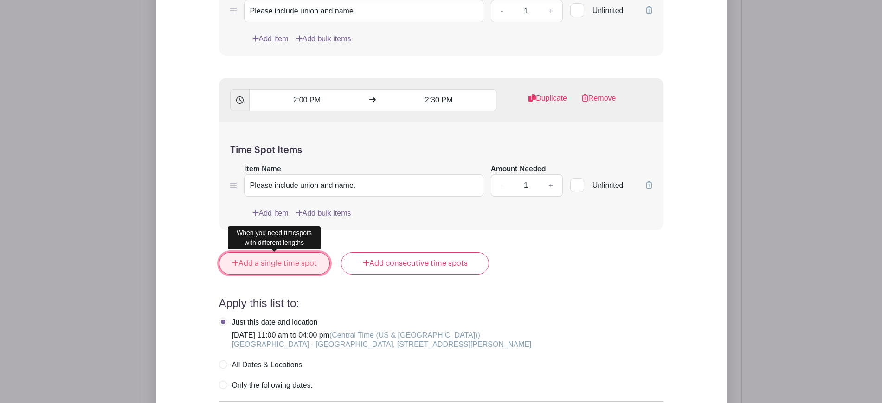
click at [260, 256] on link "Add a single time spot" at bounding box center [274, 263] width 111 height 22
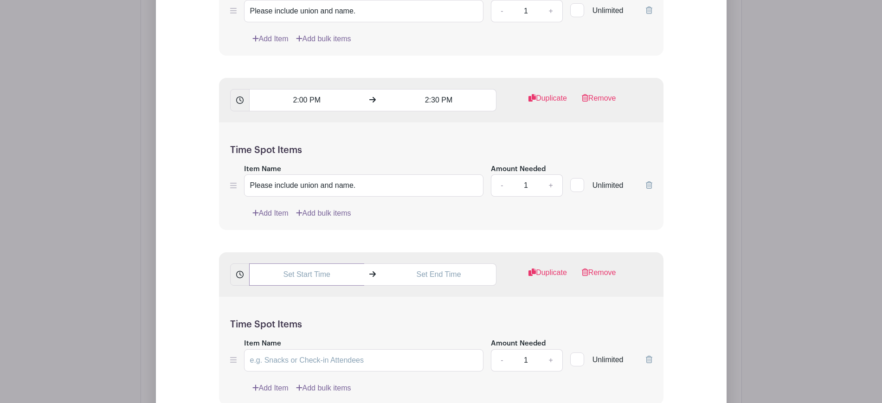
click at [276, 277] on input "text" at bounding box center [306, 274] width 115 height 22
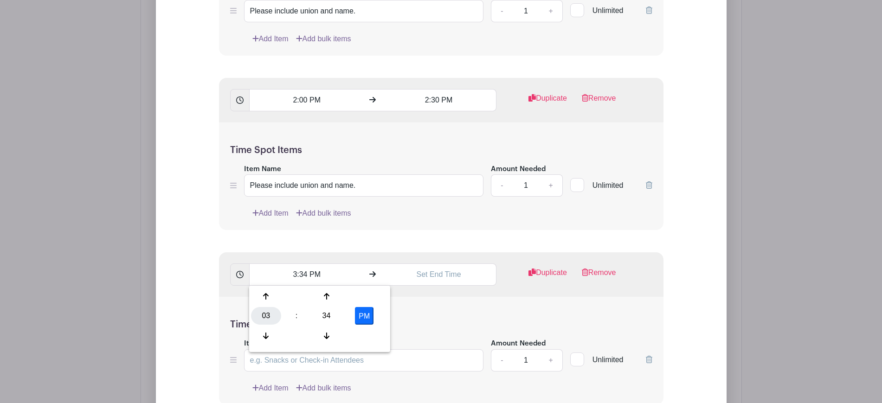
click at [264, 311] on div "03" at bounding box center [266, 316] width 30 height 18
click at [334, 295] on div "02" at bounding box center [335, 297] width 31 height 18
click at [326, 315] on div "34" at bounding box center [326, 316] width 30 height 18
click at [329, 315] on div "30" at bounding box center [335, 316] width 31 height 18
type input "2:30 PM"
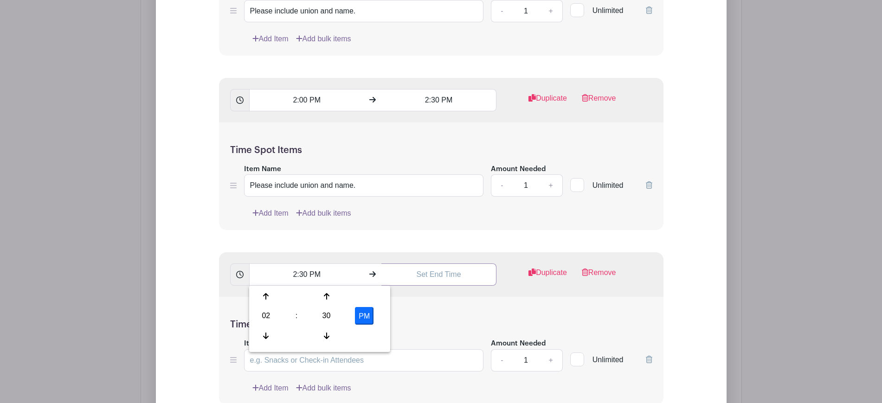
click at [427, 276] on input "text" at bounding box center [438, 274] width 115 height 22
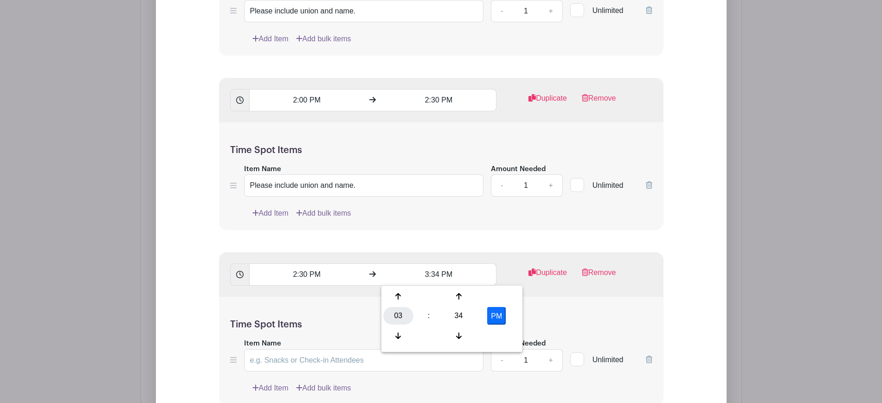
click at [390, 311] on div "03" at bounding box center [398, 316] width 30 height 18
click at [510, 298] on div "03" at bounding box center [501, 297] width 31 height 18
click at [462, 314] on div "34" at bounding box center [458, 316] width 30 height 18
drag, startPoint x: 418, startPoint y: 304, endPoint x: 395, endPoint y: 301, distance: 23.0
click at [395, 301] on div "00 05 10 15 20 25 30 35 40 45 50 55" at bounding box center [451, 317] width 137 height 59
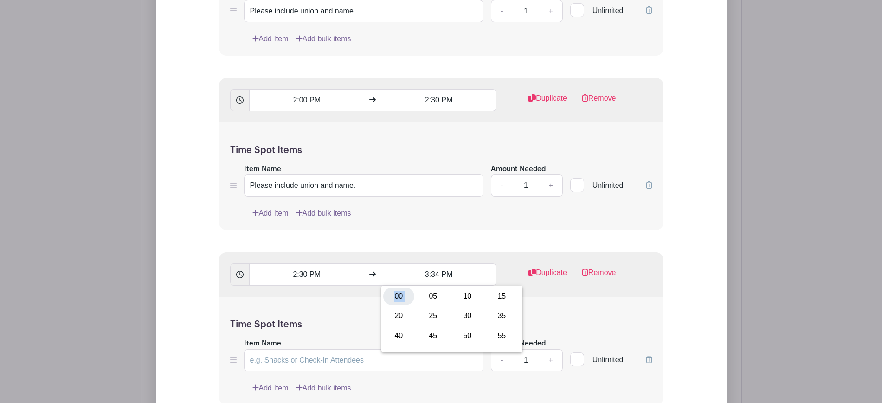
click at [395, 301] on div "00" at bounding box center [398, 297] width 31 height 18
type input "3:00 PM"
drag, startPoint x: 605, startPoint y: 310, endPoint x: 597, endPoint y: 310, distance: 7.9
click at [604, 310] on div "Time Spot Items Item Name Amount Needed - 1 + Unlimited Add Item Add bulk items" at bounding box center [441, 351] width 444 height 108
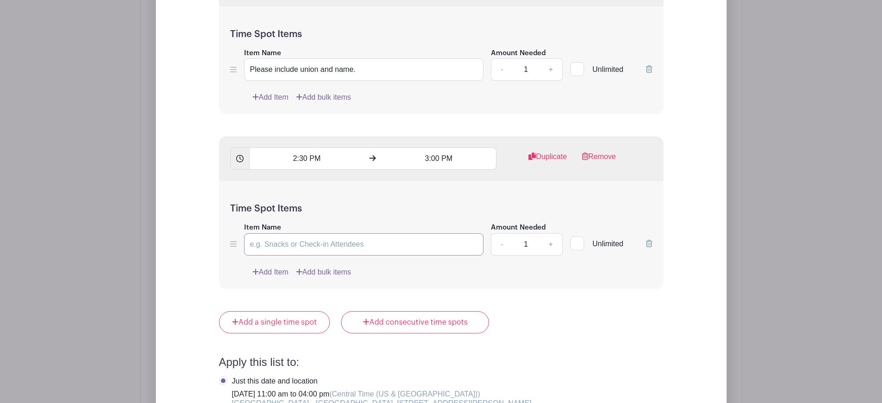
click at [336, 248] on input "Item Name" at bounding box center [364, 244] width 240 height 22
paste input "Please include union and name."
type input "Please include union and name."
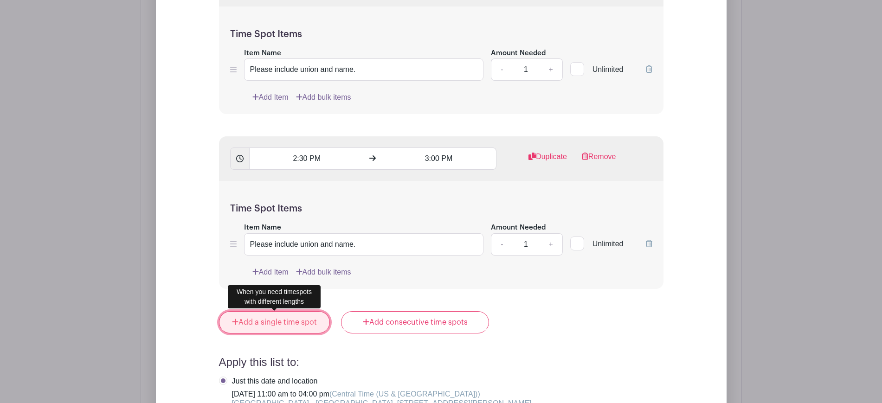
click at [285, 316] on link "Add a single time spot" at bounding box center [274, 322] width 111 height 22
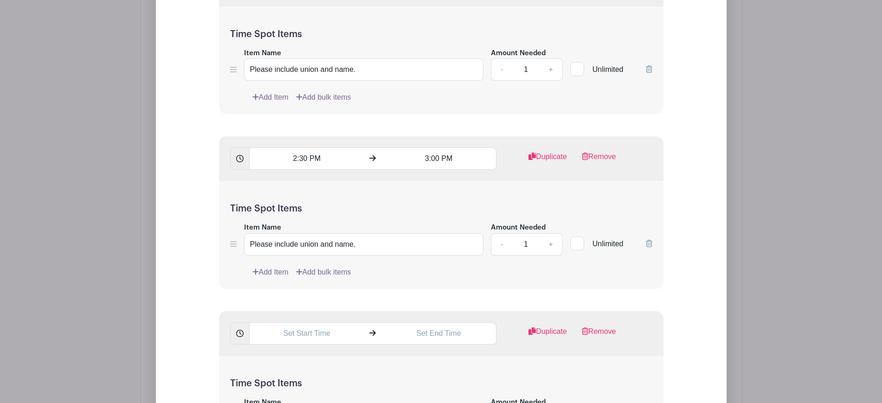
scroll to position [1251, 0]
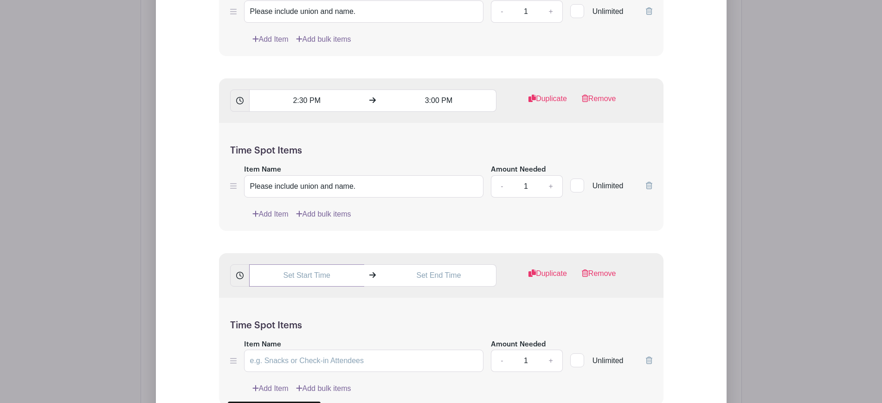
click at [314, 267] on input "text" at bounding box center [306, 275] width 115 height 22
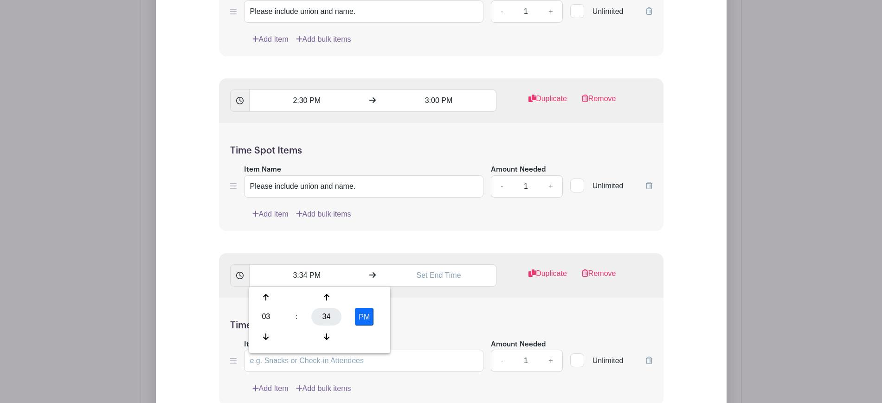
click at [335, 315] on div "34" at bounding box center [326, 317] width 30 height 18
click at [268, 296] on div "00" at bounding box center [266, 297] width 31 height 18
type input "3:00 PM"
click at [442, 277] on input "text" at bounding box center [438, 275] width 115 height 22
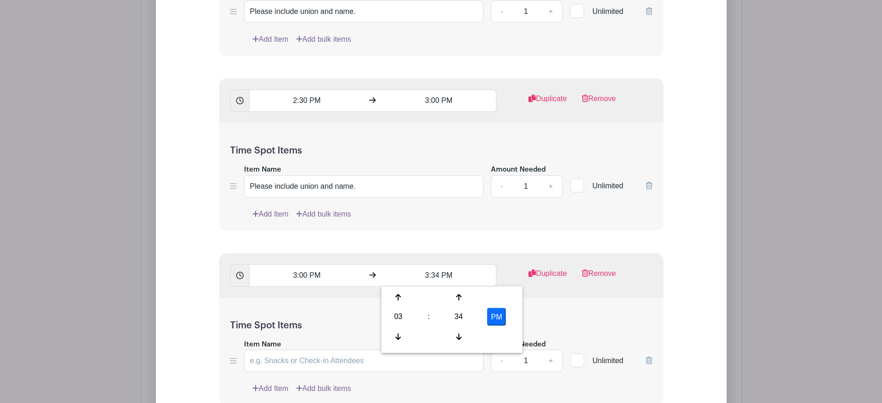
click at [466, 315] on div "34" at bounding box center [458, 317] width 30 height 18
click at [464, 315] on div "30" at bounding box center [467, 317] width 31 height 18
type input "3:30 PM"
click at [545, 309] on div "Time Spot Items Item Name Amount Needed - 1 + Unlimited Add Item Add bulk items" at bounding box center [441, 352] width 444 height 108
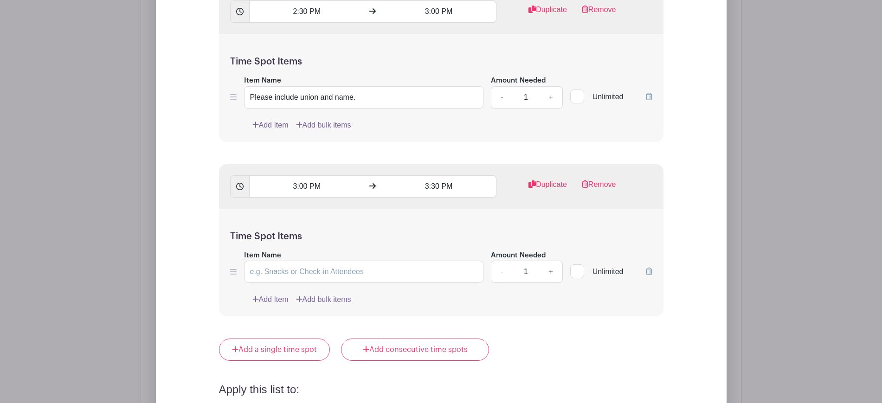
scroll to position [1425, 0]
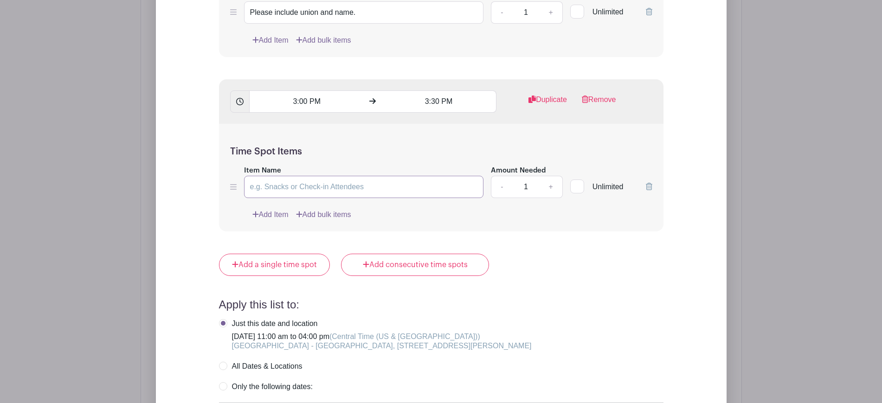
click at [326, 190] on input "Item Name" at bounding box center [364, 187] width 240 height 22
click at [329, 188] on input "Item Name" at bounding box center [364, 187] width 240 height 22
paste input "Please include union and name."
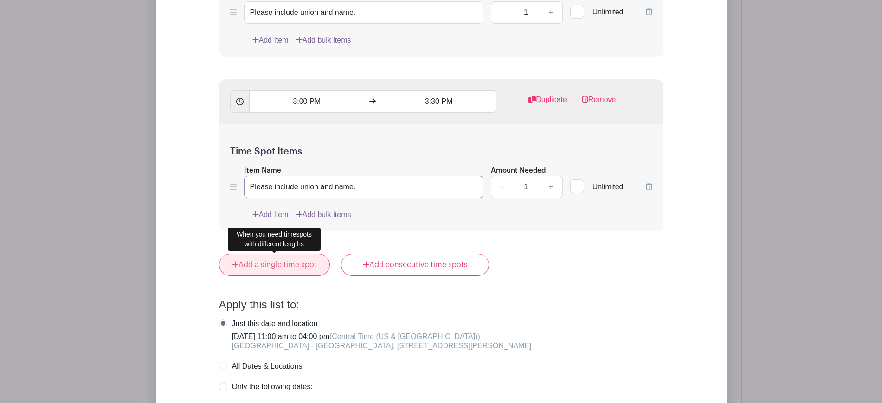
type input "Please include union and name."
click at [290, 270] on link "Add a single time spot" at bounding box center [274, 265] width 111 height 22
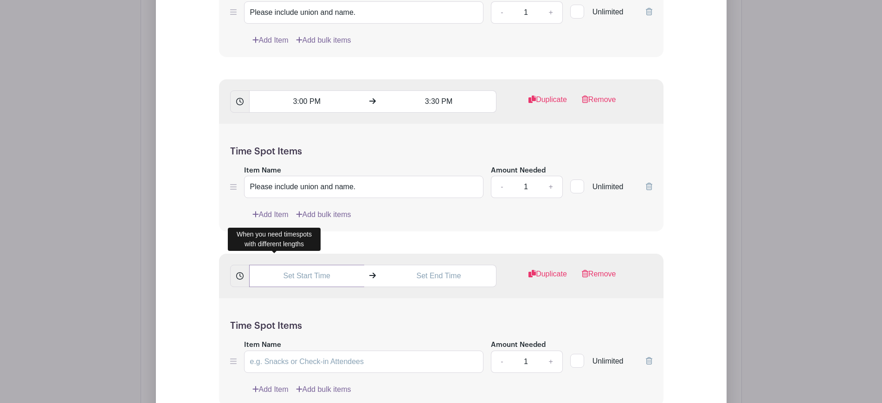
click at [290, 271] on input "text" at bounding box center [306, 276] width 115 height 22
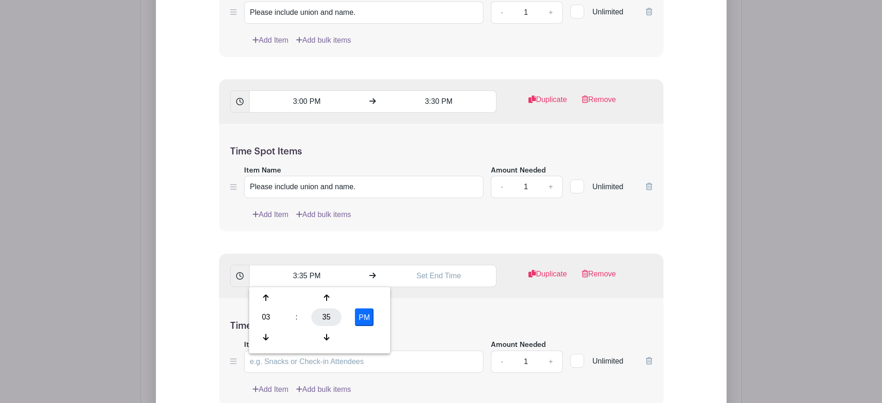
click at [329, 323] on div "35" at bounding box center [326, 317] width 30 height 18
click at [329, 323] on div "30" at bounding box center [335, 317] width 31 height 18
type input "3:30 PM"
click at [449, 274] on input "text" at bounding box center [438, 276] width 115 height 22
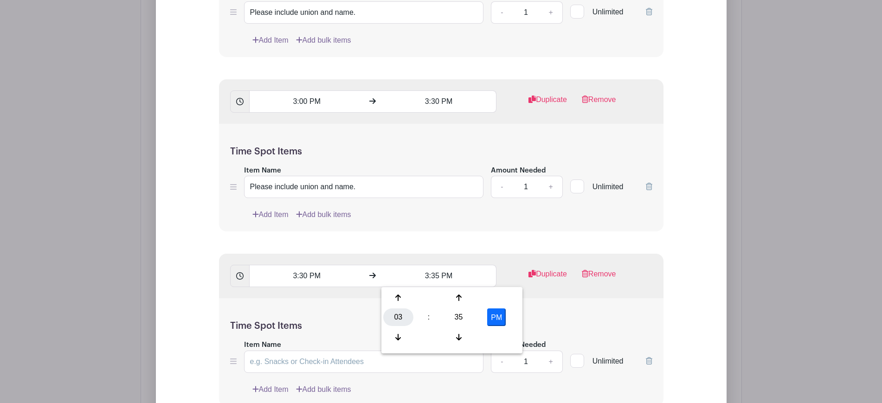
click at [401, 317] on div "03" at bounding box center [398, 317] width 30 height 18
click at [401, 317] on div "04" at bounding box center [398, 317] width 31 height 18
click at [459, 315] on div "35" at bounding box center [458, 317] width 30 height 18
click at [388, 300] on div "00" at bounding box center [398, 298] width 31 height 18
type input "4:00 PM"
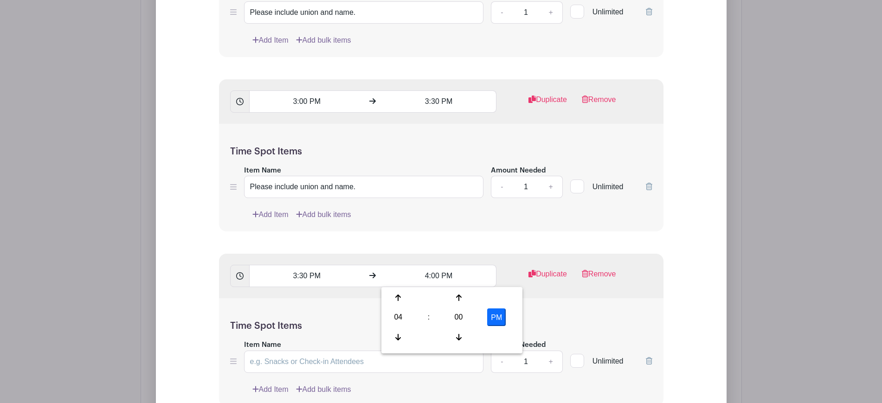
click at [585, 295] on div "3:30 PM 4:00 PM Duplicate Remove" at bounding box center [441, 276] width 444 height 45
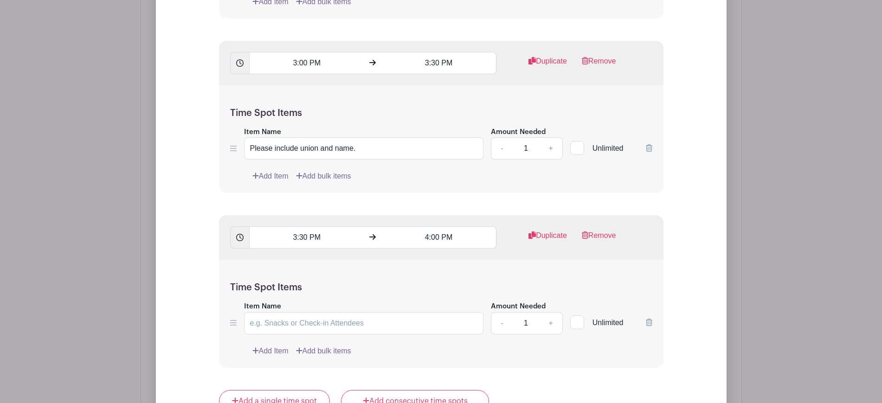
scroll to position [1483, 0]
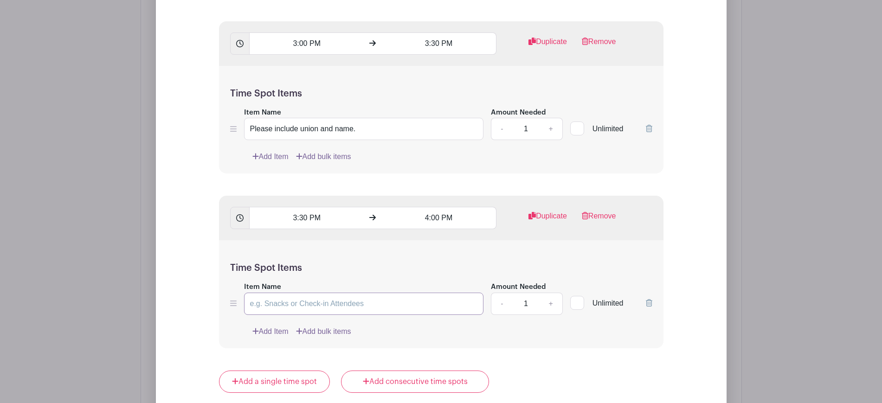
click at [396, 306] on input "Item Name" at bounding box center [364, 304] width 240 height 22
paste input "Please include union and name."
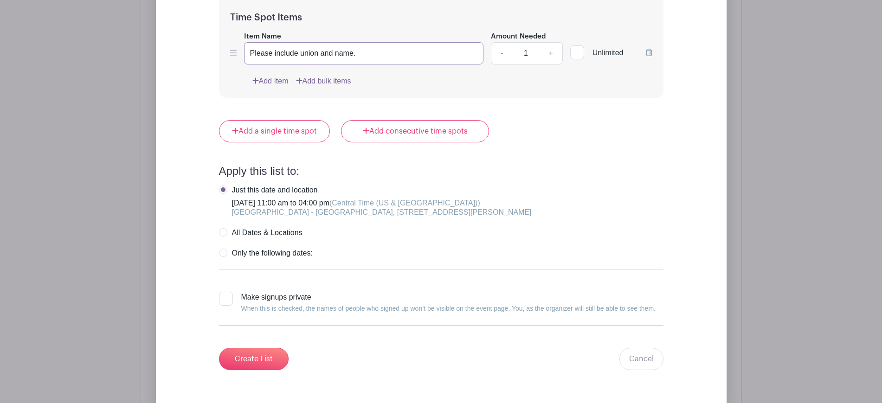
scroll to position [1773, 0]
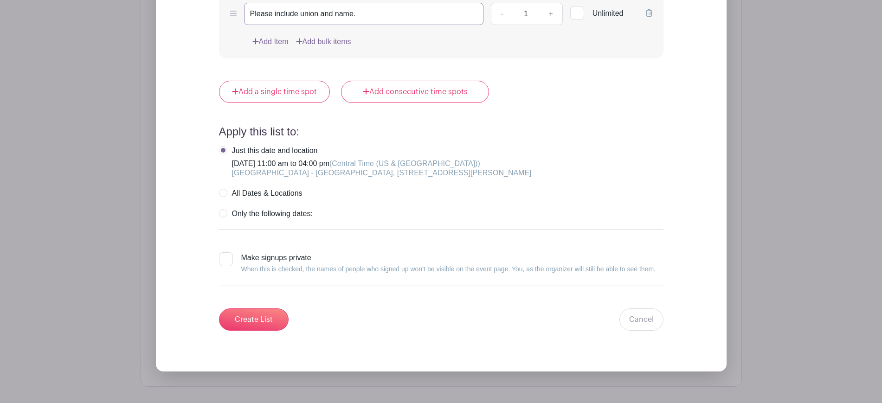
type input "Please include union and name."
click at [226, 257] on div at bounding box center [226, 259] width 14 height 14
click at [225, 257] on input "Make signups private When this is checked, the names of people who signed up wo…" at bounding box center [222, 255] width 6 height 6
checkbox input "true"
click at [265, 329] on input "Create List" at bounding box center [254, 319] width 70 height 22
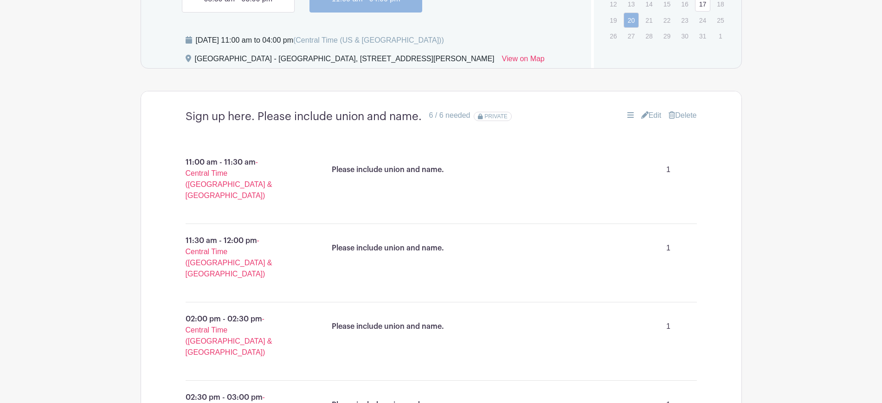
scroll to position [112, 0]
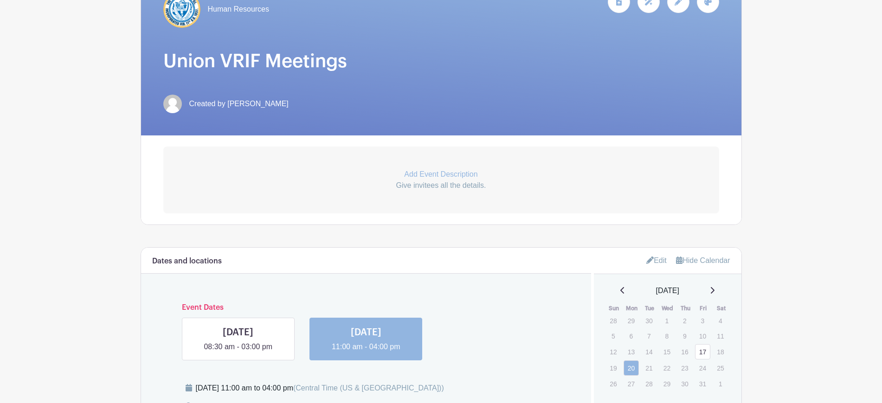
scroll to position [0, 0]
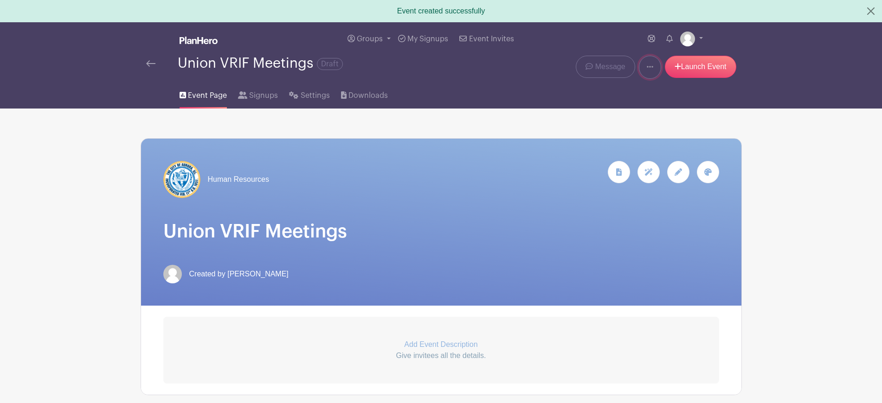
click at [648, 72] on link at bounding box center [650, 67] width 22 height 23
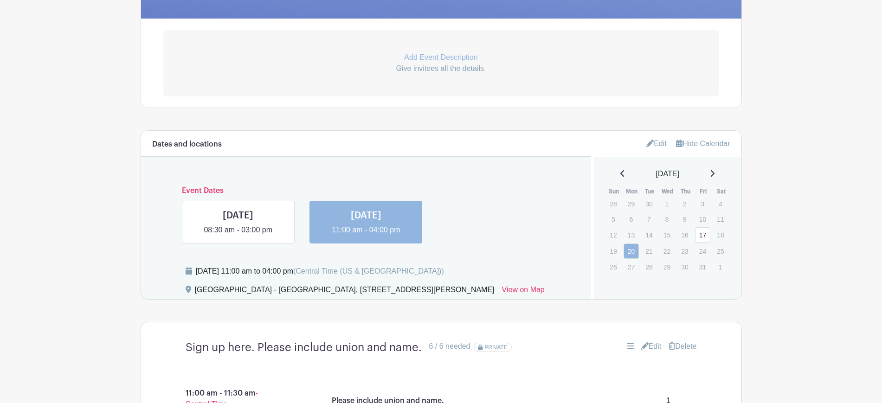
scroll to position [286, 0]
click at [238, 237] on link at bounding box center [238, 237] width 0 height 0
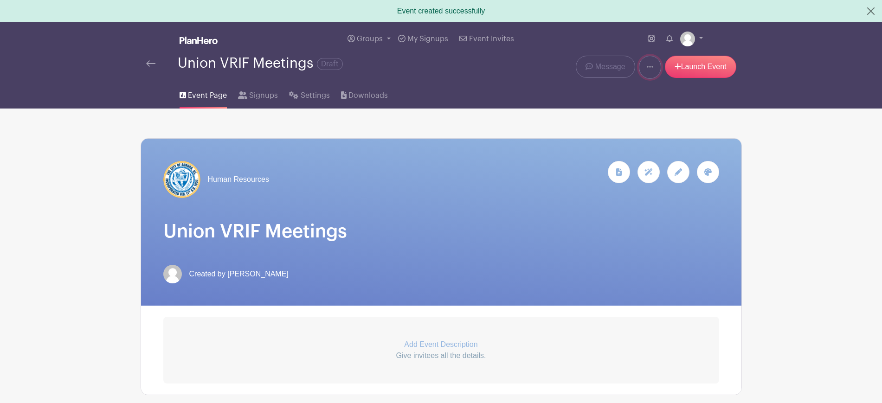
click at [653, 69] on link at bounding box center [650, 67] width 22 height 23
click at [269, 92] on span "Signups" at bounding box center [263, 95] width 29 height 11
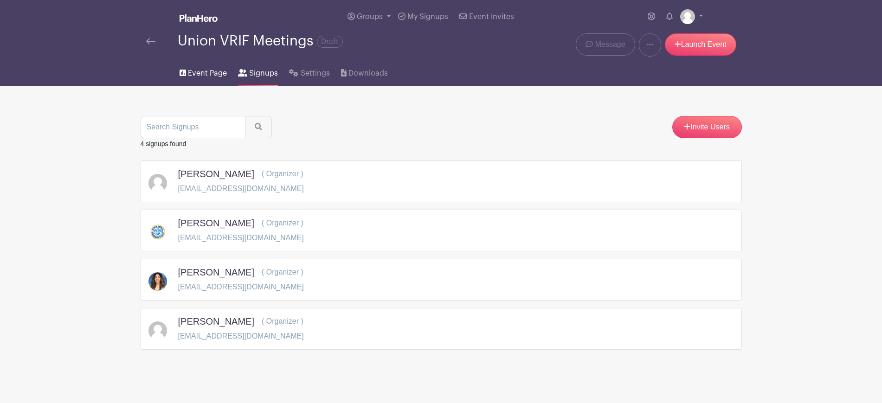
click at [204, 70] on span "Event Page" at bounding box center [207, 73] width 39 height 11
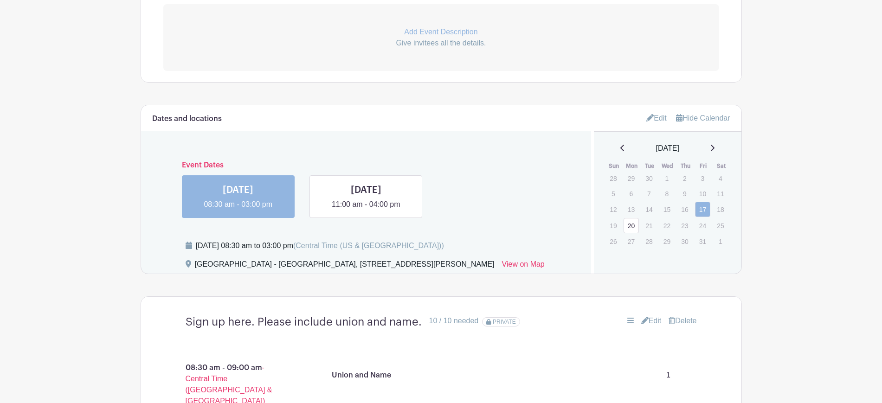
scroll to position [290, 0]
